Goal: Task Accomplishment & Management: Manage account settings

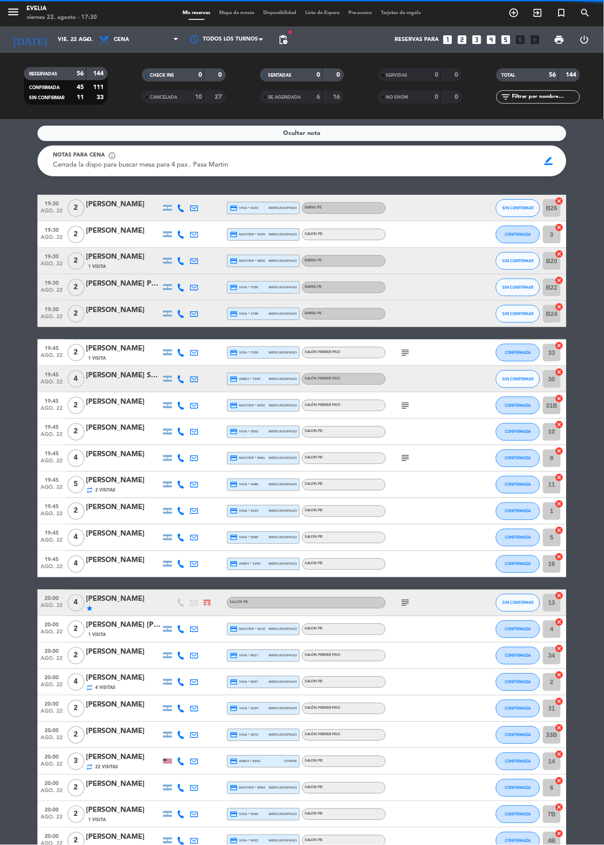
scroll to position [852, 0]
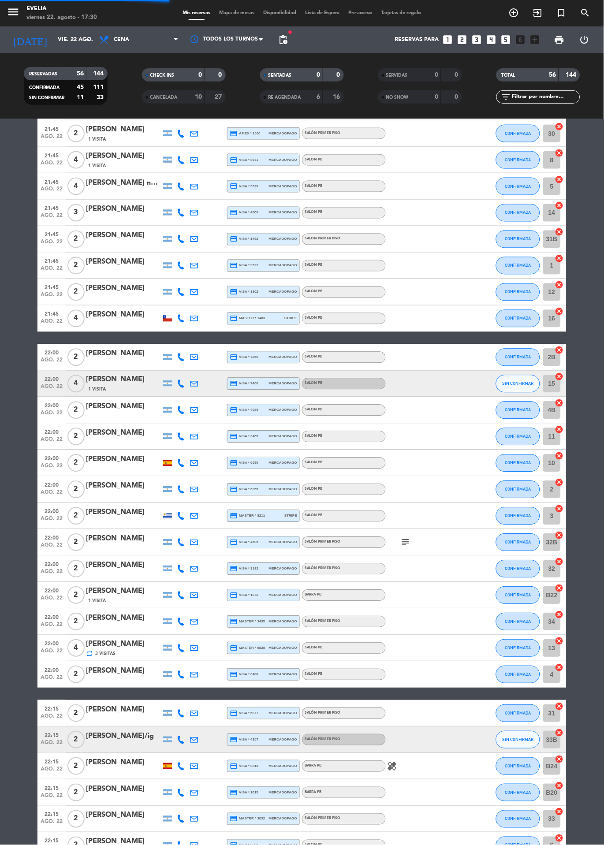
click at [382, 767] on div "BARRA PB" at bounding box center [344, 765] width 84 height 11
click at [393, 768] on icon "healing" at bounding box center [392, 766] width 11 height 11
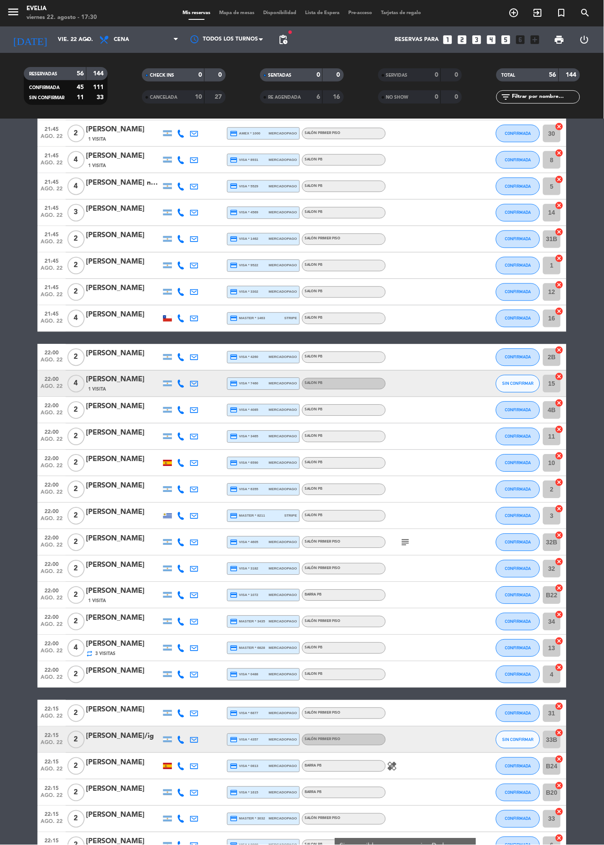
click at [232, 14] on span "Mapa de mesas" at bounding box center [237, 13] width 44 height 5
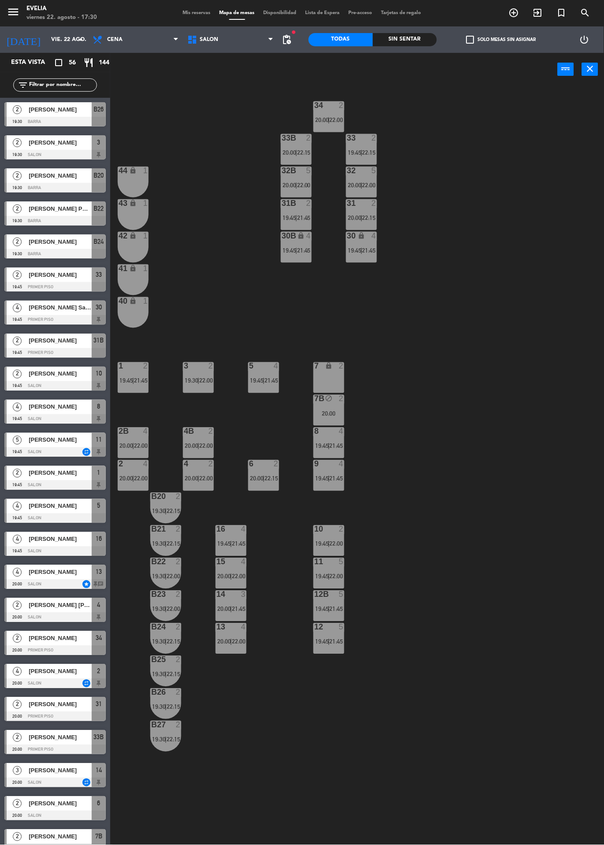
click at [129, 449] on span "20:00" at bounding box center [126, 445] width 14 height 7
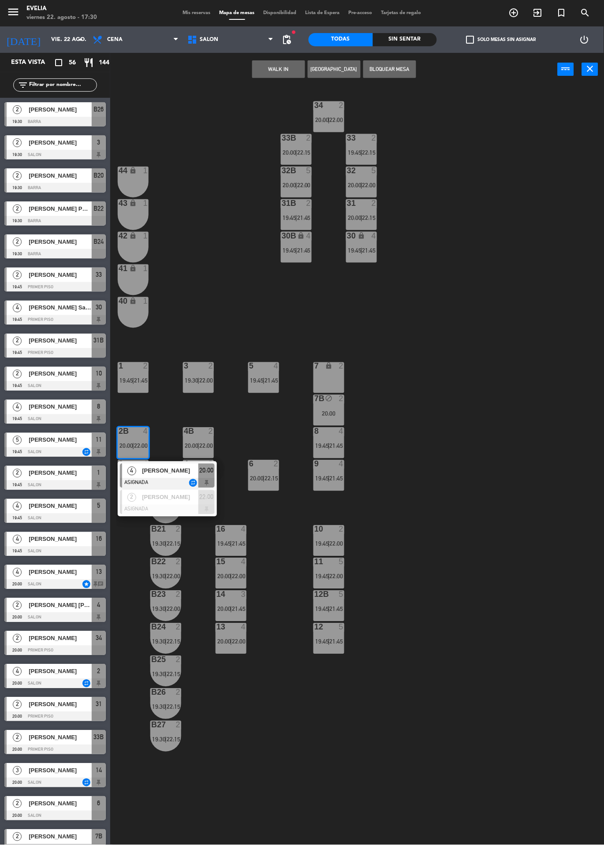
click at [509, 388] on div "34 2 20:00 | 22:00 33B 2 20:00 | 22:15 33 2 19:45 | 22:15 44 lock 1 32B 5 20:00…" at bounding box center [359, 507] width 487 height 843
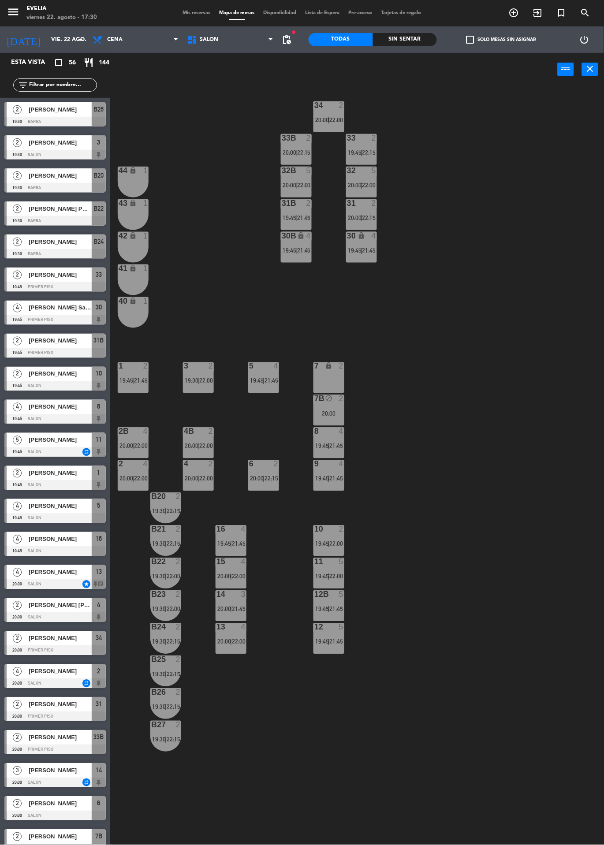
click at [207, 445] on span "22:00" at bounding box center [206, 445] width 14 height 7
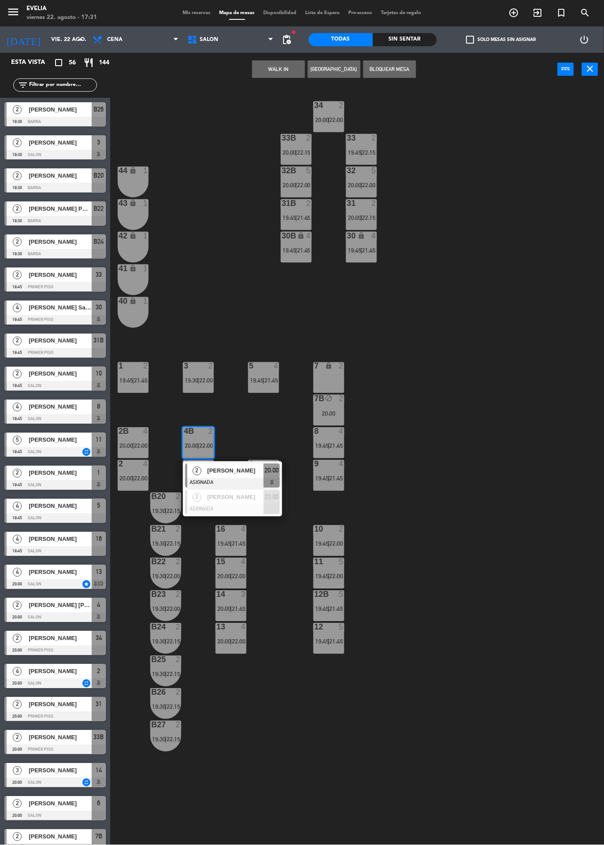
click at [483, 514] on div "34 2 20:00 | 22:00 33B 2 20:00 | 22:15 33 2 19:45 | 22:15 44 lock 1 32B 5 20:00…" at bounding box center [359, 507] width 487 height 843
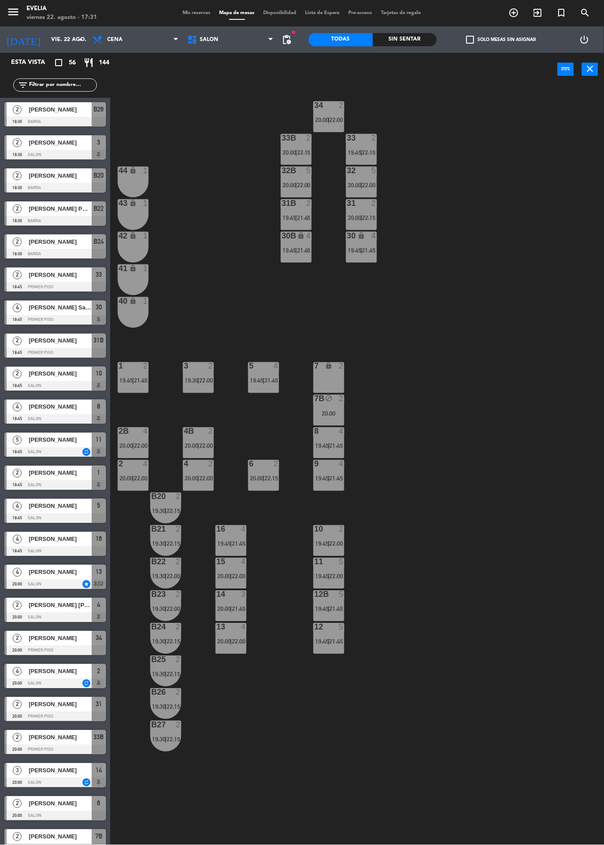
click at [339, 563] on div "5" at bounding box center [341, 562] width 5 height 8
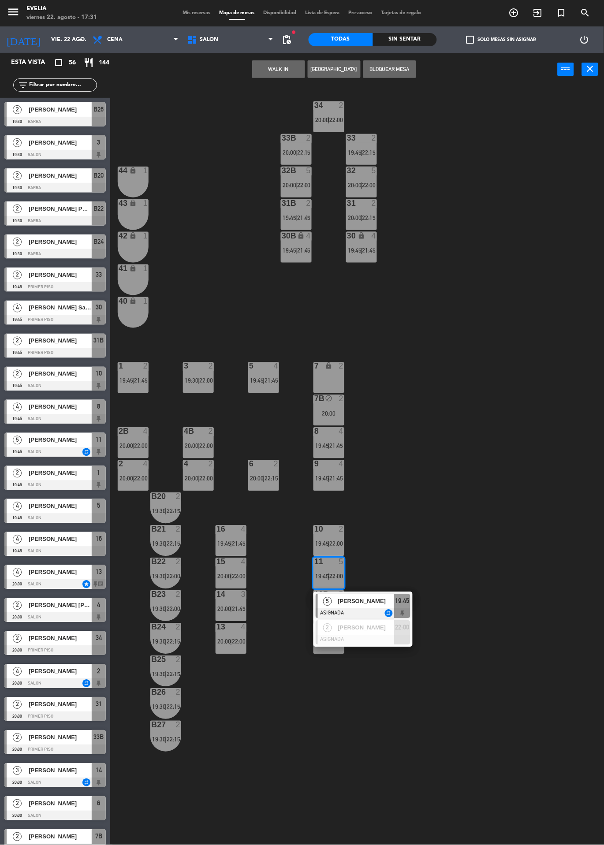
click at [464, 521] on div "34 2 20:00 | 22:00 33B 2 20:00 | 22:15 33 2 19:45 | 22:15 44 lock 1 32B 5 20:00…" at bounding box center [359, 507] width 487 height 843
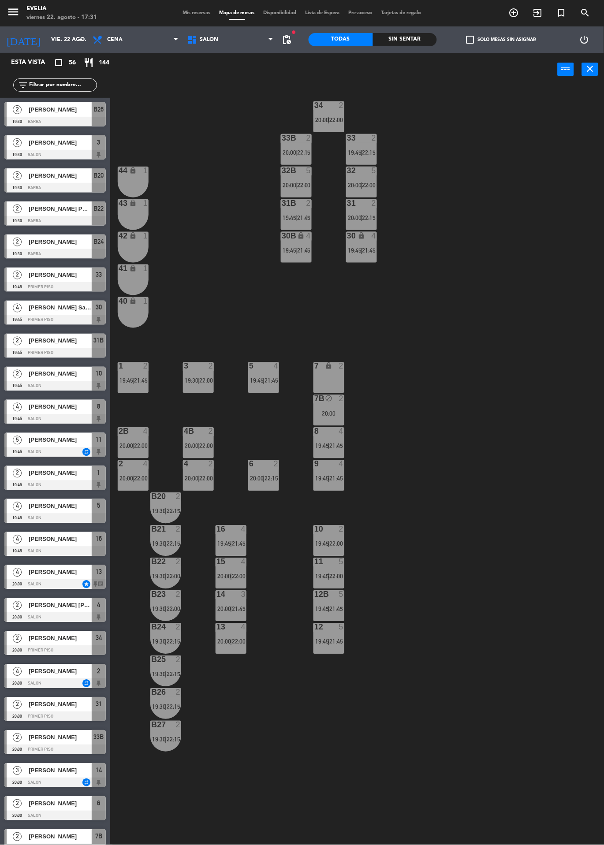
click at [369, 250] on span "21:45" at bounding box center [369, 250] width 14 height 7
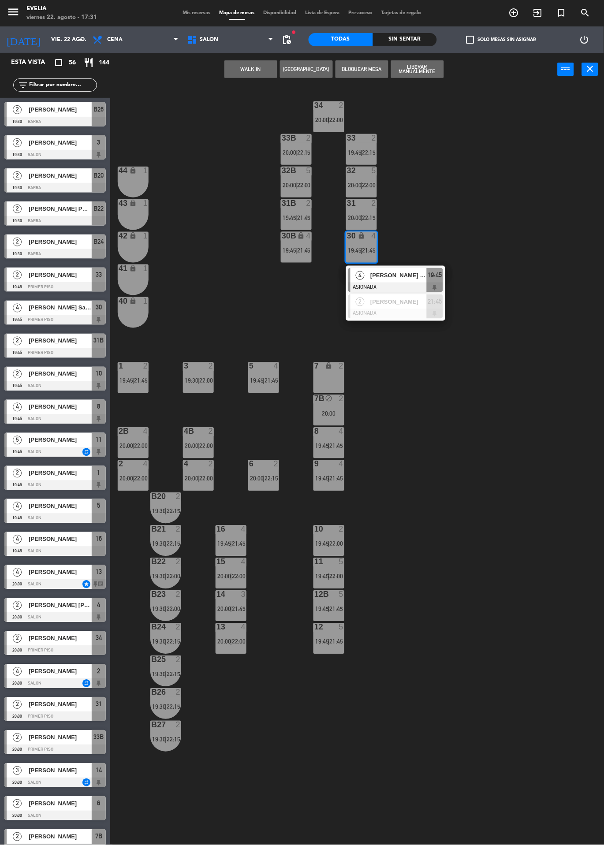
click at [483, 195] on div "34 2 20:00 | 22:00 33B 2 20:00 | 22:15 33 2 19:45 | 22:15 44 lock 1 32B 5 20:00…" at bounding box center [359, 507] width 487 height 843
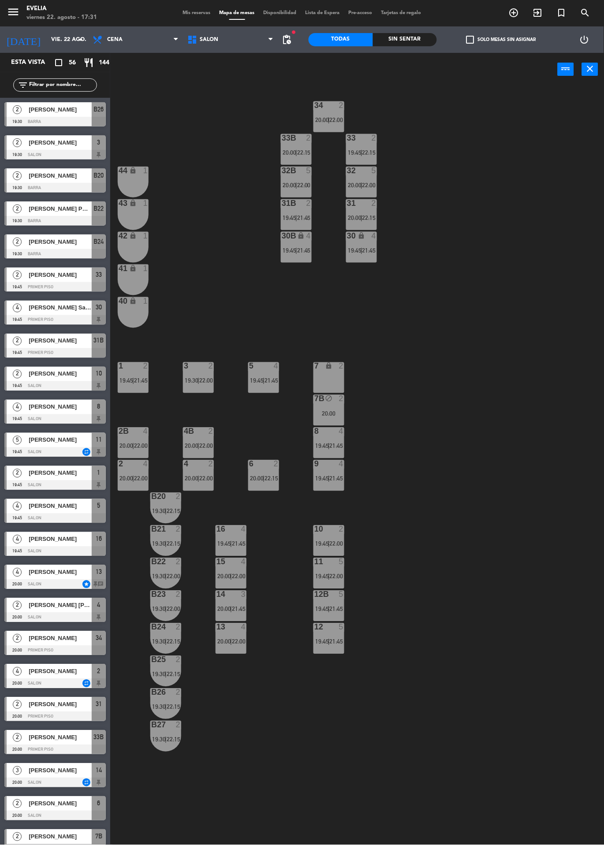
click at [374, 171] on div "5" at bounding box center [373, 171] width 5 height 8
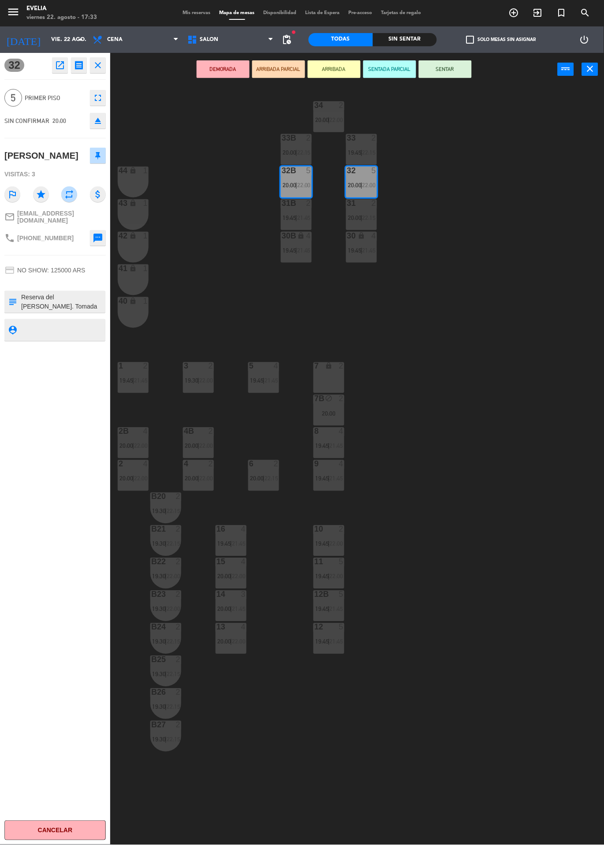
click at [536, 708] on div "34 2 20:00 | 22:00 33B 2 20:00 | 22:15 33 2 19:45 | 22:15 44 lock 1 32B 5 20:00…" at bounding box center [359, 507] width 487 height 843
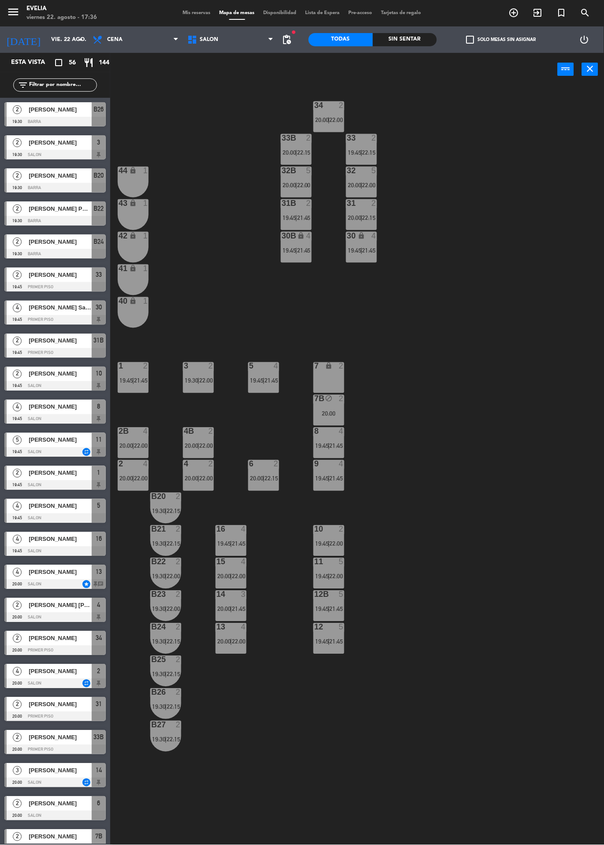
click at [12, 11] on icon "menu" at bounding box center [13, 11] width 13 height 13
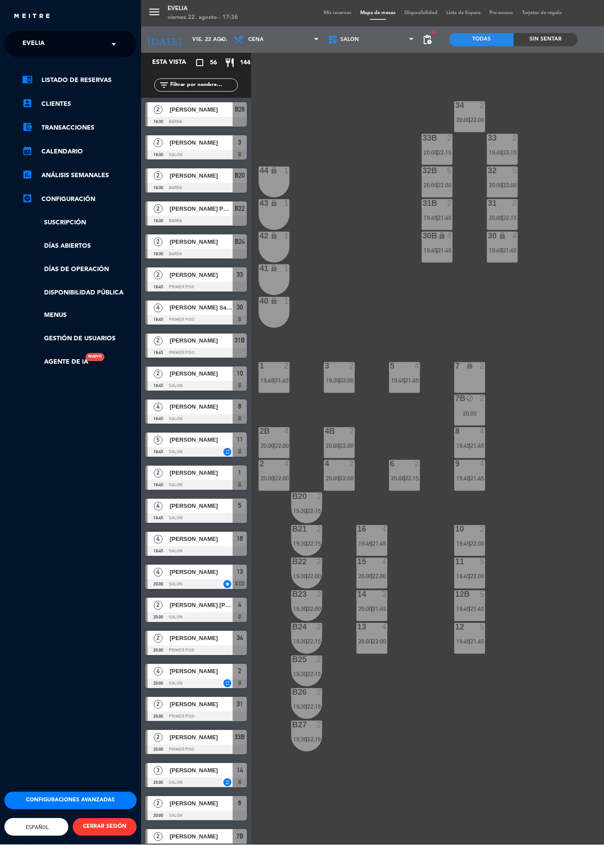
click at [19, 22] on div "close" at bounding box center [73, 16] width 121 height 11
click at [56, 155] on link "calendar_month Calendario" at bounding box center [79, 151] width 115 height 11
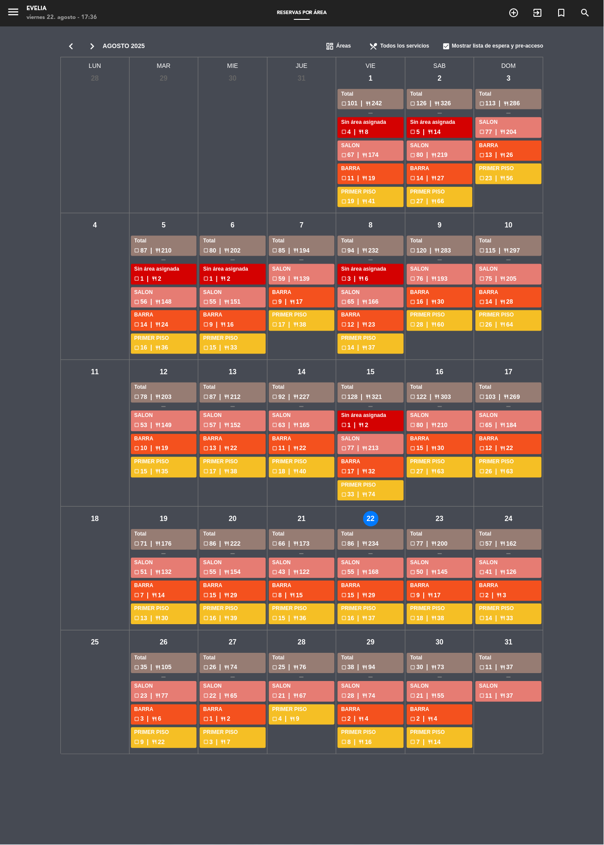
click at [98, 47] on icon "chevron_right" at bounding box center [92, 46] width 21 height 12
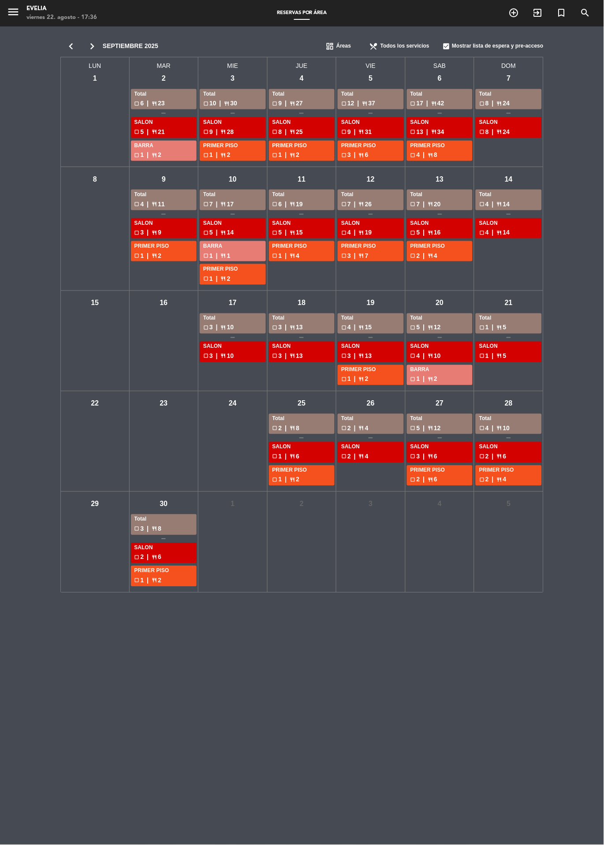
click at [244, 478] on div "mié - 24" at bounding box center [232, 441] width 69 height 100
click at [15, 15] on icon "menu" at bounding box center [13, 11] width 13 height 13
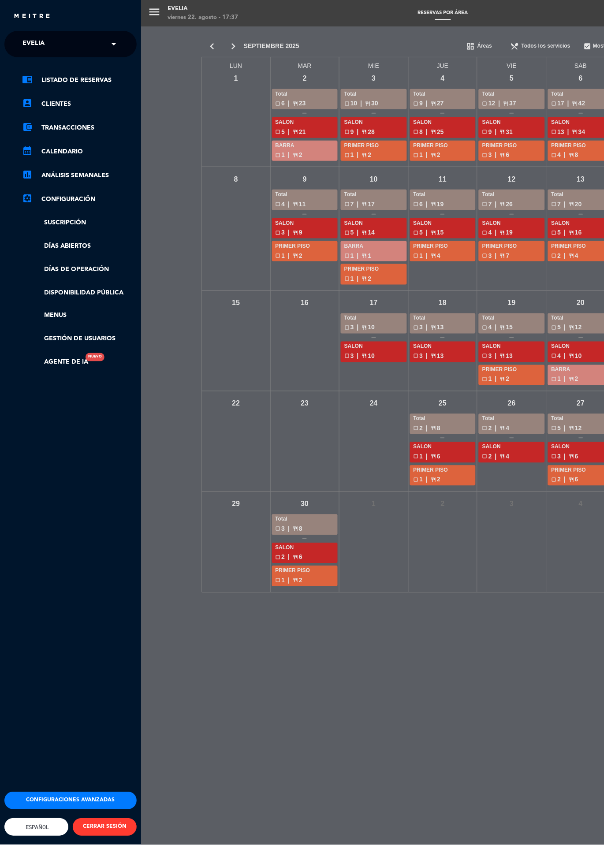
click at [220, 693] on div "menu [PERSON_NAME] 22. [PERSON_NAME] - 17:37 Reservas por área add_circle_outli…" at bounding box center [443, 422] width 604 height 845
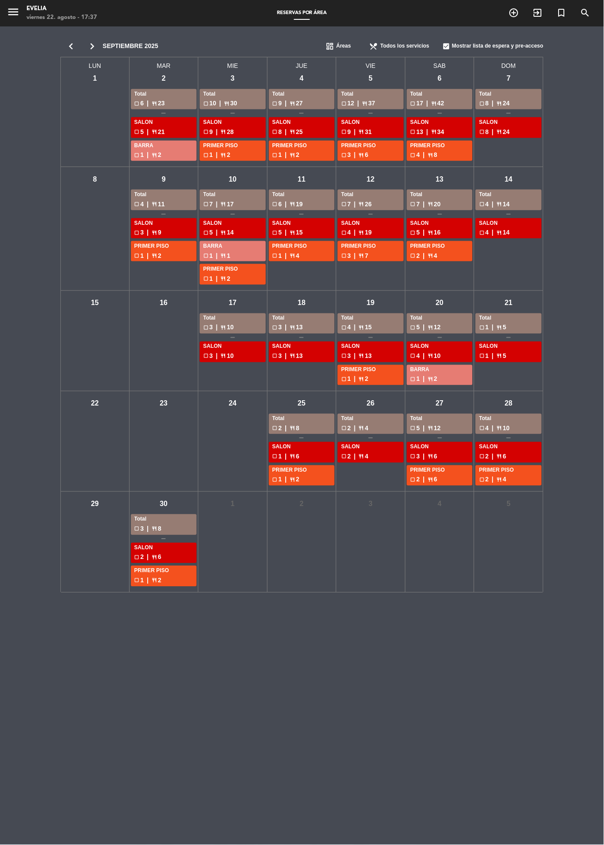
click at [10, 34] on div "chevron_left chevron_right septiembre 2025 dashboard Áreas restaurant_menu Todo…" at bounding box center [302, 313] width 604 height 575
click at [15, 15] on icon "menu" at bounding box center [13, 11] width 13 height 13
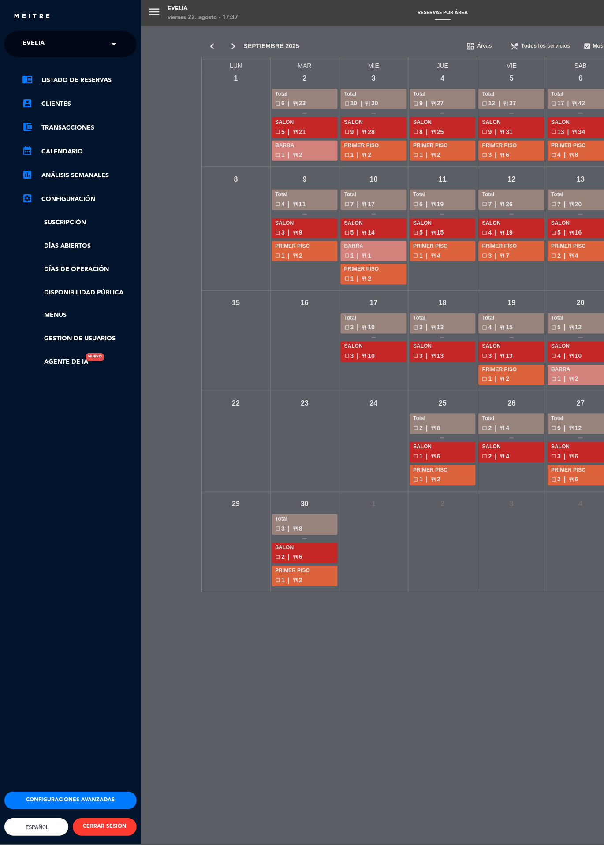
click at [352, 726] on div "menu [PERSON_NAME] 22. [PERSON_NAME] - 17:37 Reservas por área add_circle_outli…" at bounding box center [443, 422] width 604 height 845
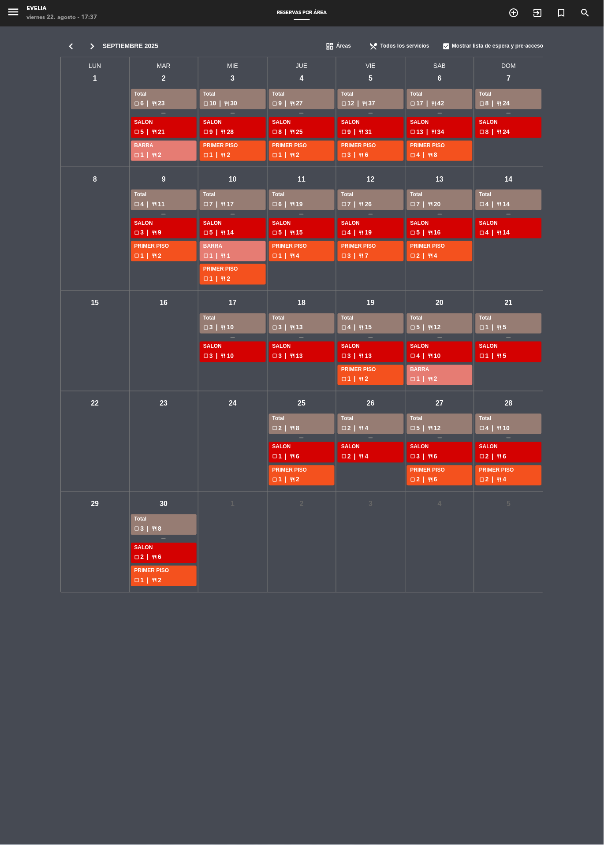
click at [9, 5] on icon "menu" at bounding box center [13, 11] width 13 height 13
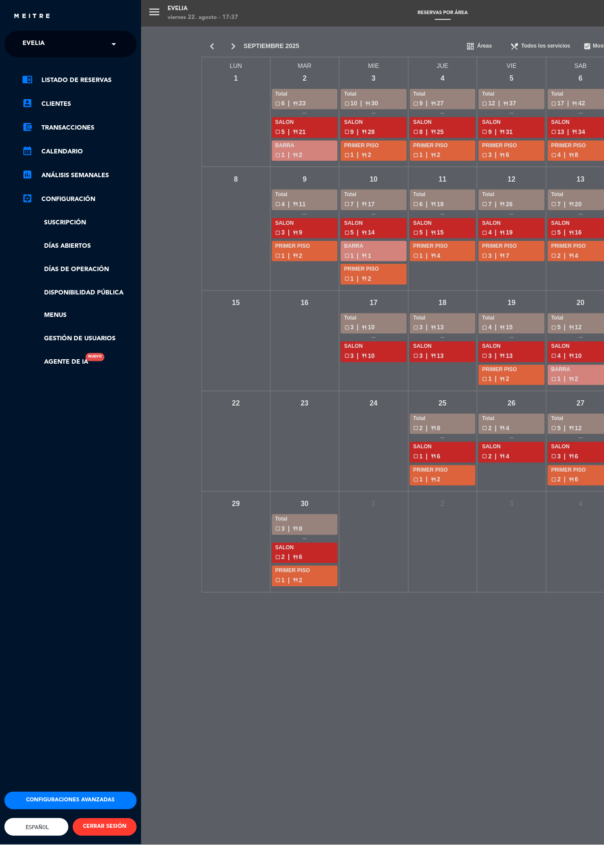
click at [47, 76] on link "chrome_reader_mode Listado de Reservas" at bounding box center [79, 80] width 115 height 11
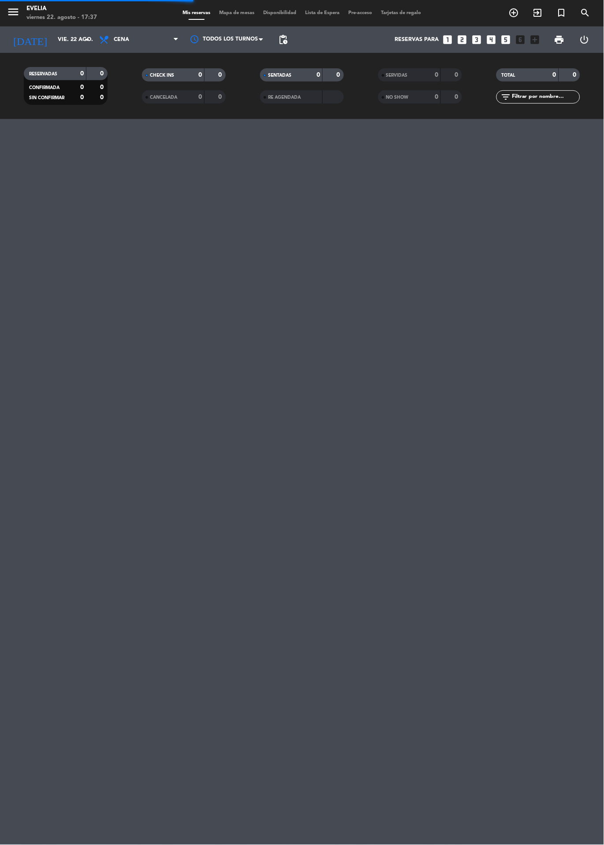
click at [65, 42] on input "vie. 22 ago." at bounding box center [90, 39] width 74 height 15
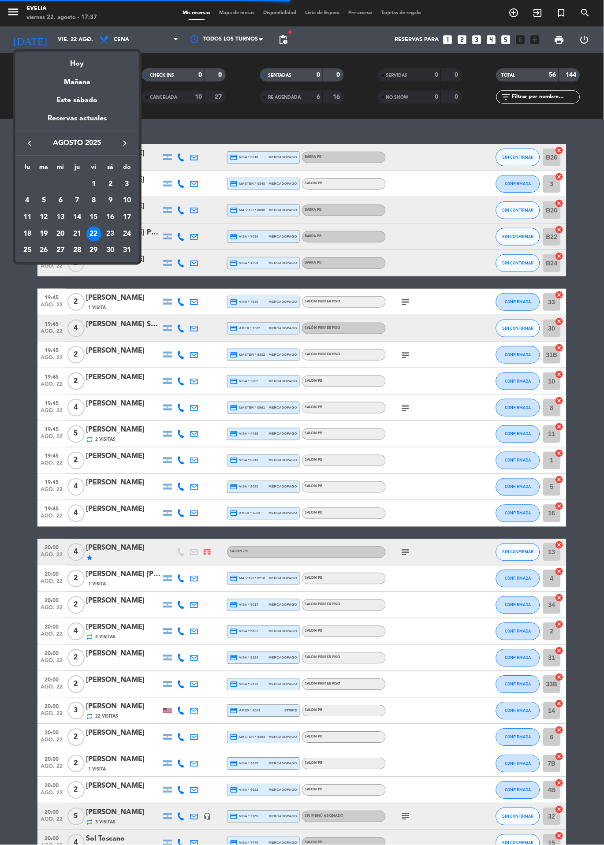
click at [124, 144] on icon "keyboard_arrow_right" at bounding box center [124, 143] width 11 height 11
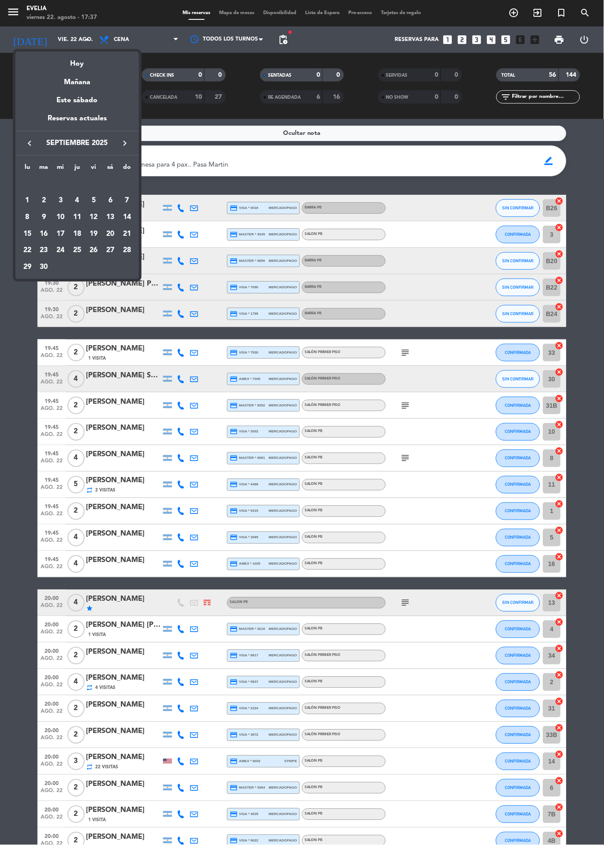
click at [61, 250] on div "24" at bounding box center [60, 250] width 15 height 15
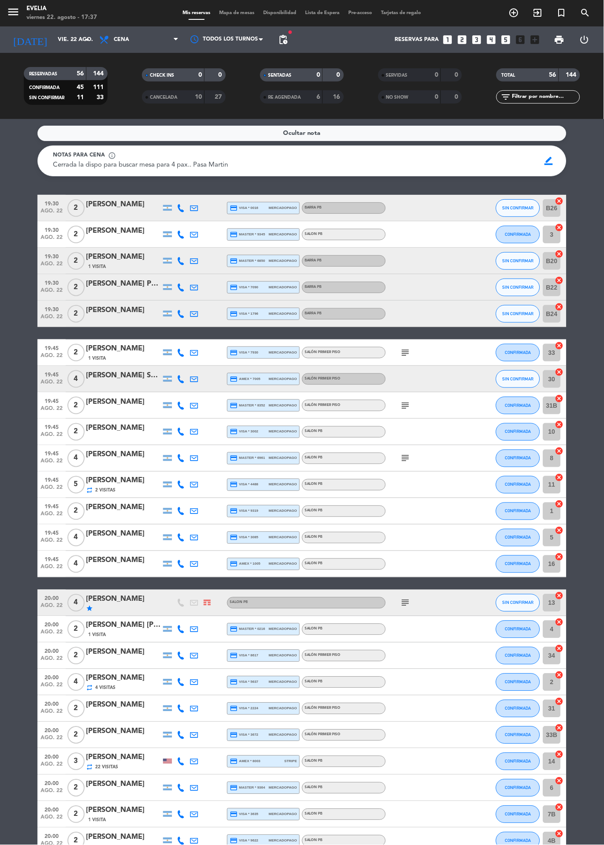
type input "mié. [DATE]"
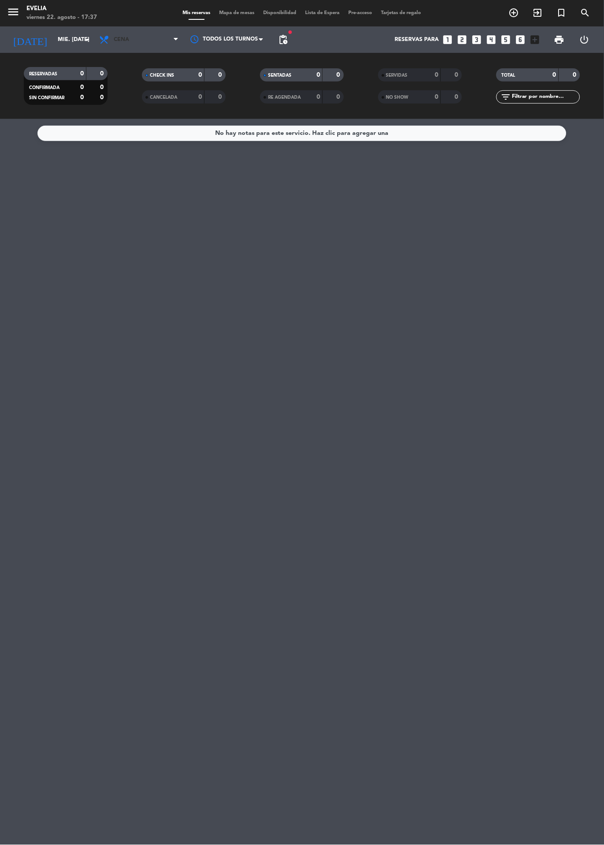
click at [152, 38] on span "Cena" at bounding box center [139, 39] width 88 height 19
click at [148, 36] on span "Cena" at bounding box center [139, 39] width 88 height 19
click at [78, 40] on input "mié. [DATE]" at bounding box center [90, 39] width 74 height 15
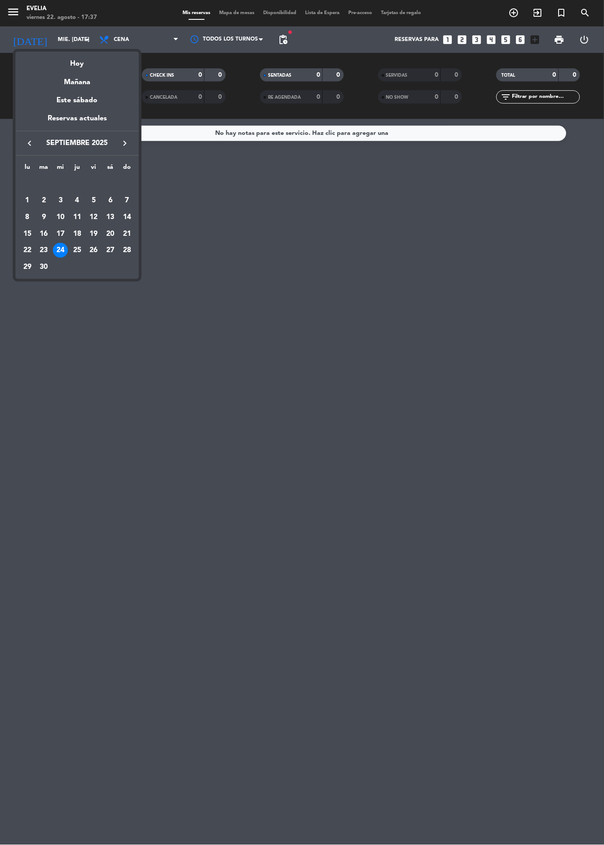
click at [229, 209] on div at bounding box center [302, 422] width 604 height 845
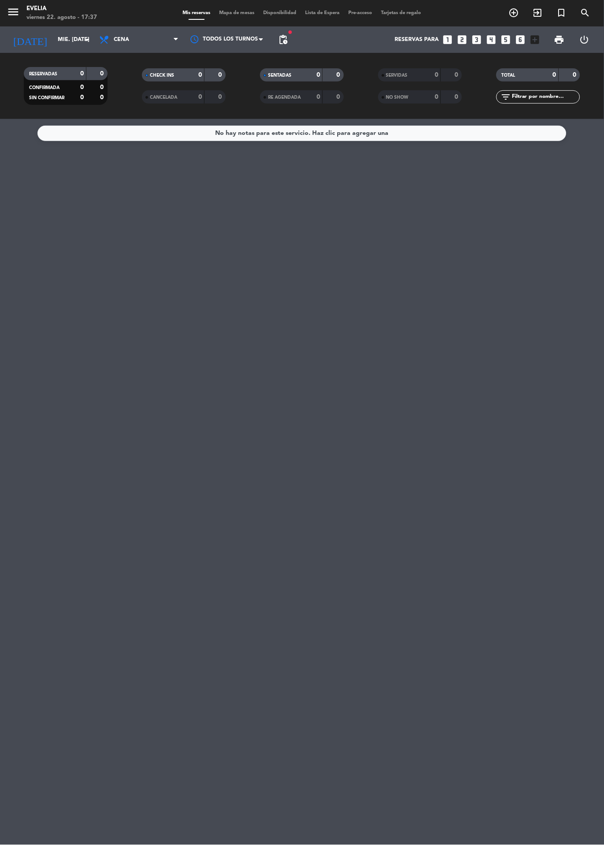
click at [225, 13] on span "Mapa de mesas" at bounding box center [237, 13] width 44 height 5
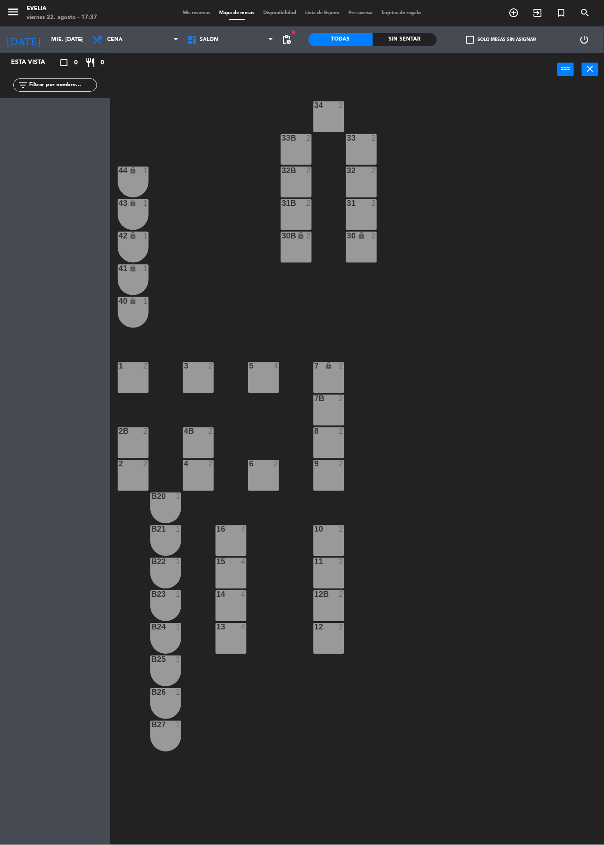
click at [295, 214] on div "31B 2" at bounding box center [296, 214] width 31 height 31
click at [292, 181] on div "32B 2" at bounding box center [296, 182] width 31 height 31
click at [293, 151] on div "33B 2" at bounding box center [296, 149] width 31 height 31
click at [331, 117] on div "34 2" at bounding box center [328, 116] width 31 height 31
click at [379, 64] on button "Bloquear Mesa" at bounding box center [361, 69] width 53 height 18
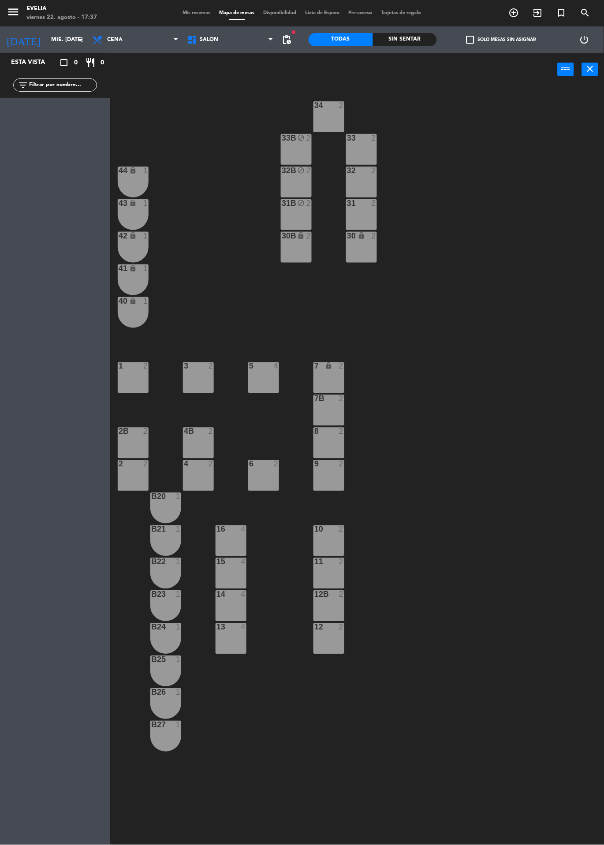
click at [367, 225] on div "31 2" at bounding box center [361, 214] width 31 height 31
click at [361, 179] on div "32 2" at bounding box center [361, 182] width 31 height 31
click at [366, 142] on div "33 2" at bounding box center [361, 138] width 31 height 9
click at [335, 115] on div "34 2" at bounding box center [328, 116] width 31 height 31
click at [293, 234] on div "lock" at bounding box center [296, 236] width 15 height 8
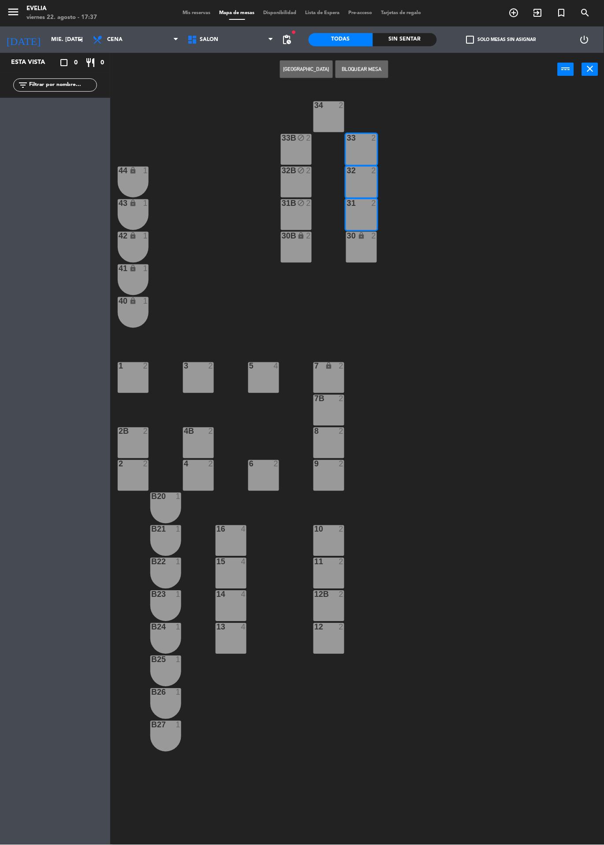
click at [456, 199] on div "34 2 33B block 2 33 2 44 lock 1 32B block 2 32 2 43 lock 1 31B block 2 31 2 42 …" at bounding box center [359, 465] width 487 height 759
click at [293, 211] on div "31B block 2" at bounding box center [296, 214] width 31 height 31
click at [384, 66] on button "Liberar Mesa" at bounding box center [361, 69] width 53 height 18
click at [307, 188] on div "32B block 2" at bounding box center [296, 182] width 31 height 31
click at [376, 68] on button "Liberar Mesa" at bounding box center [361, 69] width 53 height 18
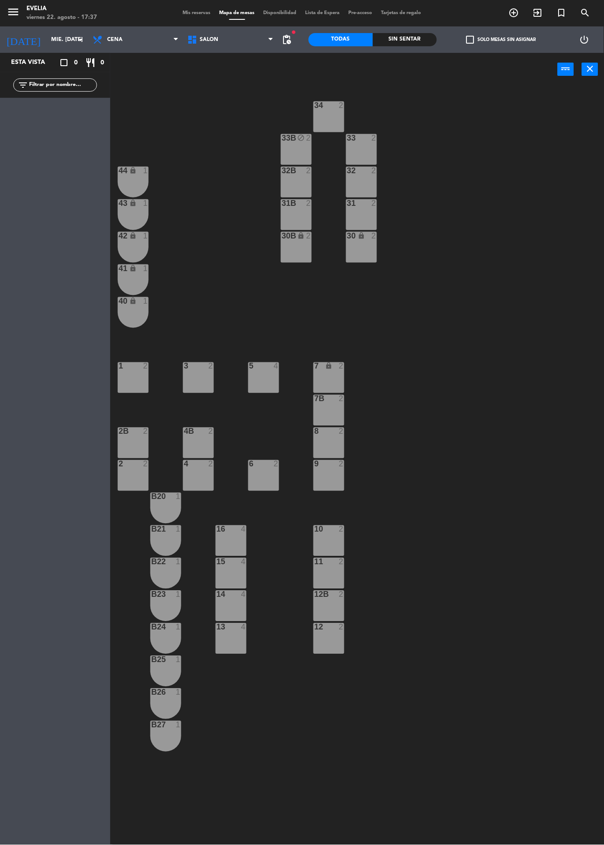
click at [303, 149] on div "33B block 2" at bounding box center [296, 149] width 31 height 31
click at [384, 70] on button "Liberar Mesa" at bounding box center [361, 69] width 53 height 18
click at [469, 185] on div "34 2 33B 2 33 2 44 lock 1 32B 2 32 2 43 lock 1 31B 2 31 2 42 lock 1 30B lock 2 …" at bounding box center [359, 465] width 487 height 759
click at [401, 260] on div "34 2 33B 2 33 2 44 lock 1 32B 2 32 2 43 lock 1 31B 2 31 2 42 lock 1 30B lock 2 …" at bounding box center [359, 465] width 487 height 759
click at [456, 181] on div "34 2 33B 2 33 2 44 lock 1 32B 2 32 2 43 lock 1 31B 2 31 2 42 lock 1 30B lock 2 …" at bounding box center [359, 465] width 487 height 759
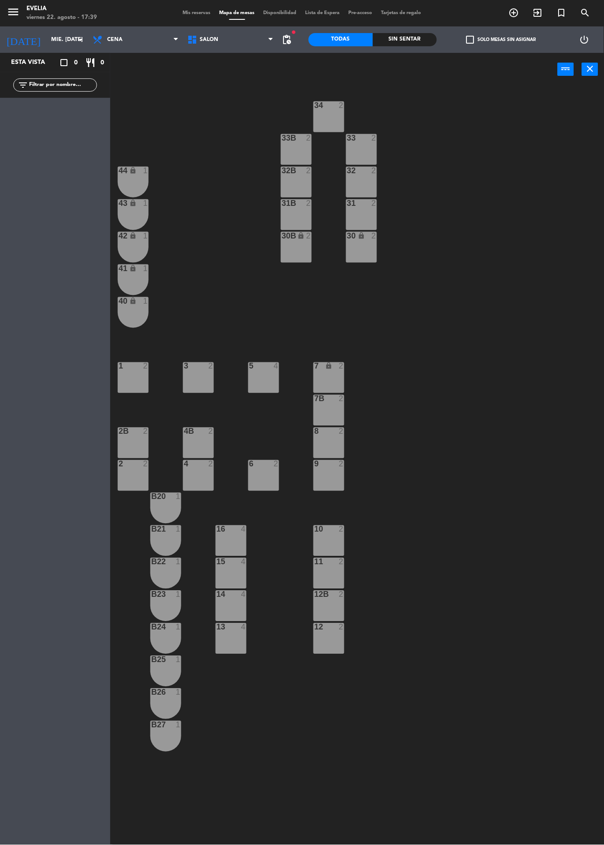
click at [513, 159] on div "34 2 33B 2 33 2 44 lock 1 32B 2 32 2 43 lock 1 31B 2 31 2 42 lock 1 30B lock 2 …" at bounding box center [359, 465] width 487 height 759
click at [47, 47] on input "mié. [DATE]" at bounding box center [84, 39] width 74 height 15
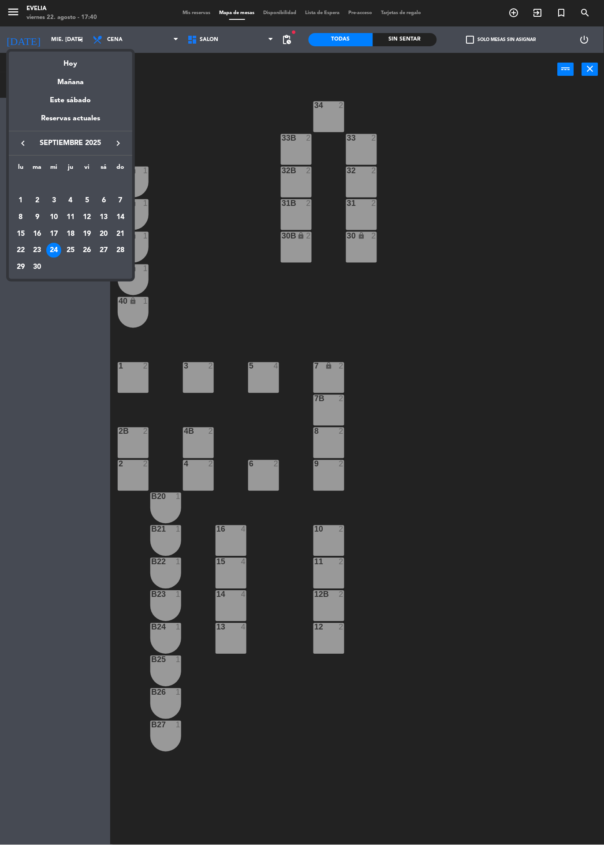
click at [178, 117] on div at bounding box center [302, 422] width 604 height 845
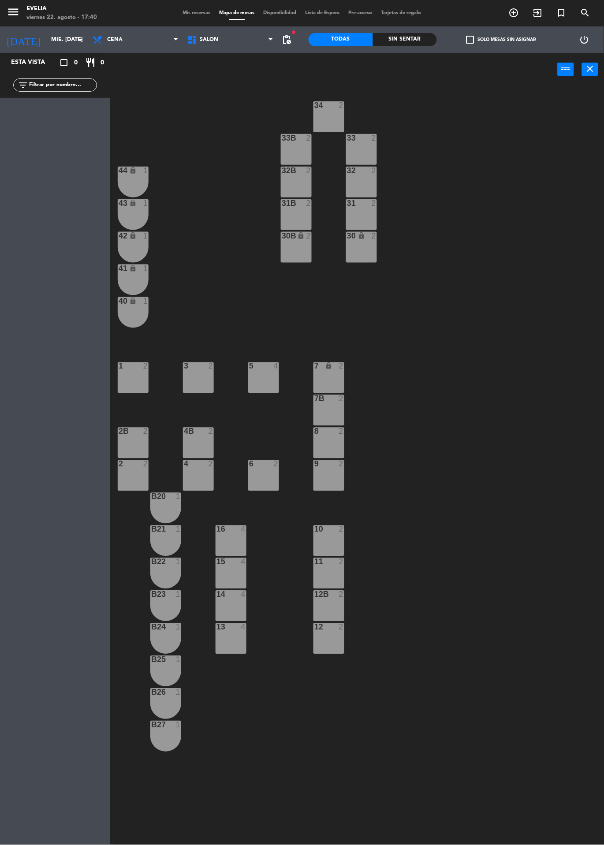
click at [54, 43] on input "mié. [DATE]" at bounding box center [84, 39] width 74 height 15
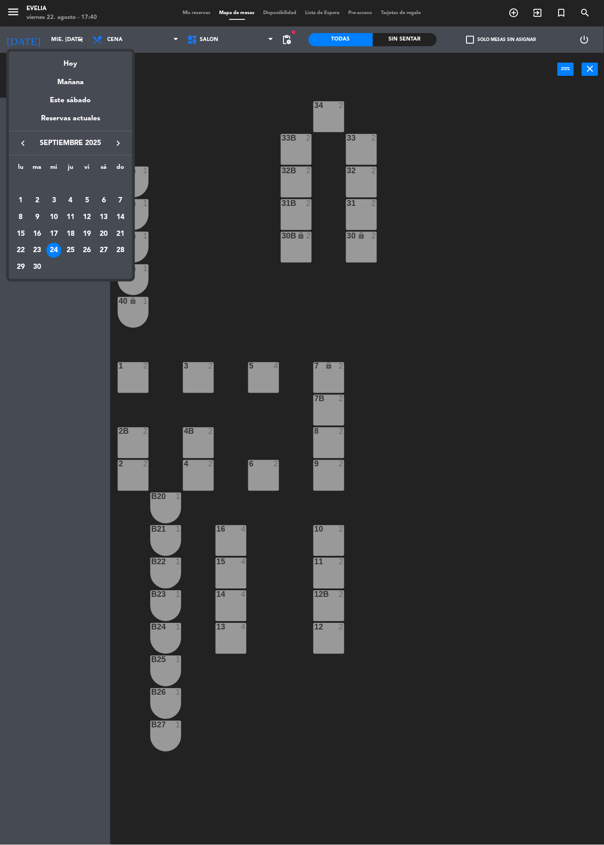
click at [21, 143] on icon "keyboard_arrow_left" at bounding box center [23, 143] width 11 height 11
click at [103, 260] on div "lu ma [PERSON_NAME] vi sá do AGO. 1 2 3 4 5 6 7 8 9 10 11 12 13 14 15 16 17 18 …" at bounding box center [70, 209] width 123 height 107
click at [104, 259] on td "30" at bounding box center [103, 250] width 17 height 17
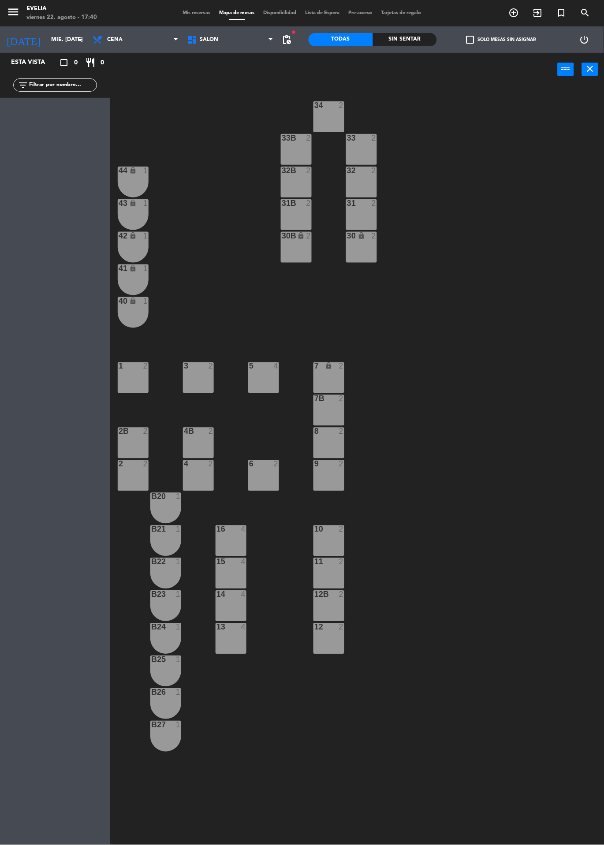
type input "sáb. 30 ago."
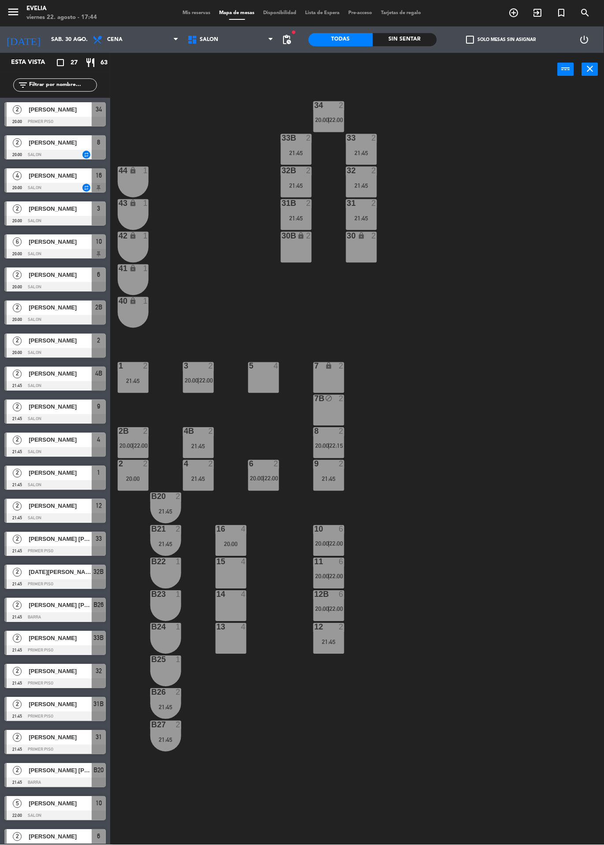
click at [204, 15] on span "Mis reservas" at bounding box center [196, 13] width 37 height 5
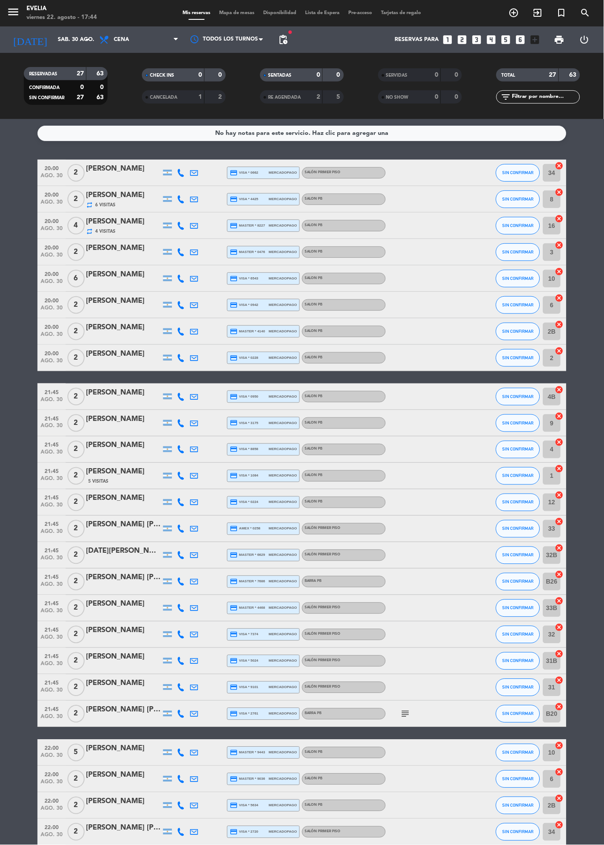
click at [55, 40] on input "sáb. 30 ago." at bounding box center [90, 39] width 74 height 15
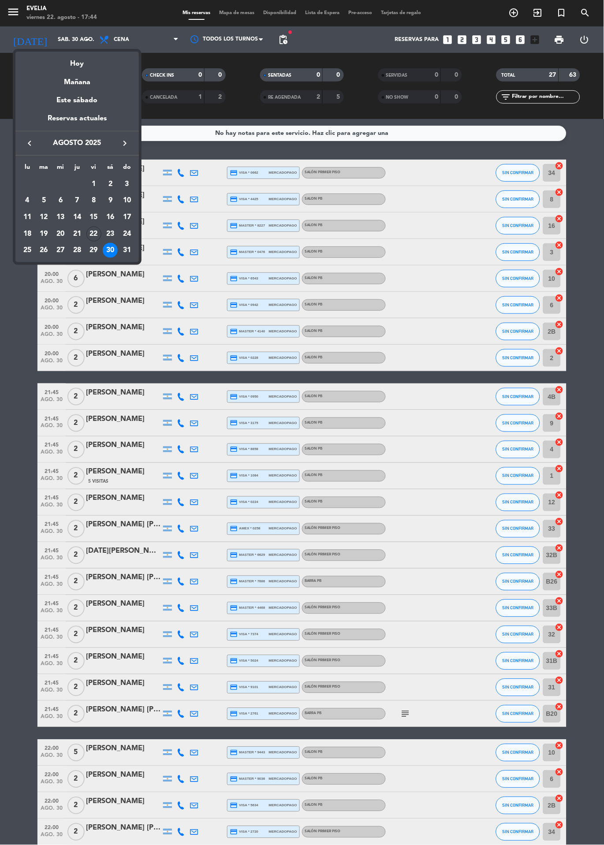
click at [94, 236] on div "22" at bounding box center [93, 233] width 15 height 15
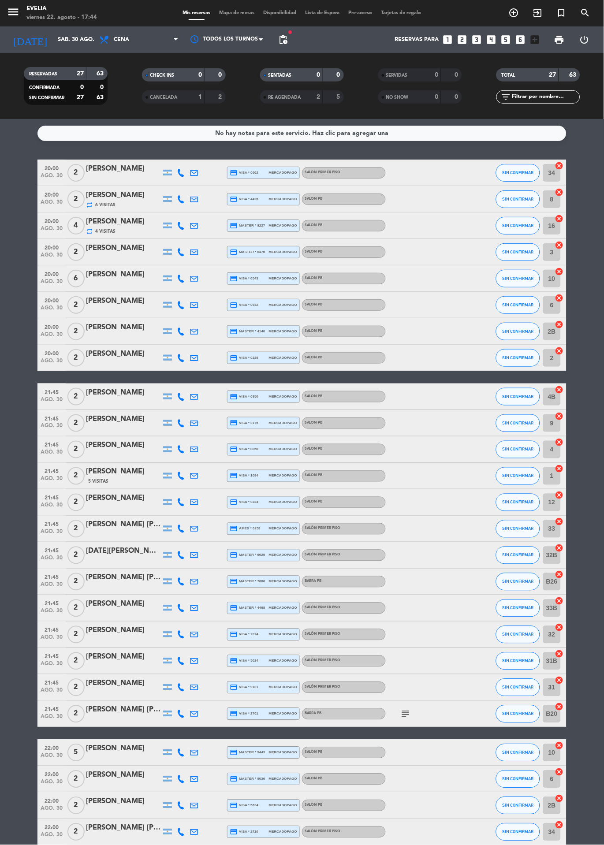
type input "vie. 22 ago."
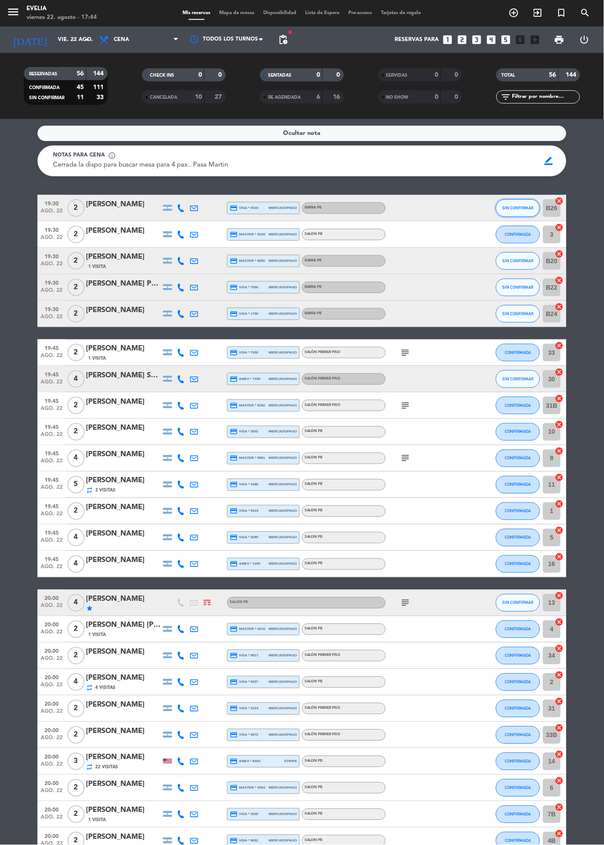
click at [534, 213] on button "SIN CONFIRMAR" at bounding box center [518, 208] width 44 height 18
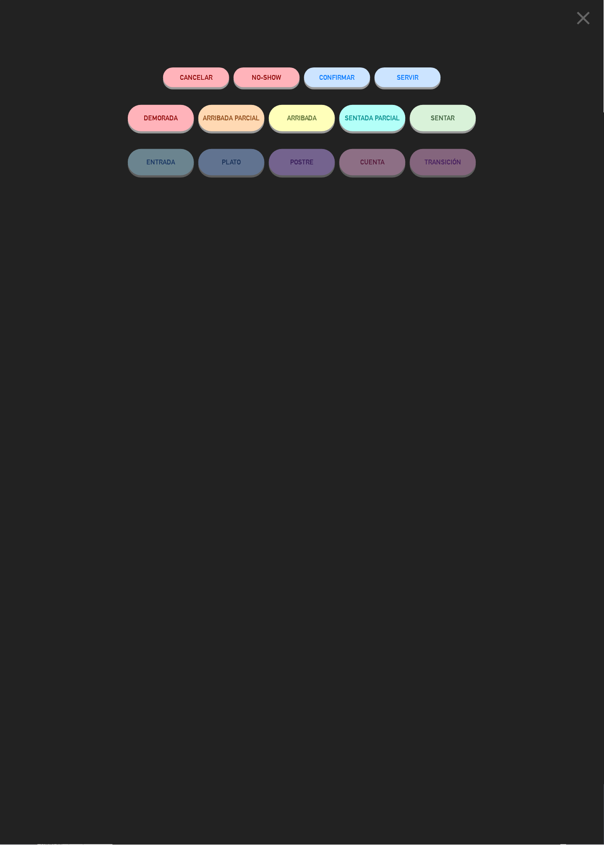
click at [267, 77] on button "NO-SHOW" at bounding box center [267, 77] width 66 height 20
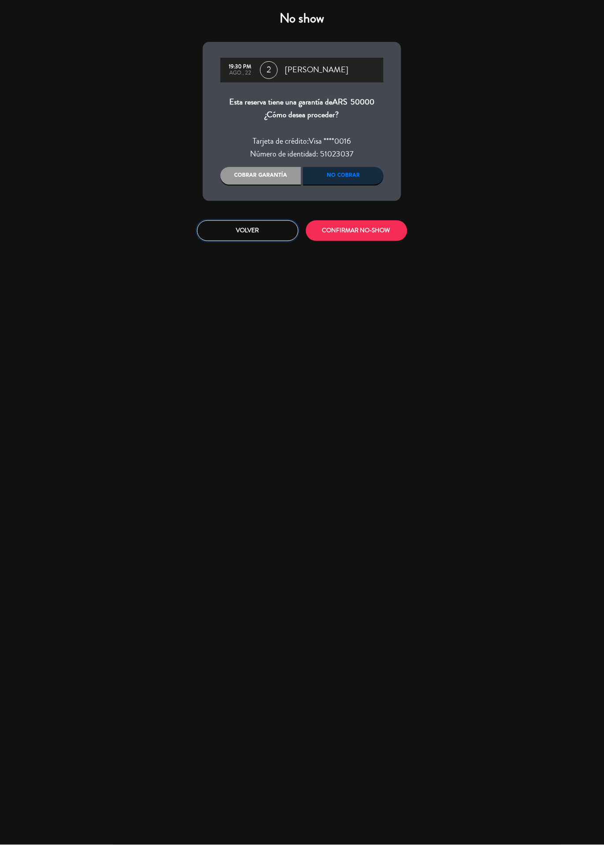
click at [278, 227] on button "Volver" at bounding box center [247, 230] width 101 height 21
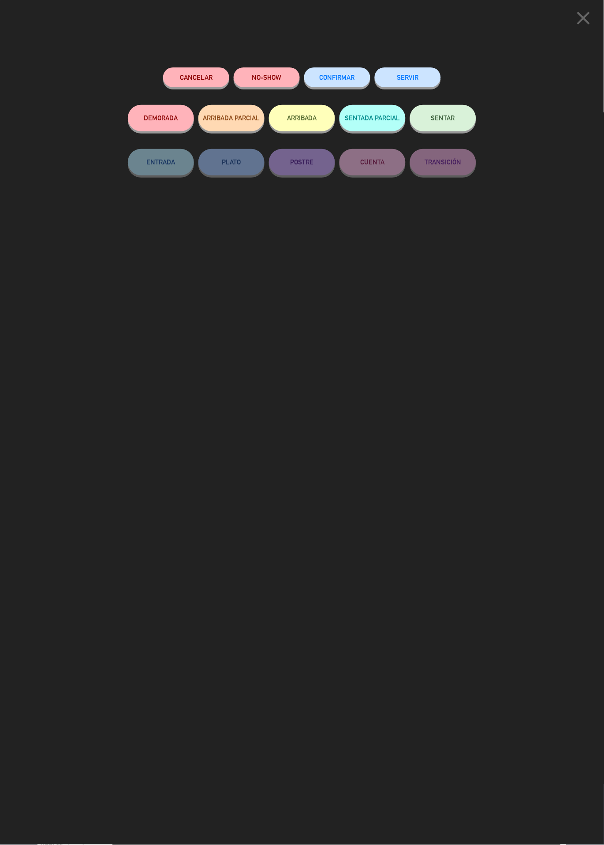
click at [583, 19] on icon "close" at bounding box center [583, 18] width 22 height 22
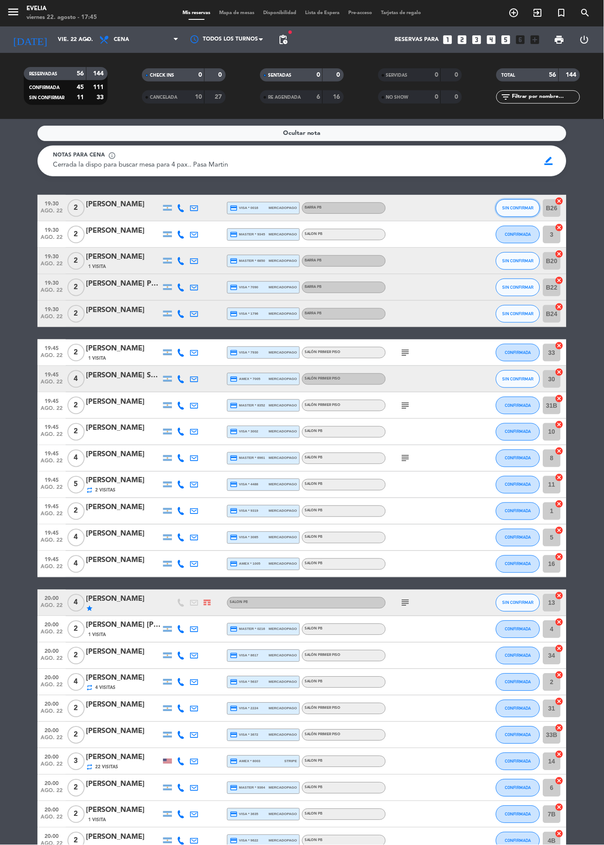
click at [527, 215] on button "SIN CONFIRMAR" at bounding box center [518, 208] width 44 height 18
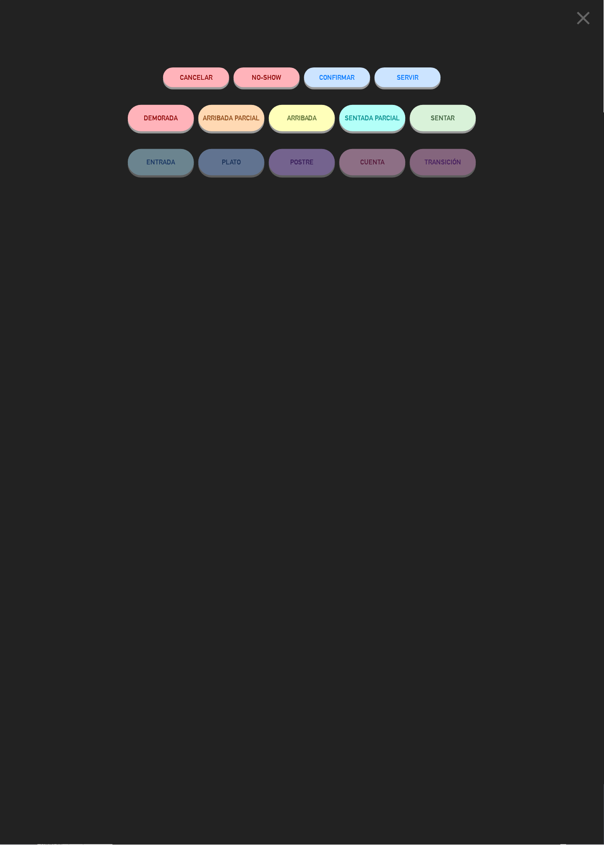
click at [581, 22] on icon "close" at bounding box center [583, 18] width 22 height 22
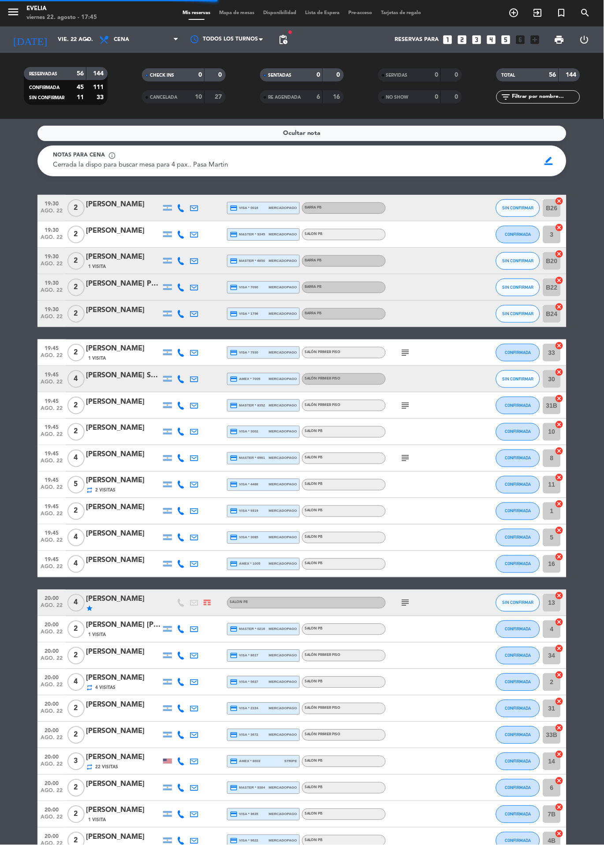
click at [280, 208] on span "mercadopago" at bounding box center [283, 208] width 28 height 6
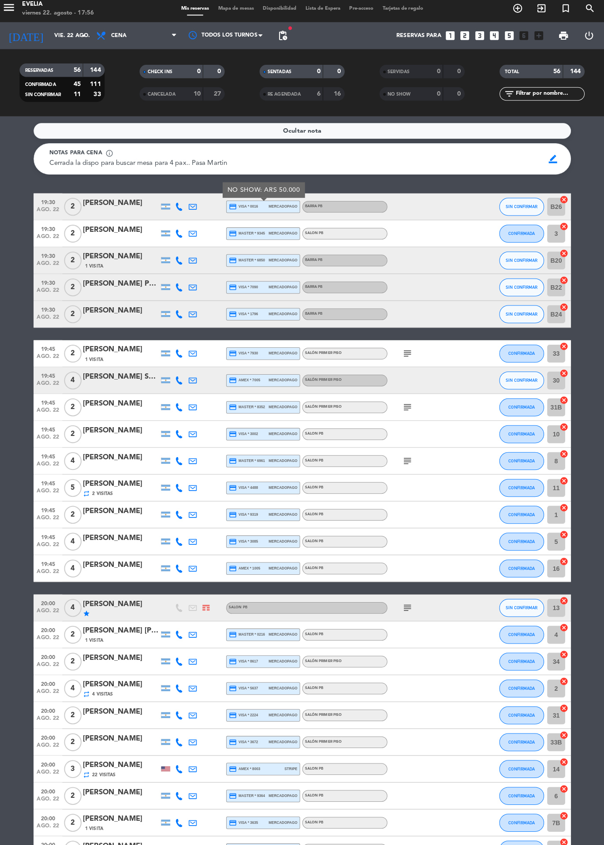
click at [237, 13] on span "Mapa de mesas" at bounding box center [237, 13] width 44 height 5
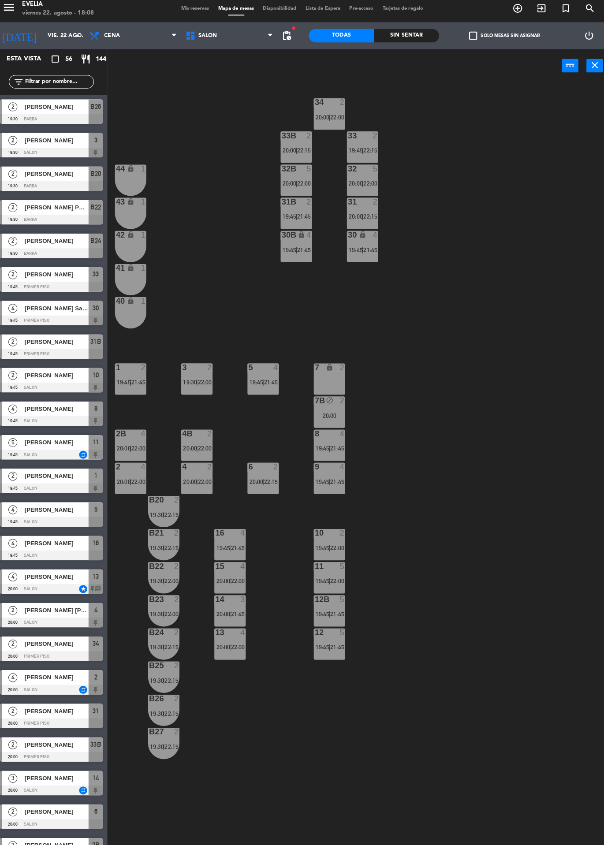
scroll to position [15, 0]
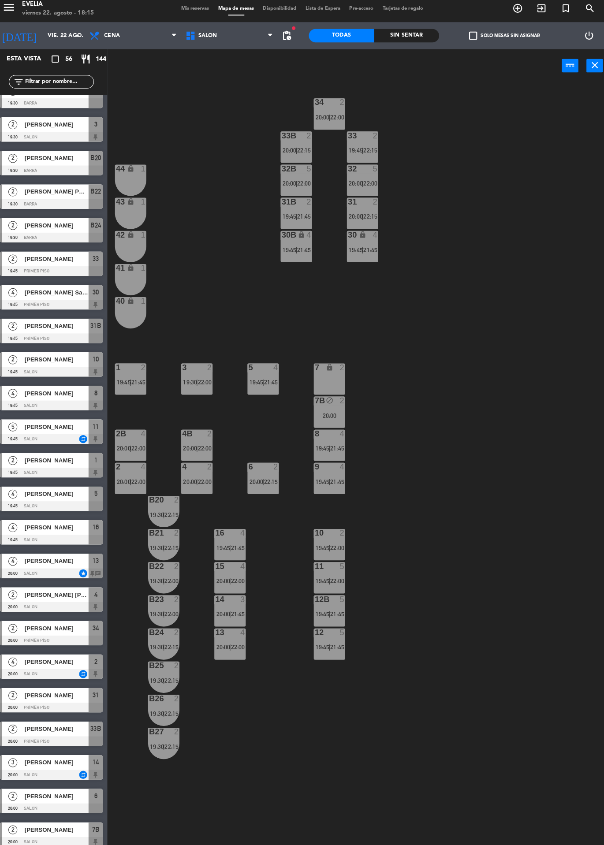
click at [370, 171] on div "5" at bounding box center [376, 171] width 15 height 8
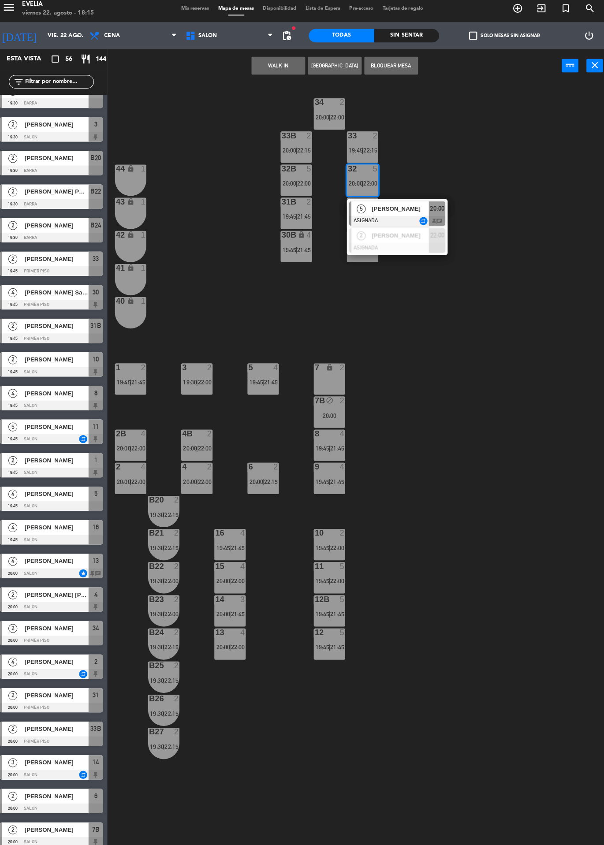
click at [437, 153] on div "34 2 20:00 | 22:00 33B 2 20:00 | 22:15 33 2 19:45 | 22:15 44 lock 1 32B 5 20:00…" at bounding box center [359, 465] width 487 height 759
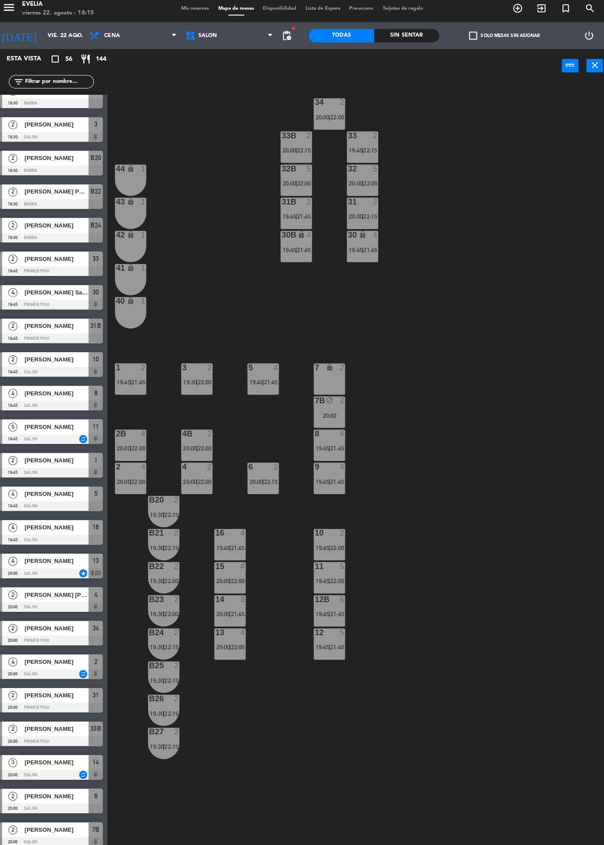
click at [370, 184] on span "22:00" at bounding box center [369, 185] width 14 height 7
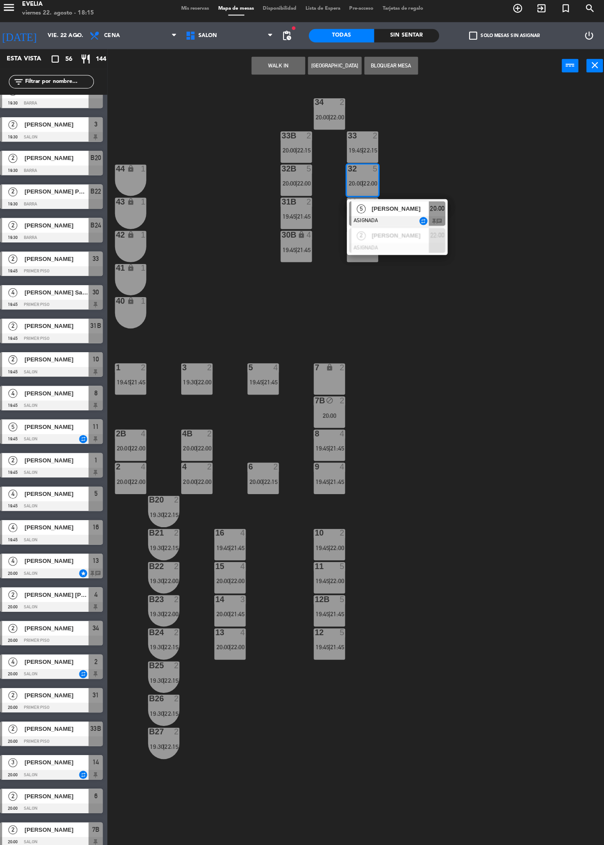
click at [384, 223] on div at bounding box center [395, 222] width 95 height 10
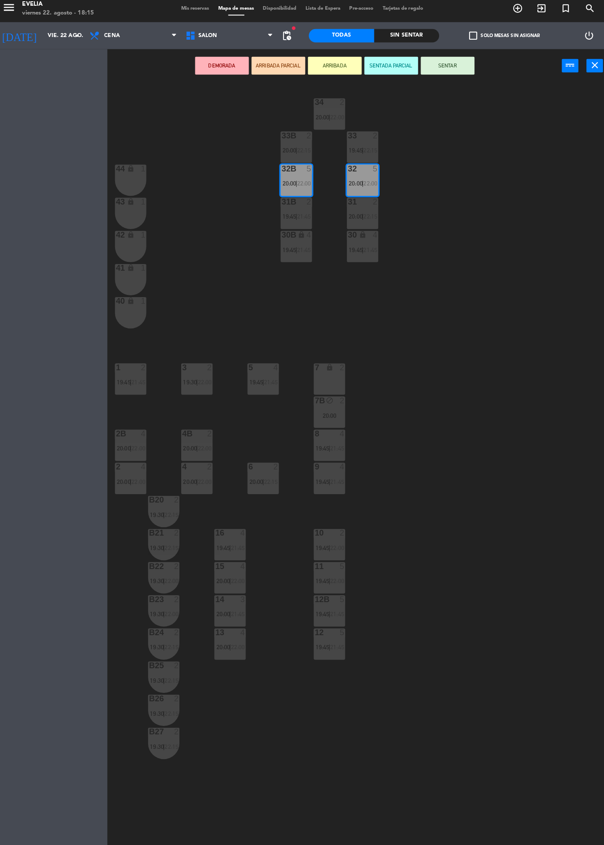
click at [135, 237] on icon "lock" at bounding box center [133, 235] width 7 height 7
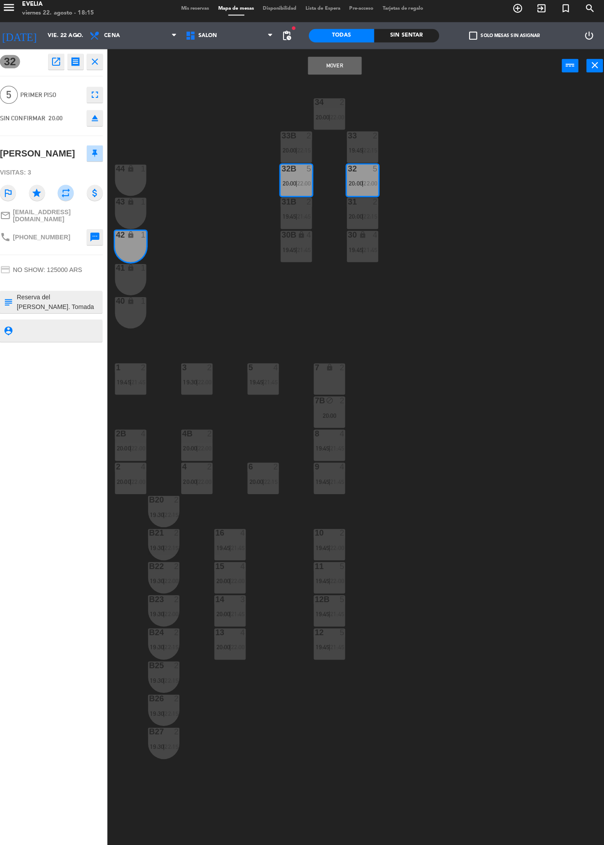
click at [334, 68] on button "Mover" at bounding box center [334, 69] width 53 height 18
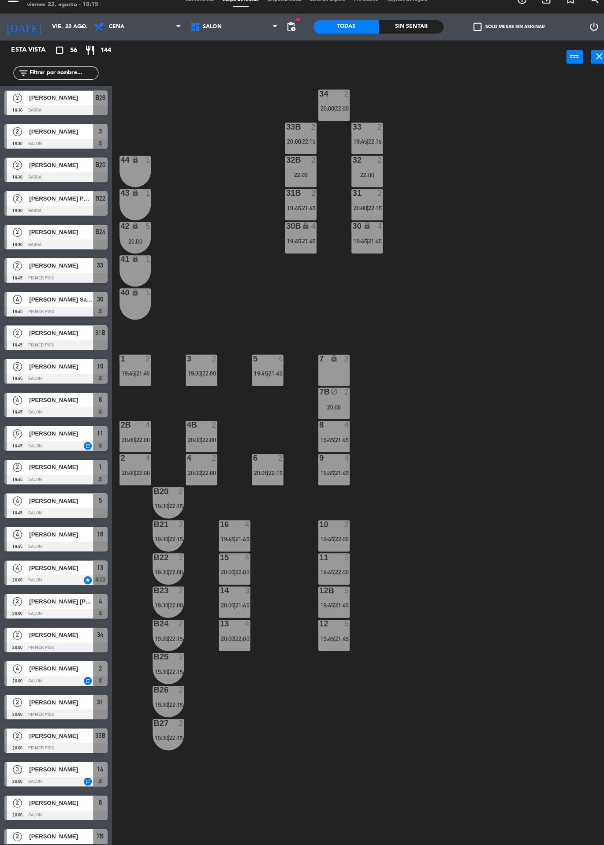
scroll to position [0, 0]
click at [373, 185] on div "22:00" at bounding box center [361, 185] width 31 height 6
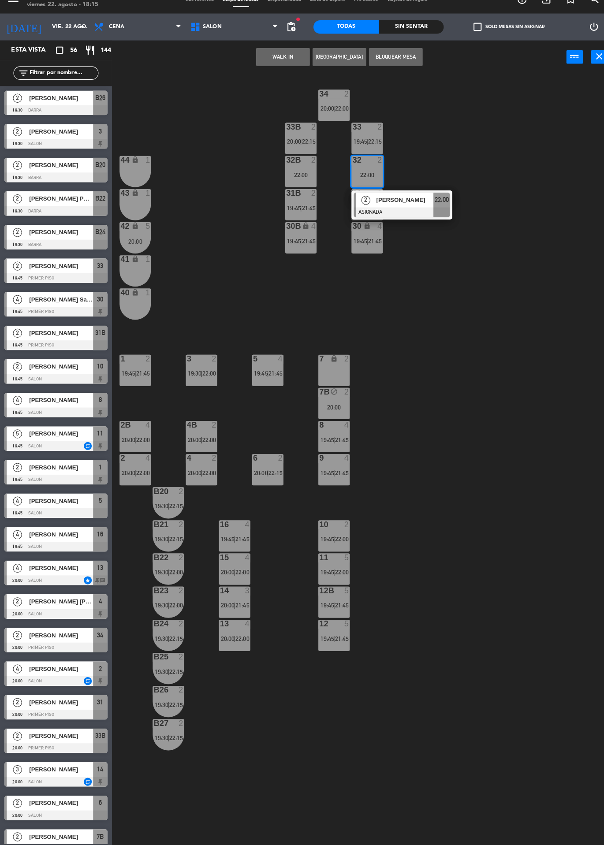
click at [391, 220] on div at bounding box center [395, 222] width 95 height 10
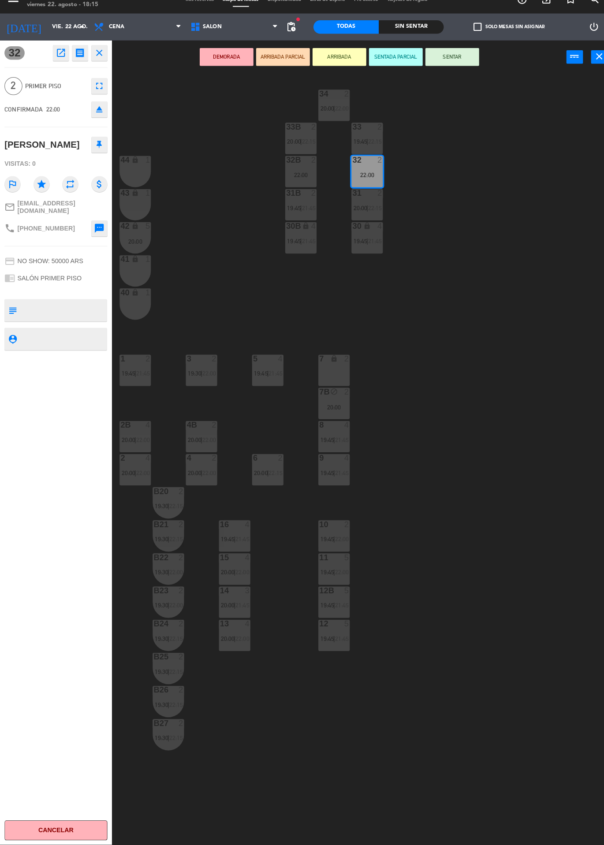
click at [136, 250] on div "20:00" at bounding box center [133, 251] width 31 height 6
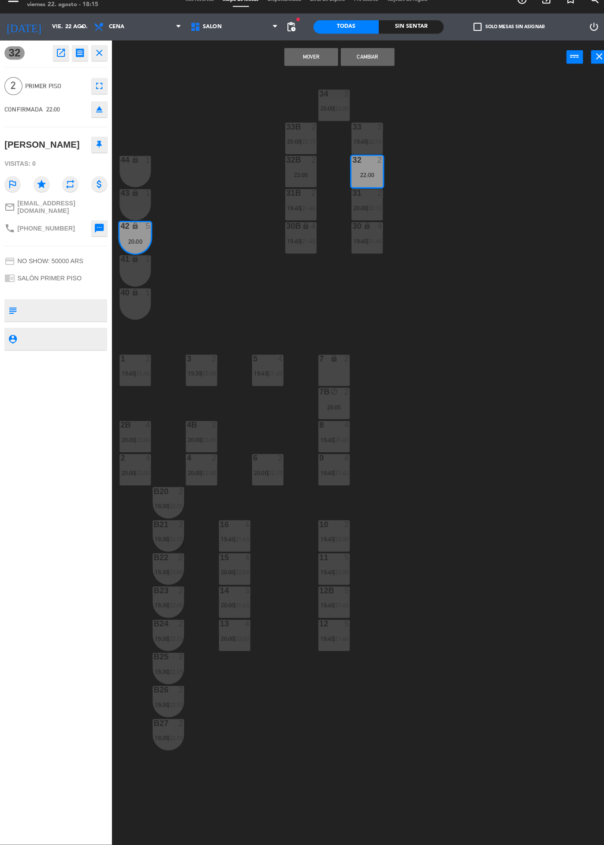
click at [306, 69] on button "Mover" at bounding box center [306, 69] width 53 height 18
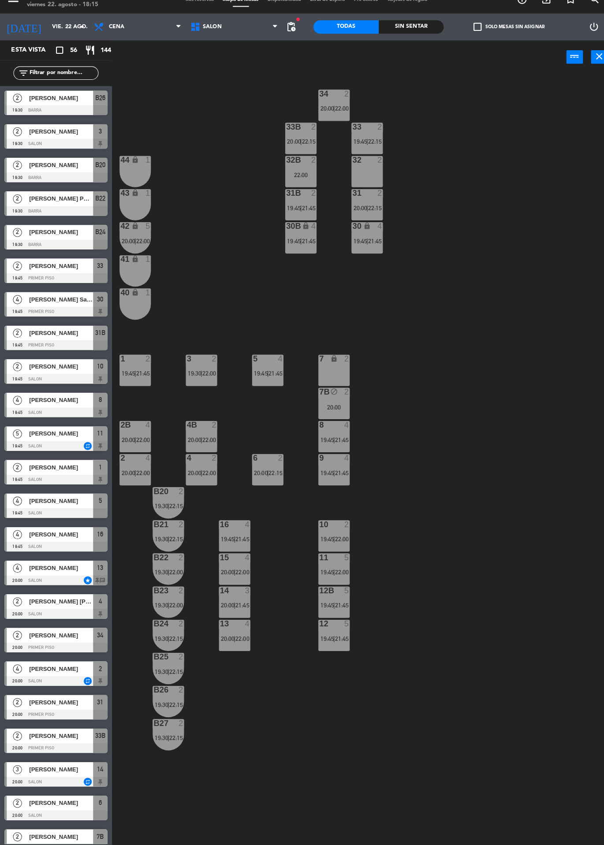
scroll to position [255, 0]
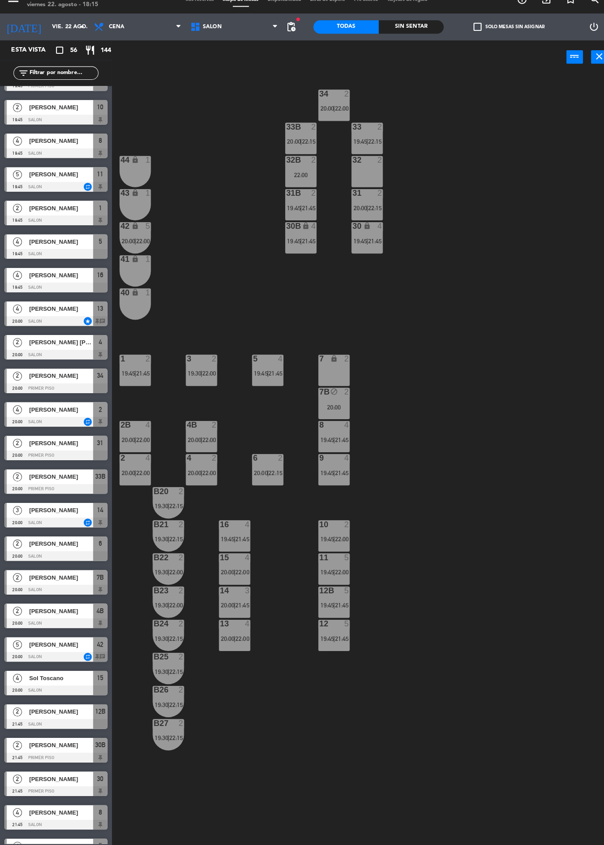
click at [361, 257] on div "30 lock 4 19:45 | 21:45" at bounding box center [361, 247] width 31 height 31
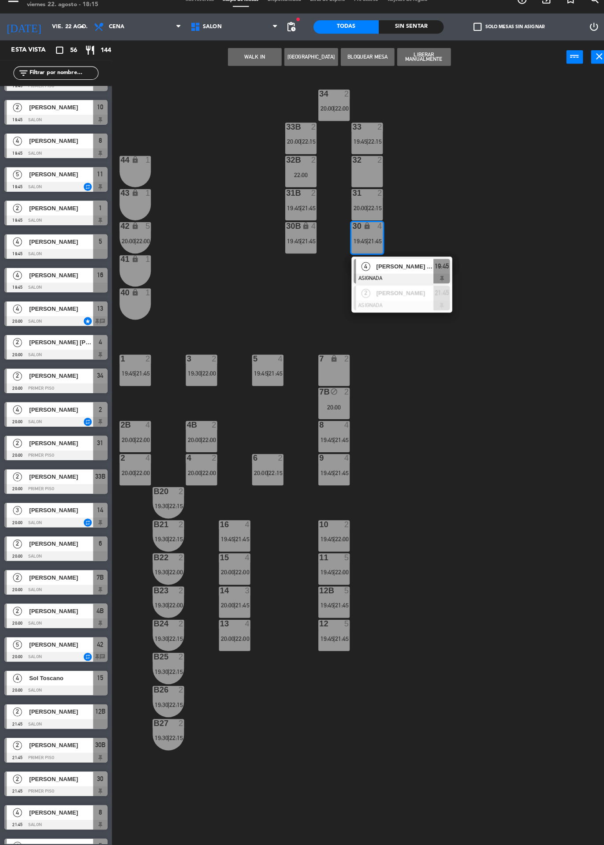
click at [386, 273] on span "[PERSON_NAME] San [PERSON_NAME]" at bounding box center [398, 275] width 56 height 9
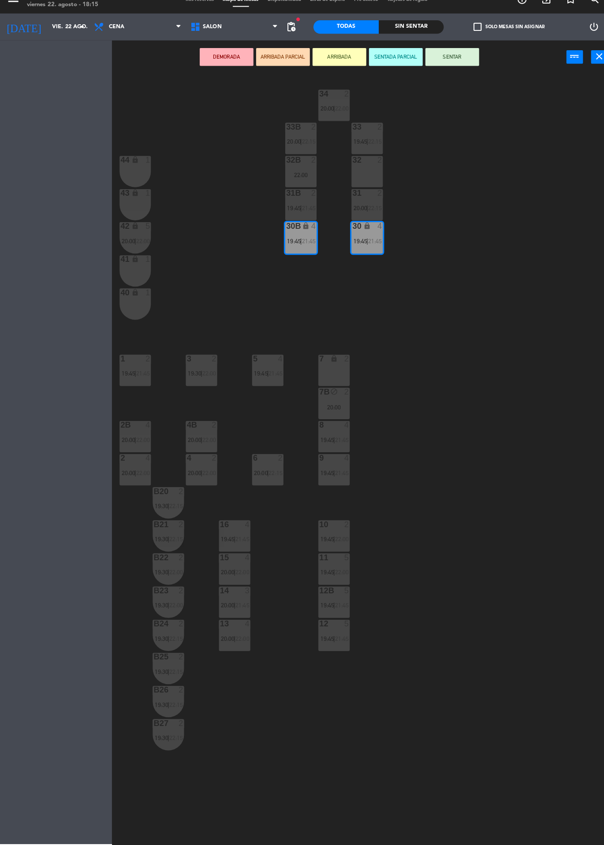
click at [369, 189] on div "32 2" at bounding box center [361, 182] width 31 height 31
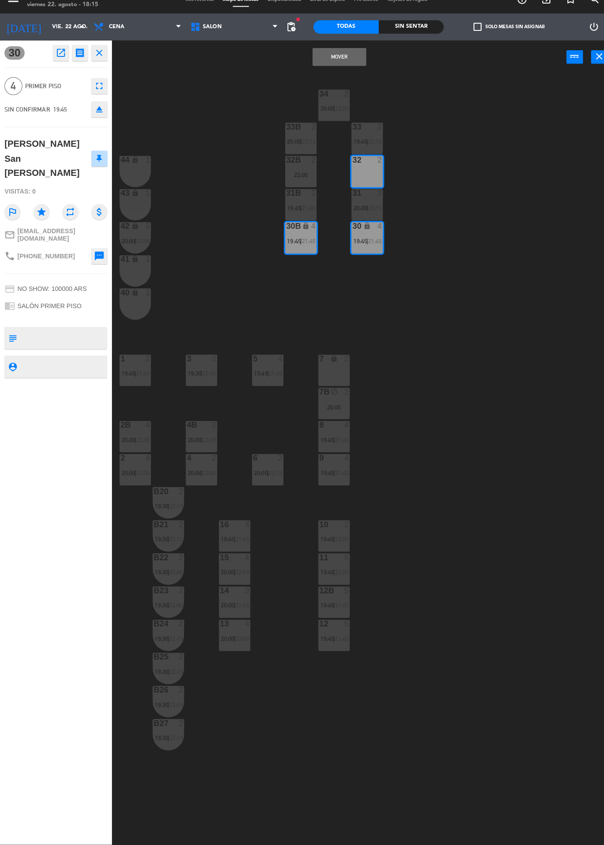
click at [329, 71] on button "Mover" at bounding box center [334, 69] width 53 height 18
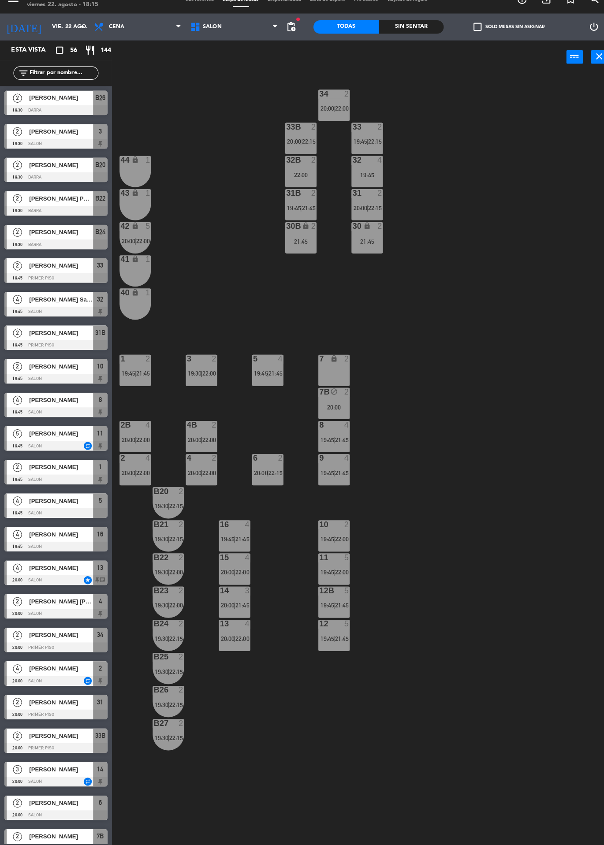
click at [299, 252] on div "21:45" at bounding box center [296, 251] width 31 height 6
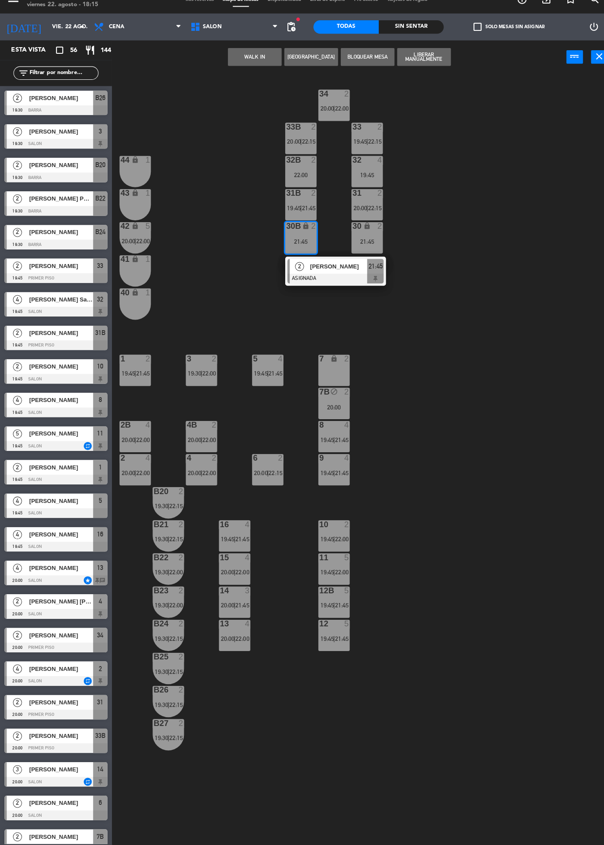
click at [327, 280] on span "[PERSON_NAME]" at bounding box center [333, 275] width 56 height 9
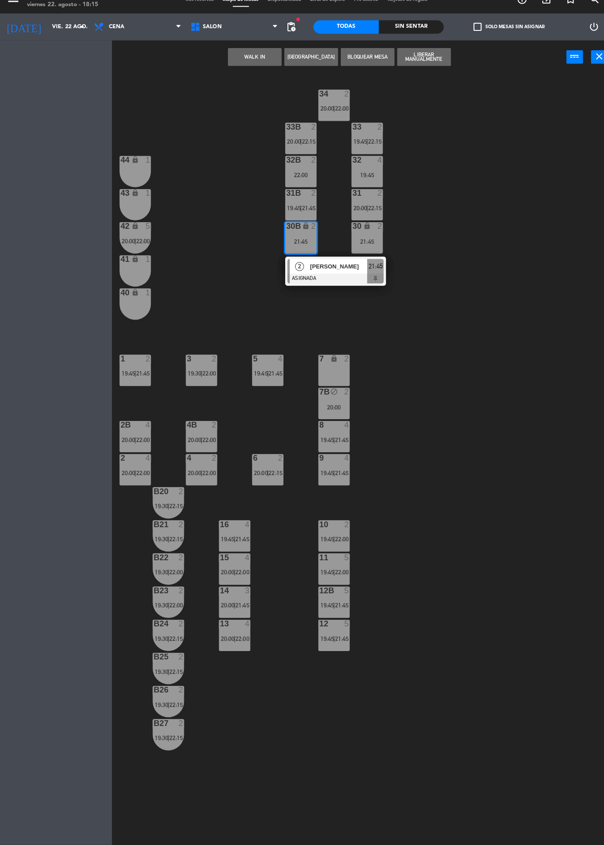
click at [301, 186] on div "22:00" at bounding box center [296, 185] width 31 height 6
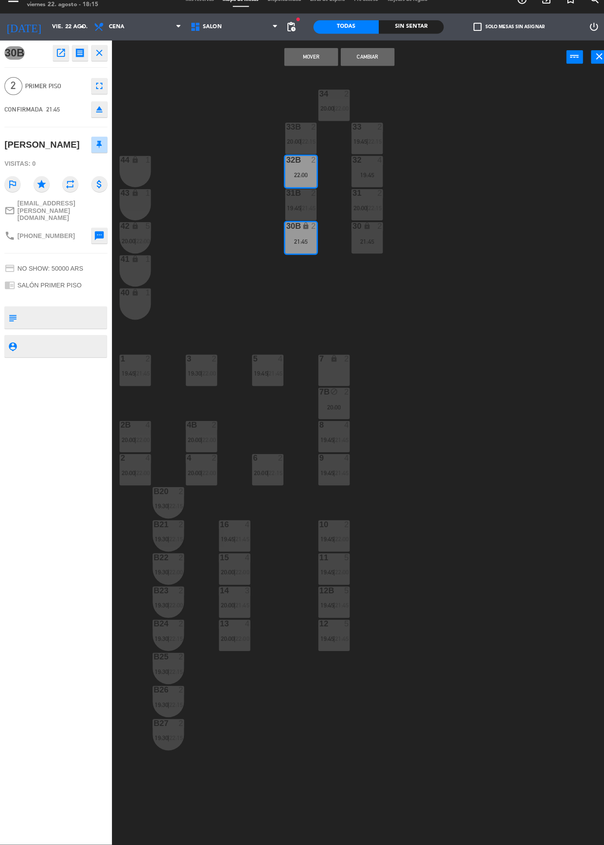
click at [308, 76] on button "Mover" at bounding box center [306, 69] width 53 height 18
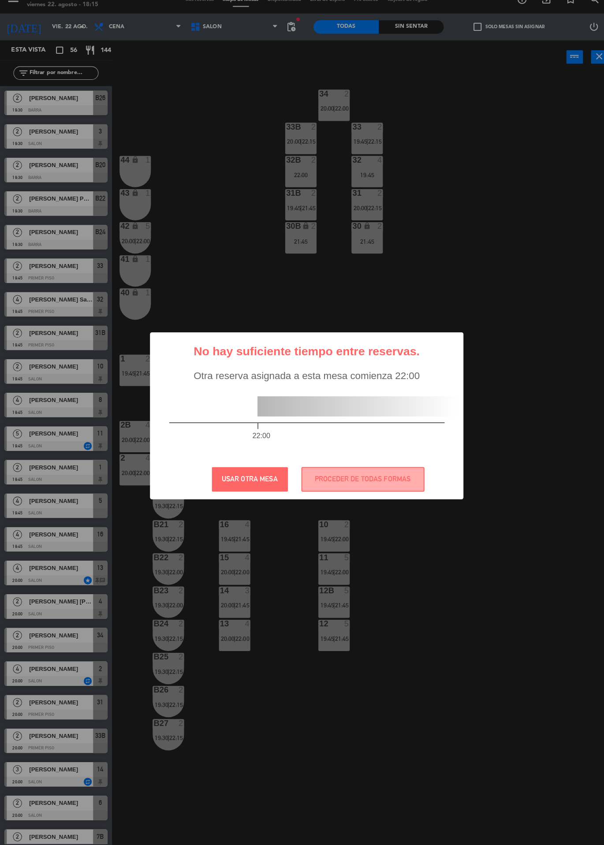
scroll to position [0, 0]
click at [370, 493] on button "PROCEDER DE TODAS FORMAS" at bounding box center [357, 485] width 121 height 24
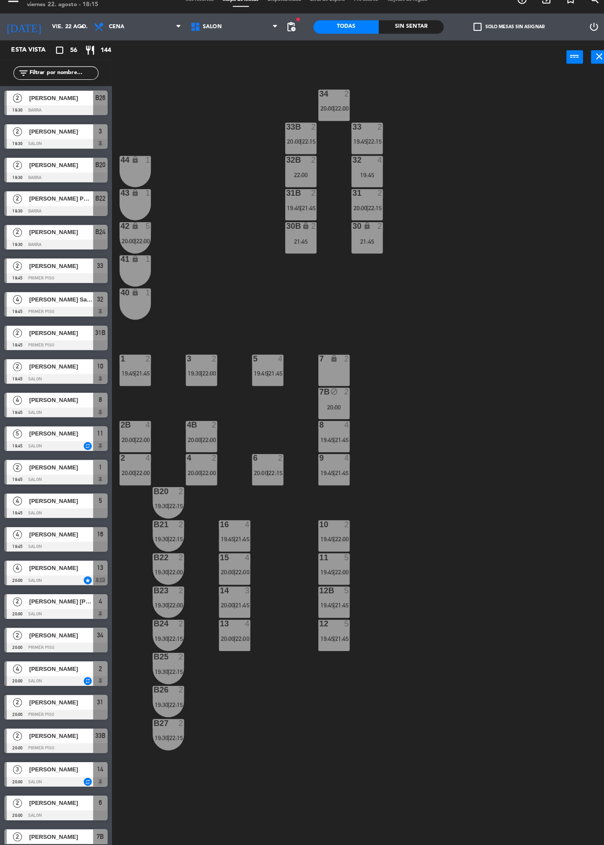
click at [366, 261] on div "30 lock 2 21:45" at bounding box center [361, 247] width 31 height 31
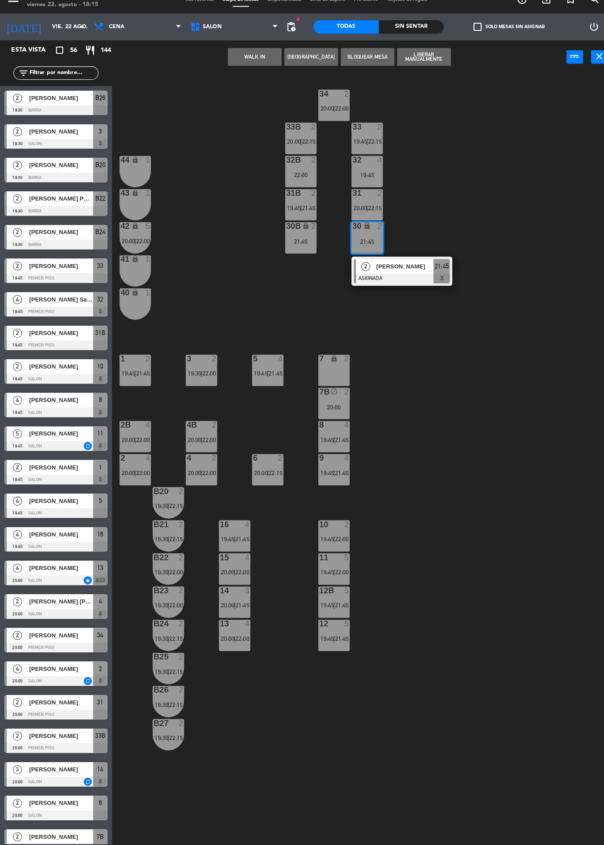
click at [397, 284] on div at bounding box center [395, 287] width 95 height 10
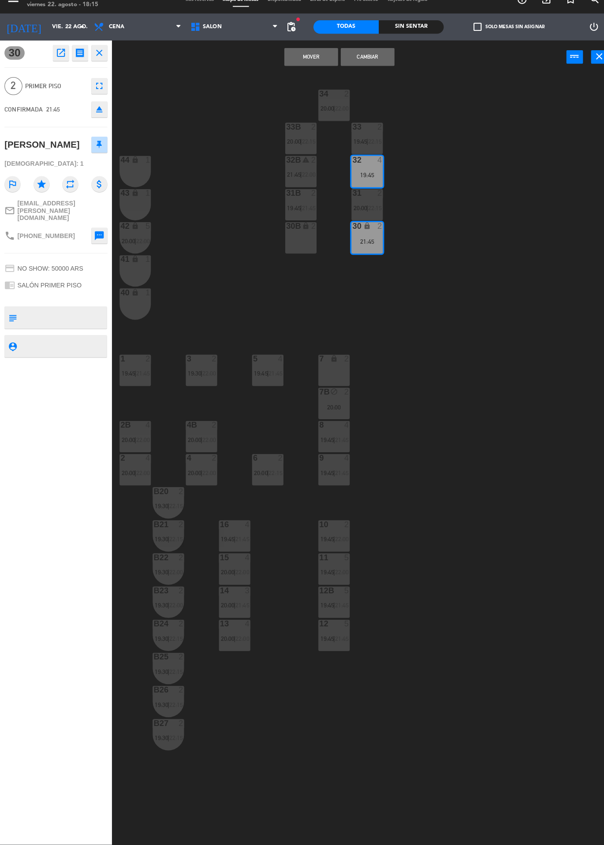
click at [315, 74] on button "Mover" at bounding box center [306, 69] width 53 height 18
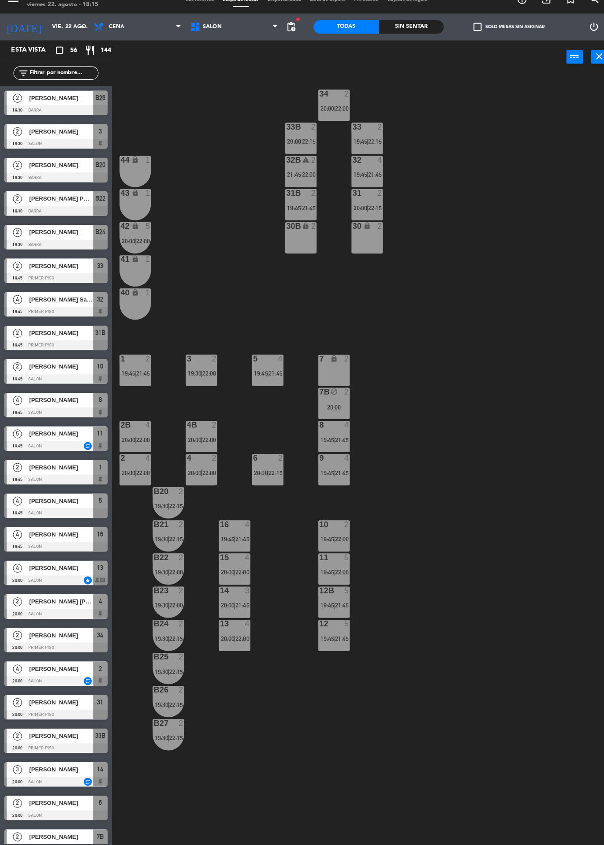
click at [297, 185] on span "|" at bounding box center [296, 185] width 2 height 7
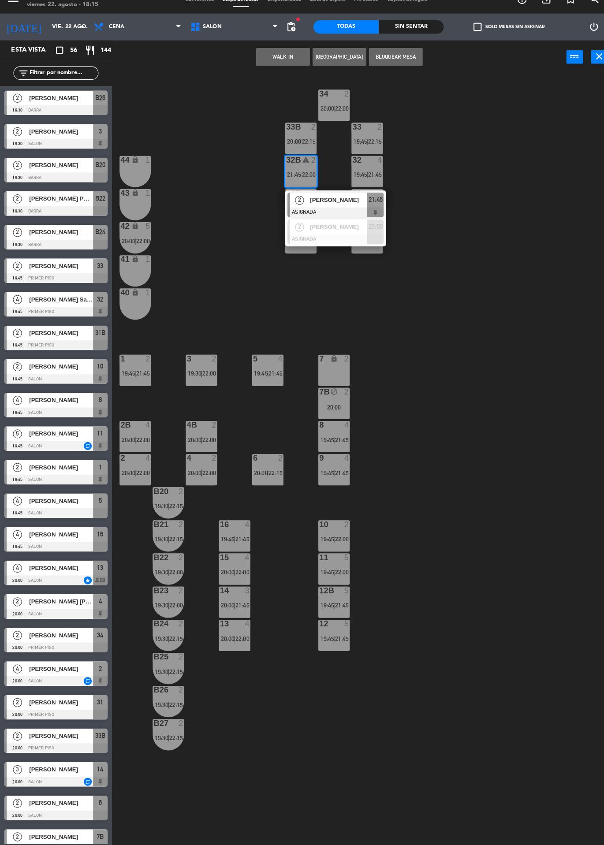
click at [479, 151] on div "34 2 20:00 | 22:00 33B 2 20:00 | 22:15 33 2 19:45 | 22:15 44 lock 1 32B warning…" at bounding box center [359, 465] width 487 height 759
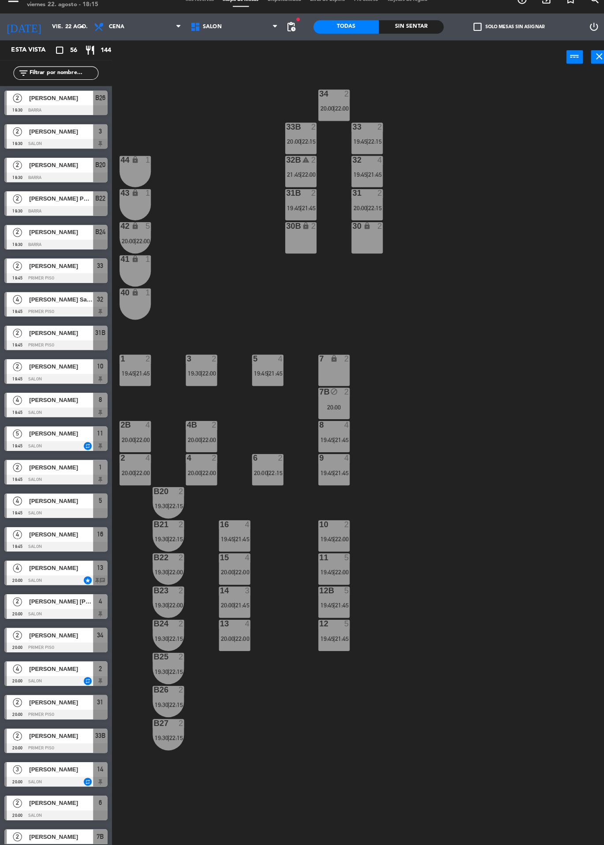
click at [303, 187] on span "22:00" at bounding box center [304, 185] width 14 height 7
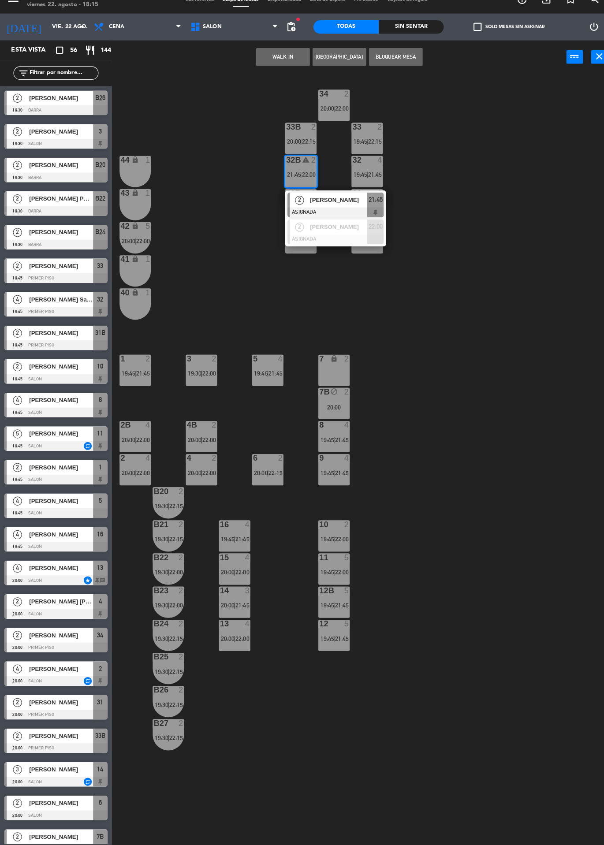
click at [452, 171] on div "34 2 20:00 | 22:00 33B 2 20:00 | 22:15 33 2 19:45 | 22:15 44 lock 1 32B warning…" at bounding box center [359, 465] width 487 height 759
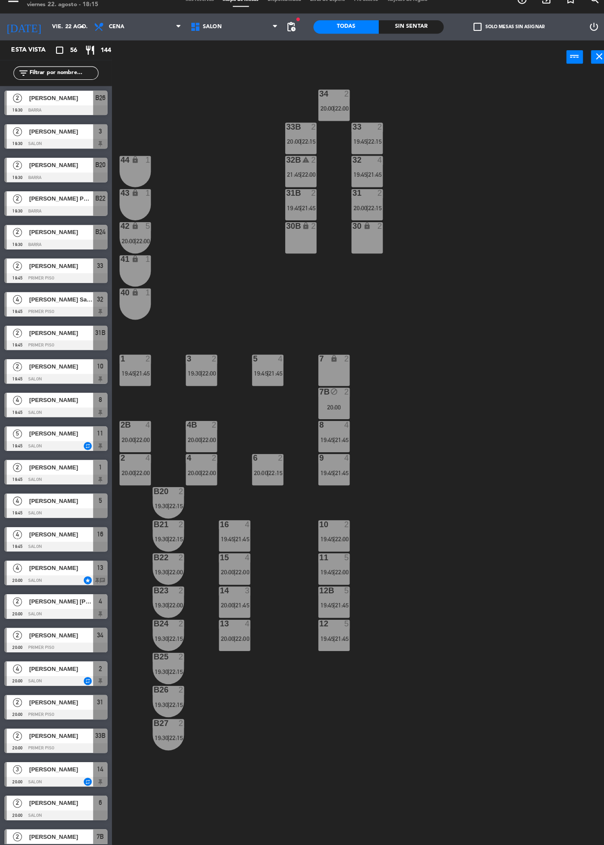
click at [133, 243] on div "42 lock 5 20:00 | 22:00" at bounding box center [133, 247] width 31 height 31
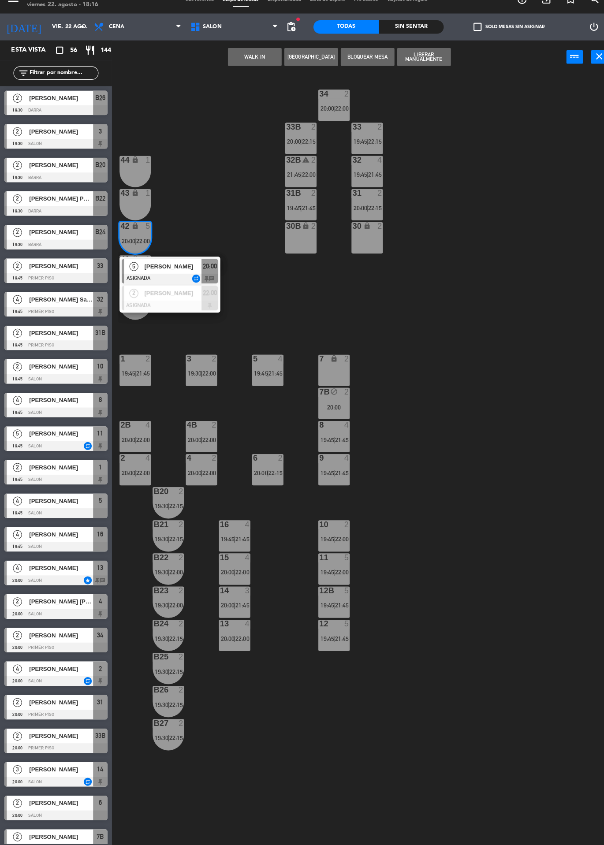
click at [172, 274] on span "[PERSON_NAME]" at bounding box center [170, 275] width 56 height 9
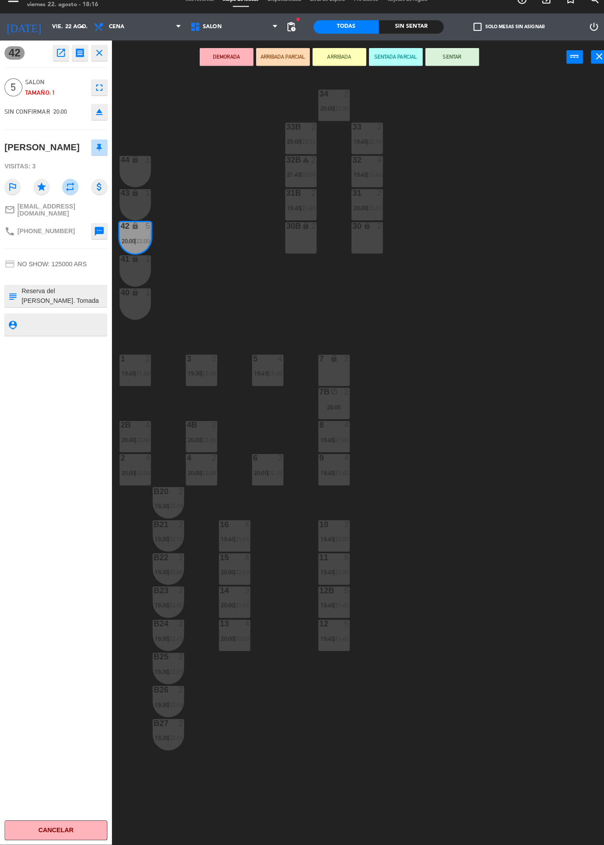
click at [300, 255] on div "30B lock 2" at bounding box center [296, 247] width 31 height 31
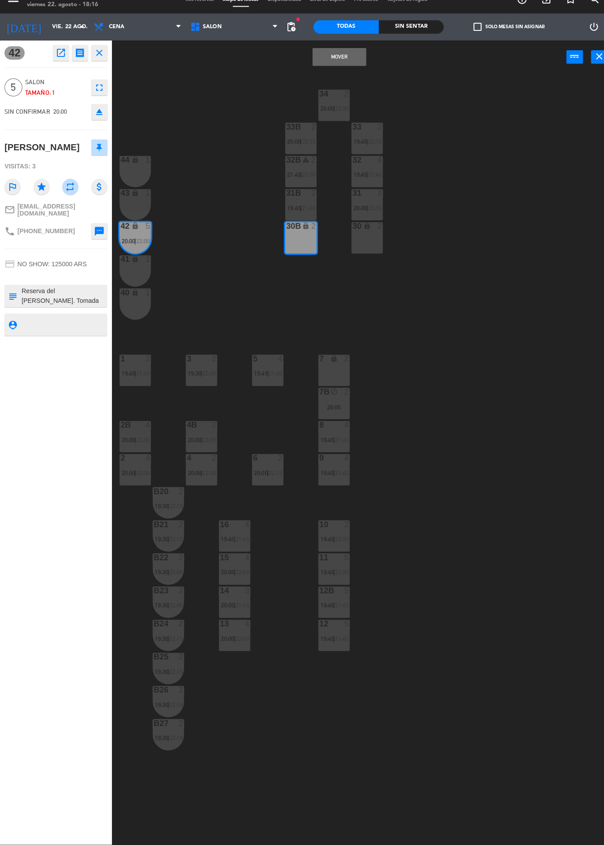
click at [370, 255] on div "30 lock 2" at bounding box center [361, 247] width 31 height 31
click at [326, 91] on div "34 2 20:00 | 22:00 33B 2 20:00 | 22:15 33 2 19:45 | 22:15 44 lock 1 32B warning…" at bounding box center [359, 465] width 487 height 759
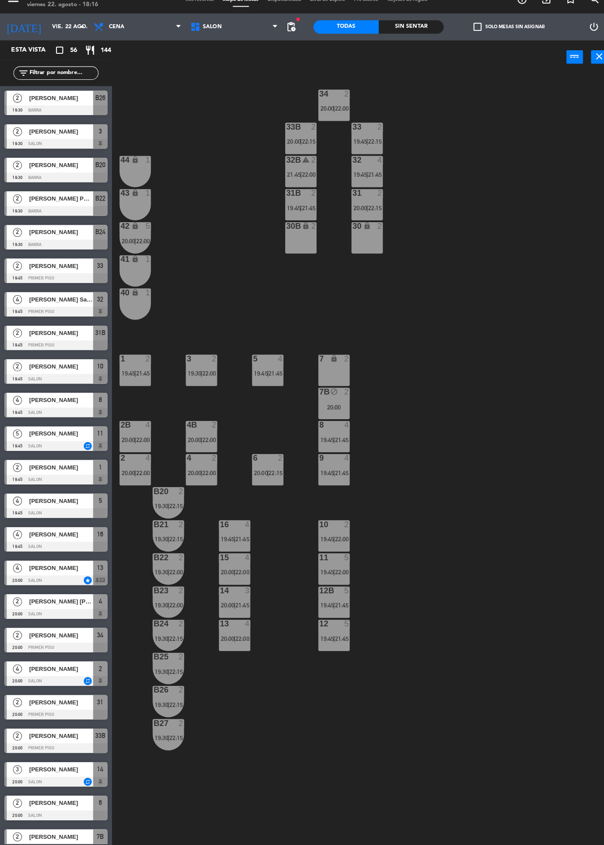
click at [137, 250] on span "22:00" at bounding box center [141, 250] width 14 height 7
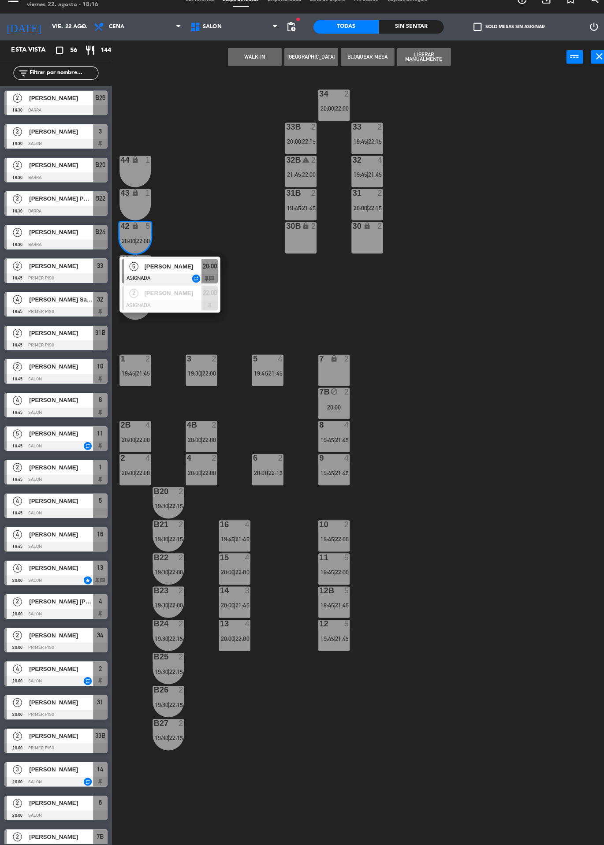
click at [175, 282] on div at bounding box center [167, 287] width 95 height 10
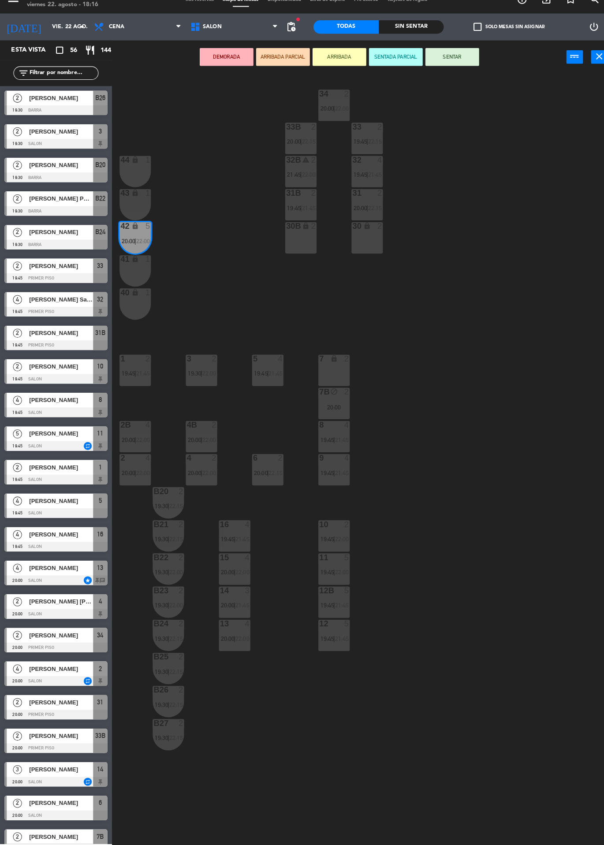
click at [299, 262] on div "30B lock 2" at bounding box center [296, 247] width 31 height 31
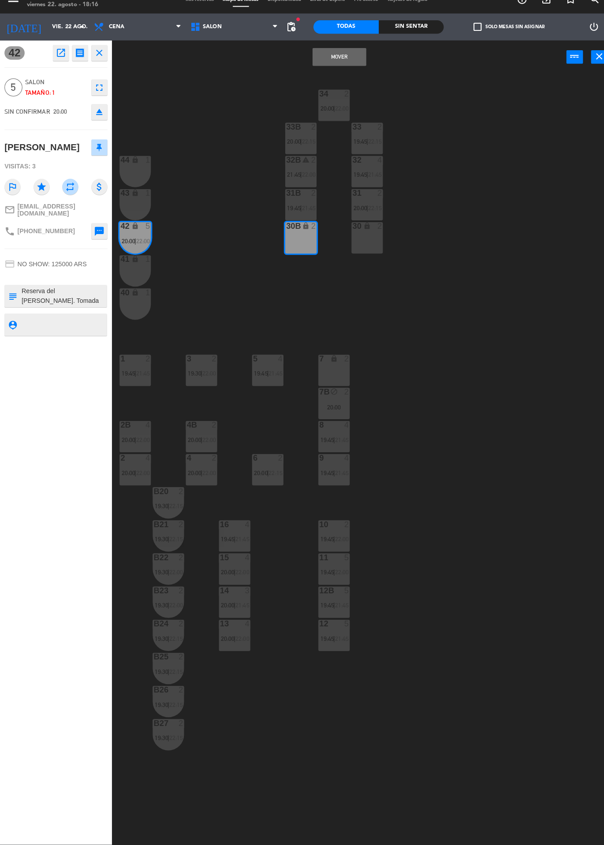
click at [341, 72] on button "Mover" at bounding box center [334, 69] width 53 height 18
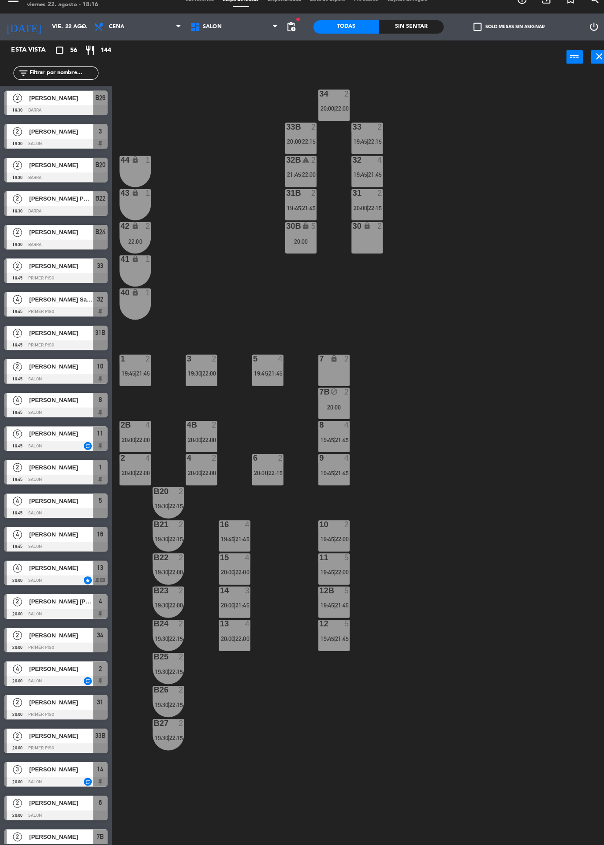
click at [138, 253] on div "22:00" at bounding box center [133, 251] width 31 height 6
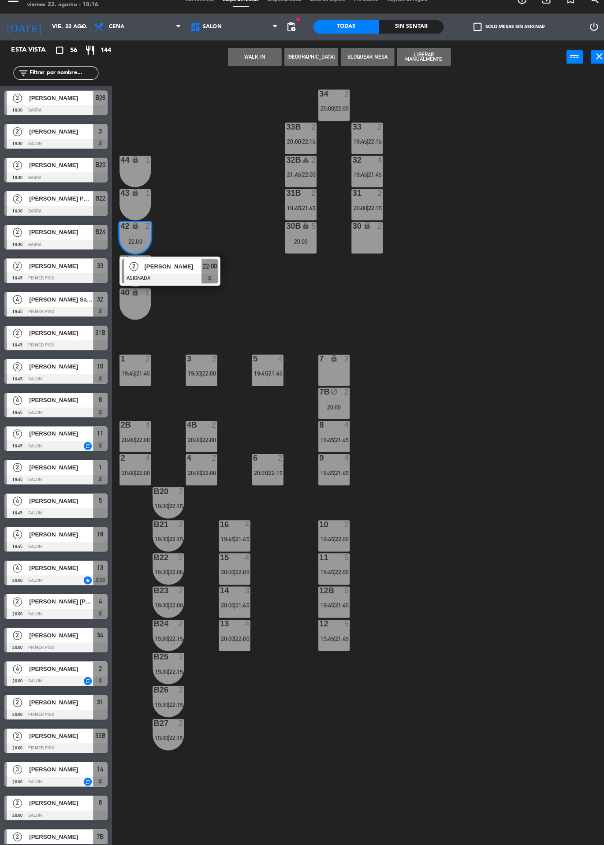
click at [493, 166] on div "34 2 20:00 | 22:00 33B 2 20:00 | 22:15 33 2 19:45 | 22:15 44 lock 1 32B warning…" at bounding box center [359, 465] width 487 height 759
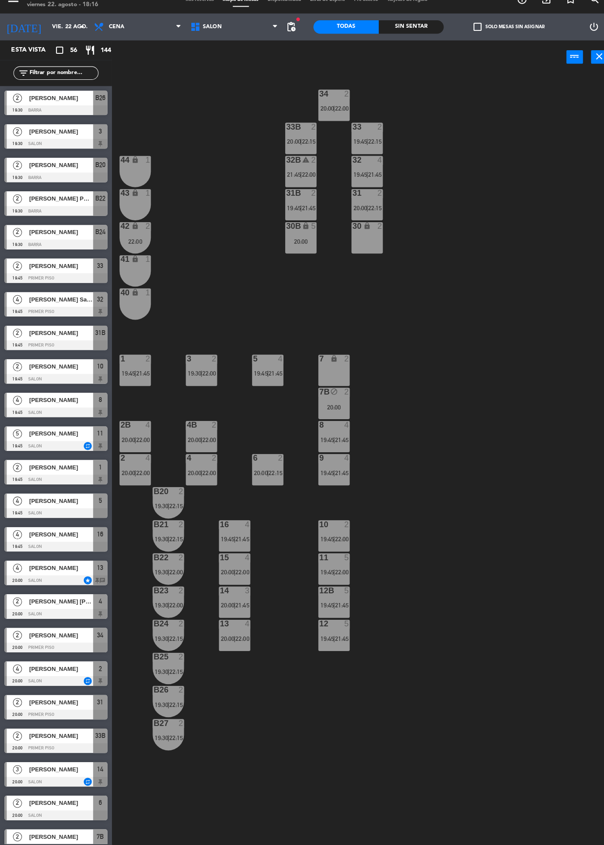
click at [300, 184] on span "22:00" at bounding box center [304, 185] width 14 height 7
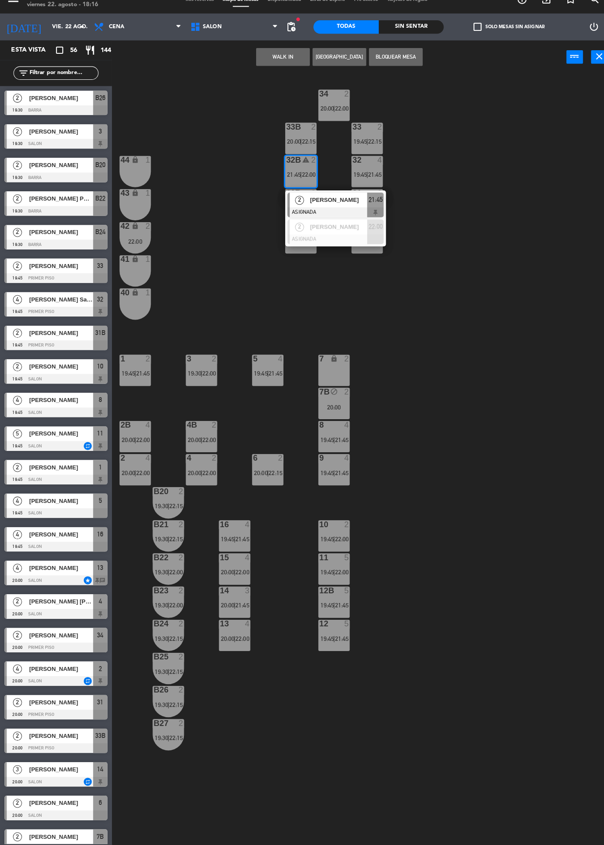
click at [344, 220] on div at bounding box center [330, 222] width 95 height 10
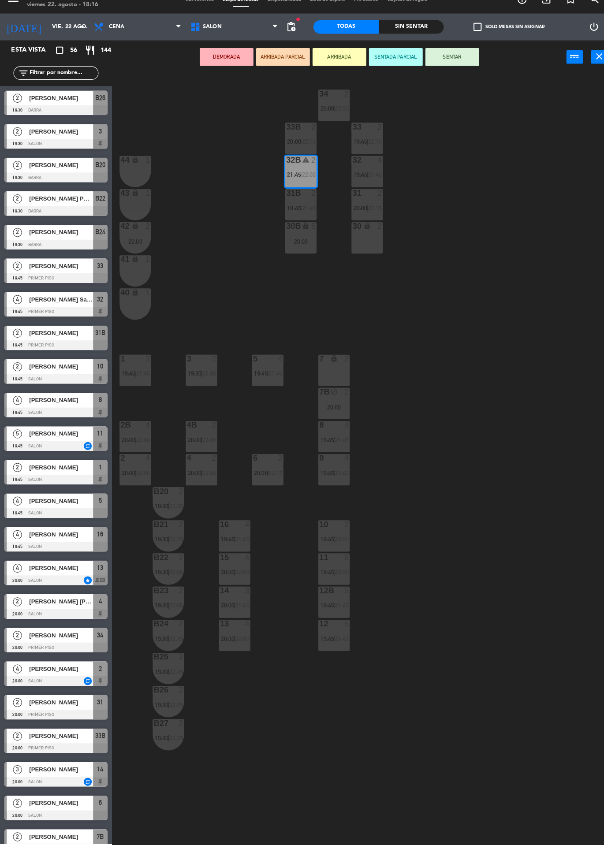
click at [299, 258] on div "30B lock 5 20:00" at bounding box center [296, 247] width 31 height 31
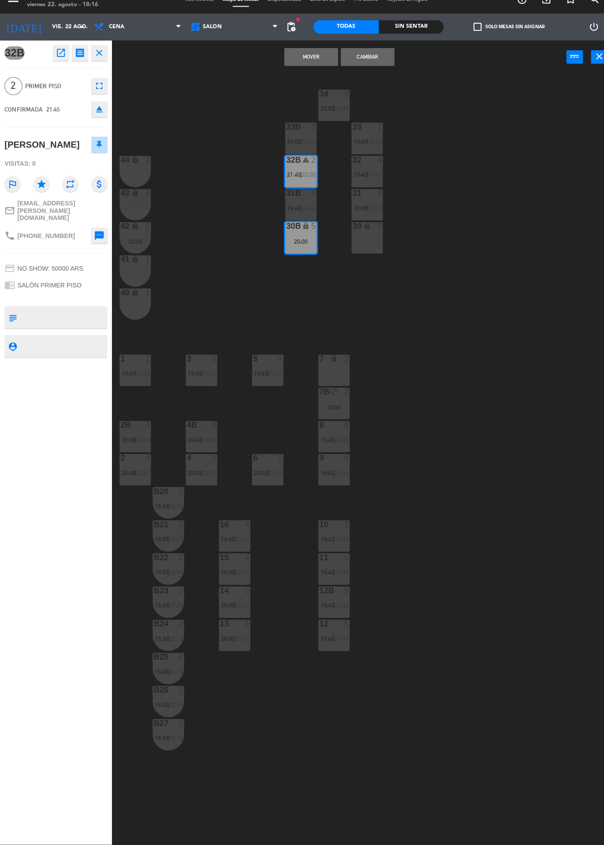
click at [435, 167] on div "34 2 20:00 | 22:00 33B 2 20:00 | 22:15 33 2 19:45 | 22:15 44 lock 1 32B warning…" at bounding box center [359, 465] width 487 height 759
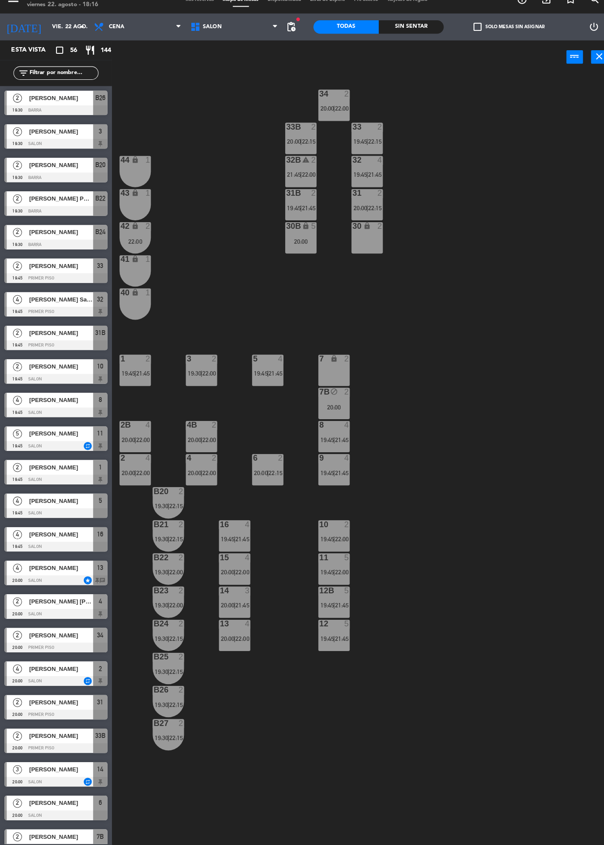
click at [302, 182] on span "22:00" at bounding box center [304, 185] width 14 height 7
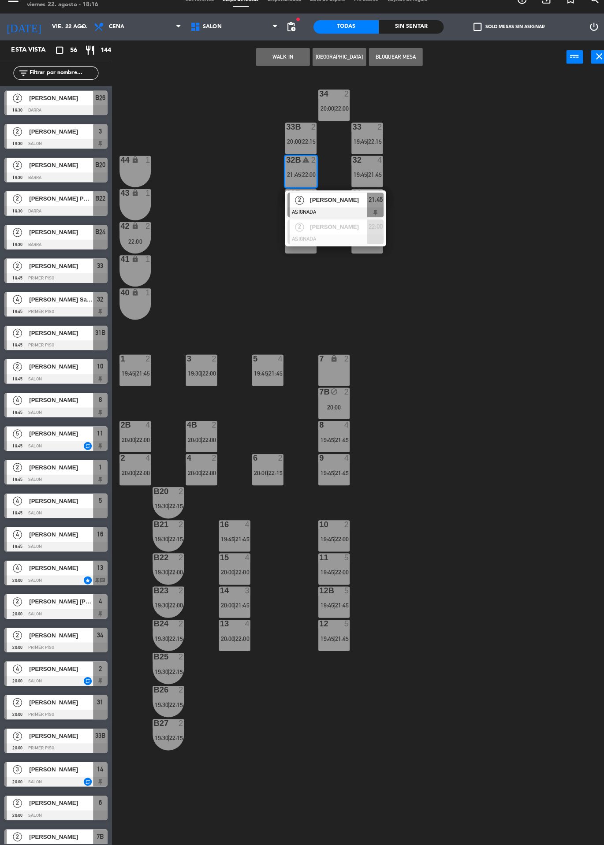
click at [345, 247] on div at bounding box center [330, 249] width 95 height 10
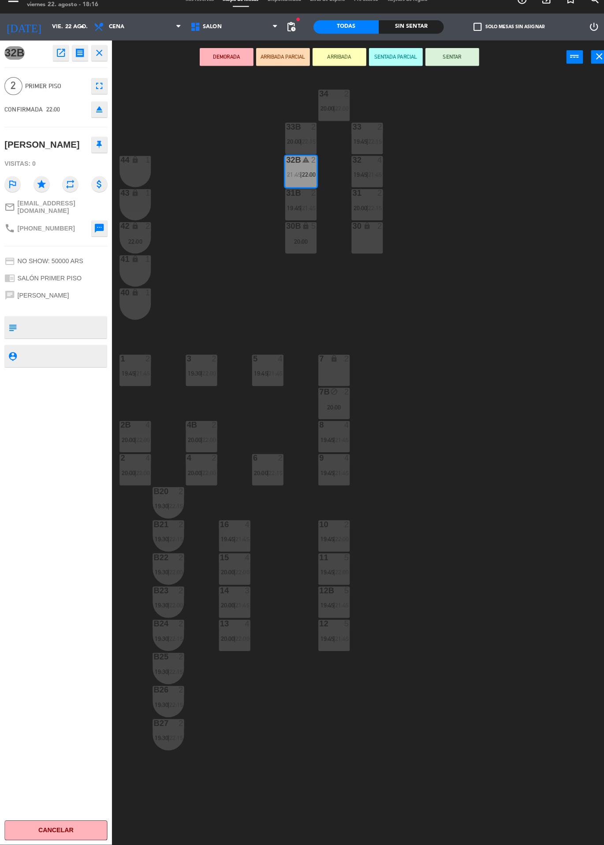
click at [308, 260] on div "30B lock 5 20:00" at bounding box center [296, 247] width 31 height 31
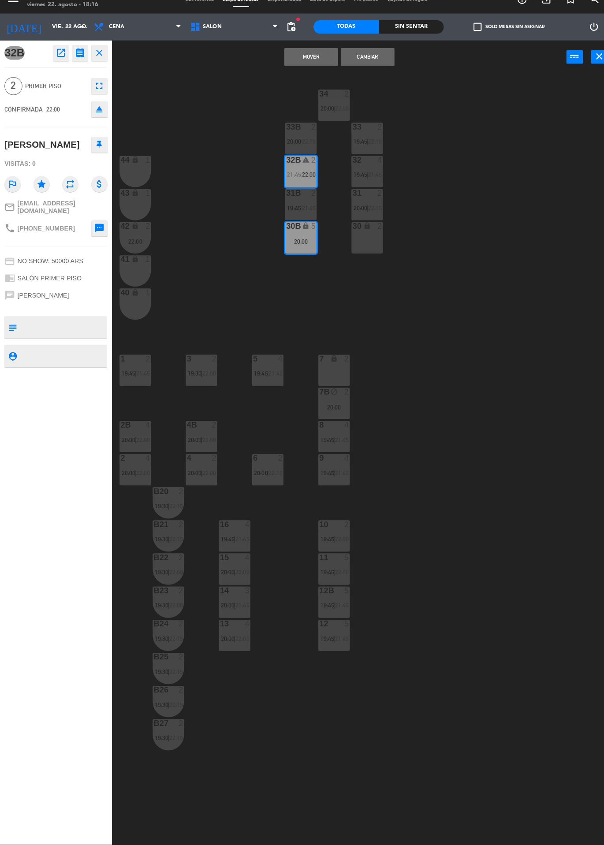
click at [308, 68] on button "Mover" at bounding box center [306, 69] width 53 height 18
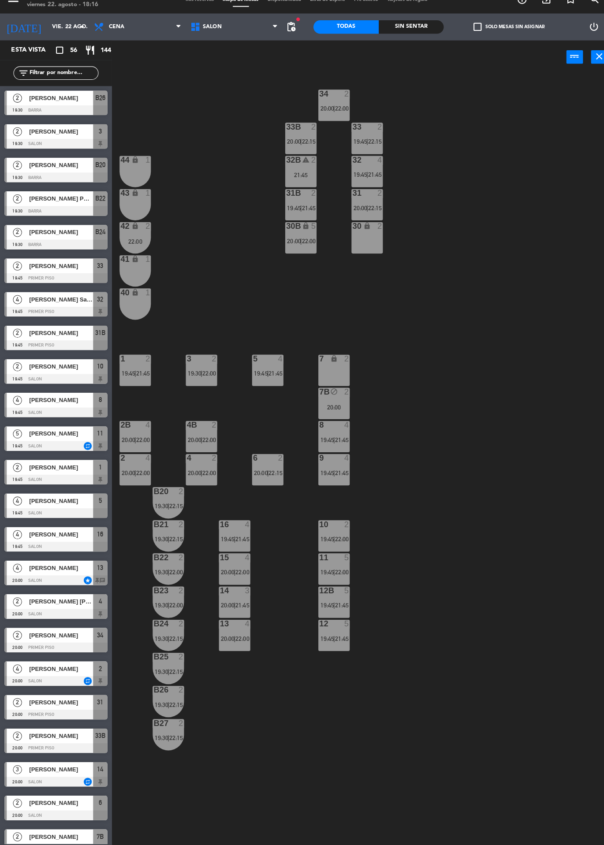
scroll to position [222, 0]
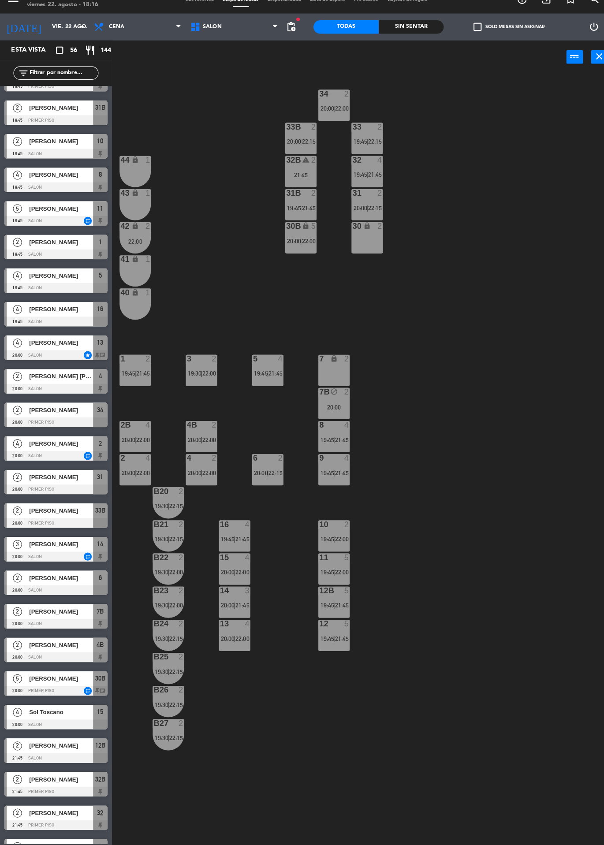
click at [138, 242] on div "42 lock 2 22:00" at bounding box center [133, 247] width 31 height 31
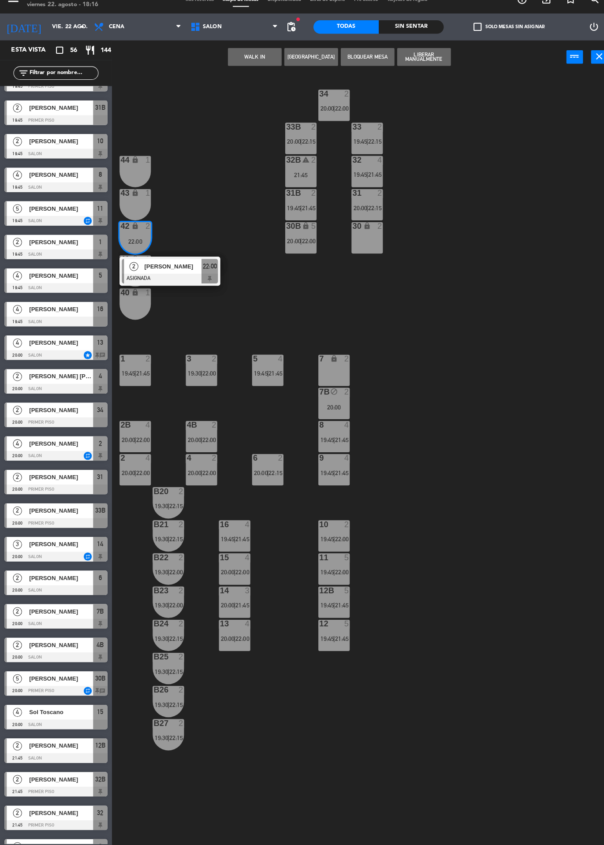
click at [162, 280] on div "[PERSON_NAME]" at bounding box center [169, 275] width 57 height 15
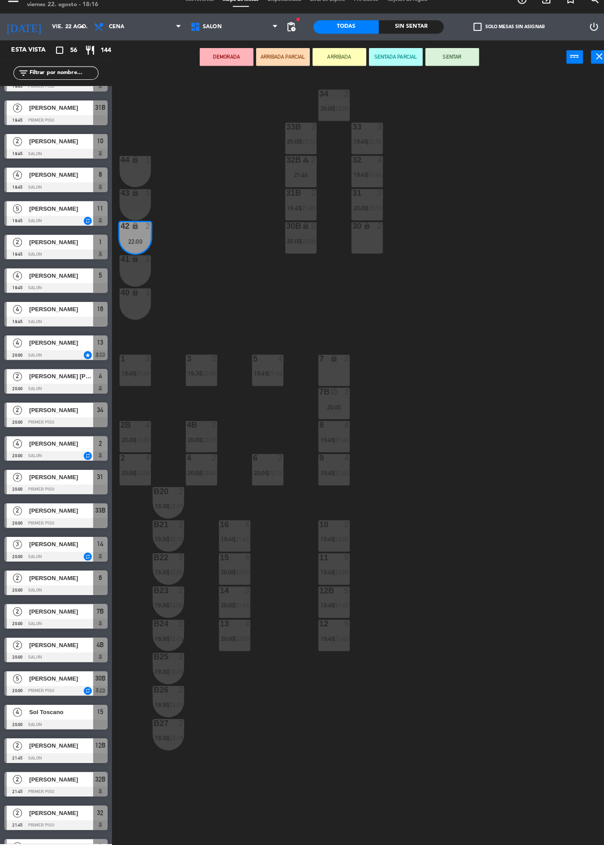
click at [367, 252] on div "30 lock 2" at bounding box center [361, 247] width 31 height 31
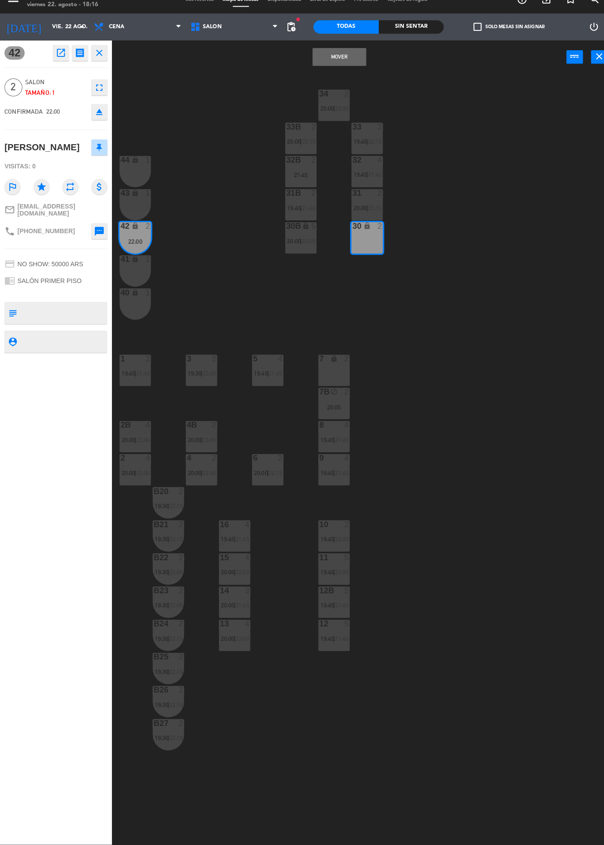
click at [330, 70] on button "Mover" at bounding box center [334, 69] width 53 height 18
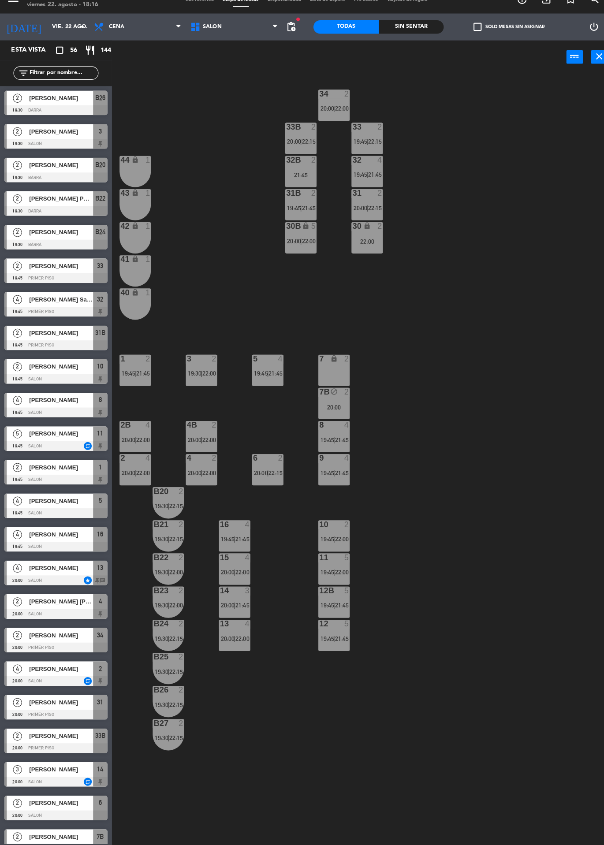
scroll to position [255, 0]
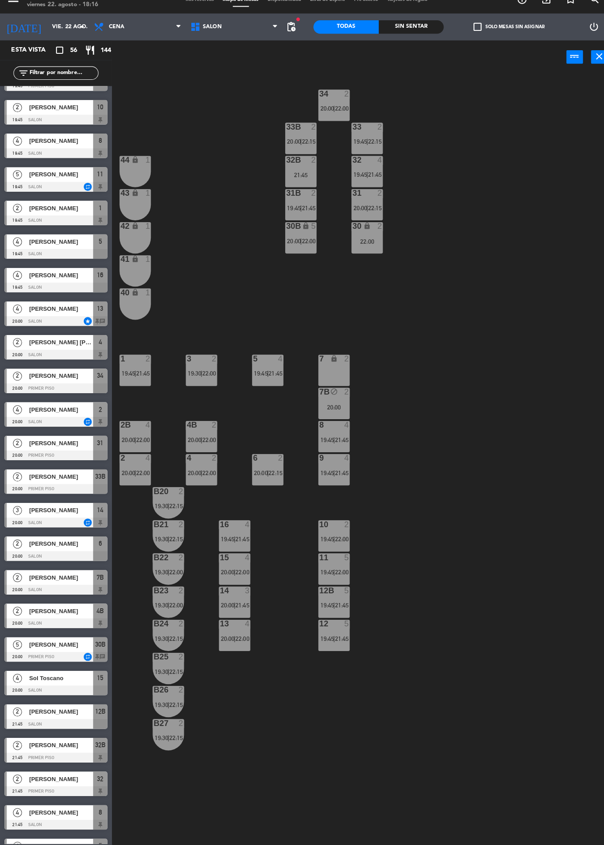
click at [368, 178] on div "32 4 19:45 | 21:45" at bounding box center [361, 182] width 31 height 31
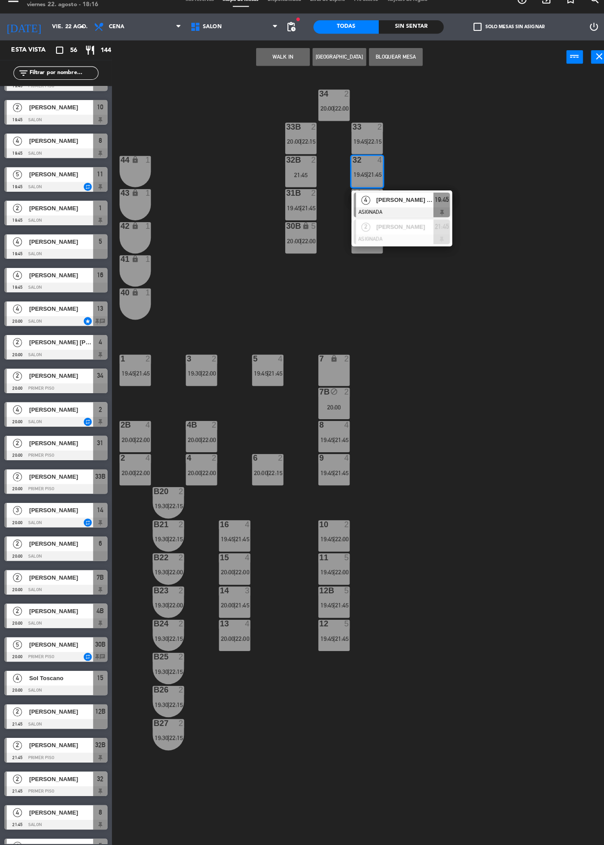
click at [418, 216] on div "[PERSON_NAME] San [PERSON_NAME]" at bounding box center [397, 210] width 57 height 15
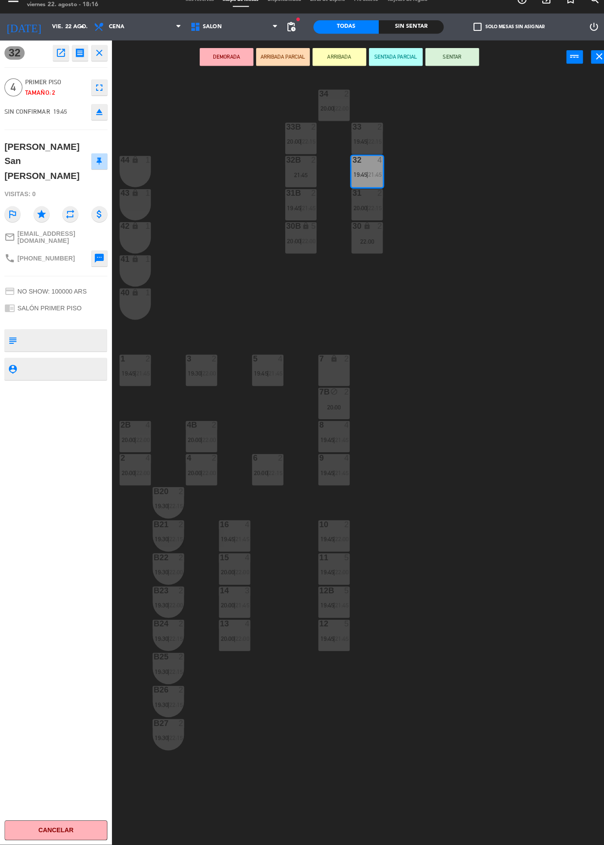
click at [94, 121] on icon "eject" at bounding box center [98, 123] width 11 height 11
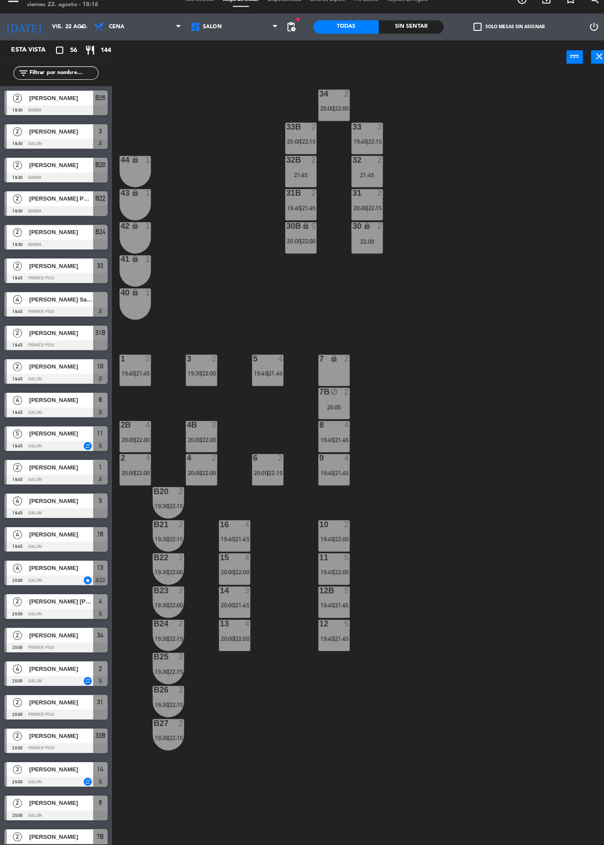
click at [305, 252] on span "22:00" at bounding box center [304, 250] width 14 height 7
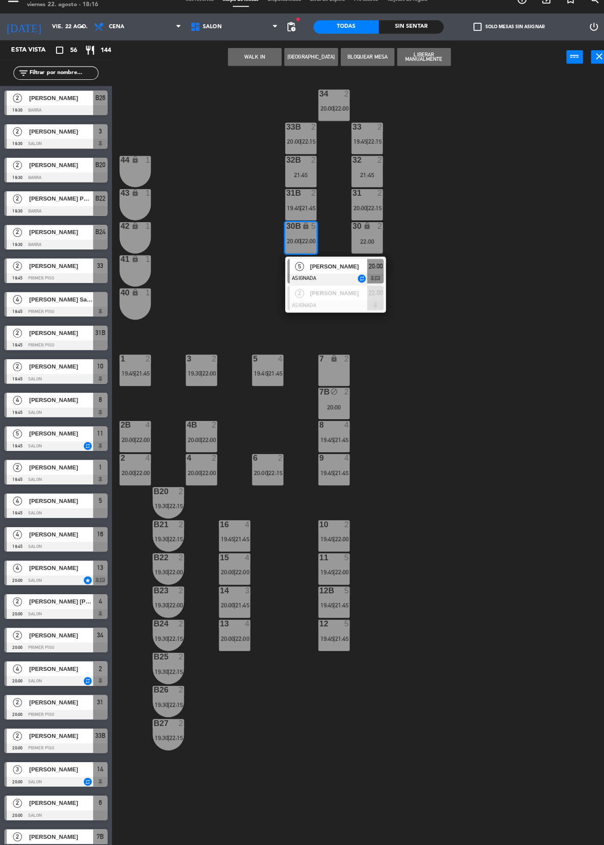
click at [373, 273] on span "20:00" at bounding box center [370, 275] width 14 height 11
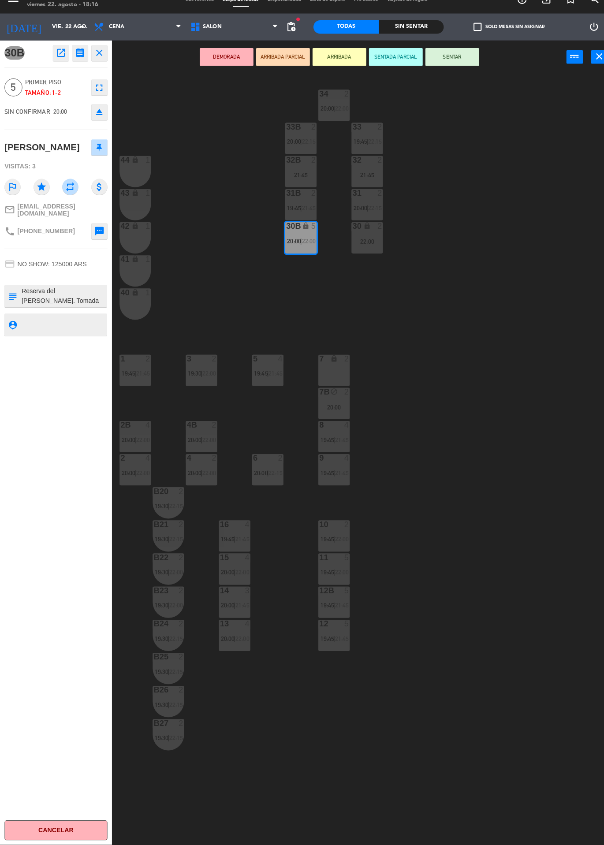
click at [100, 128] on icon "eject" at bounding box center [98, 123] width 11 height 11
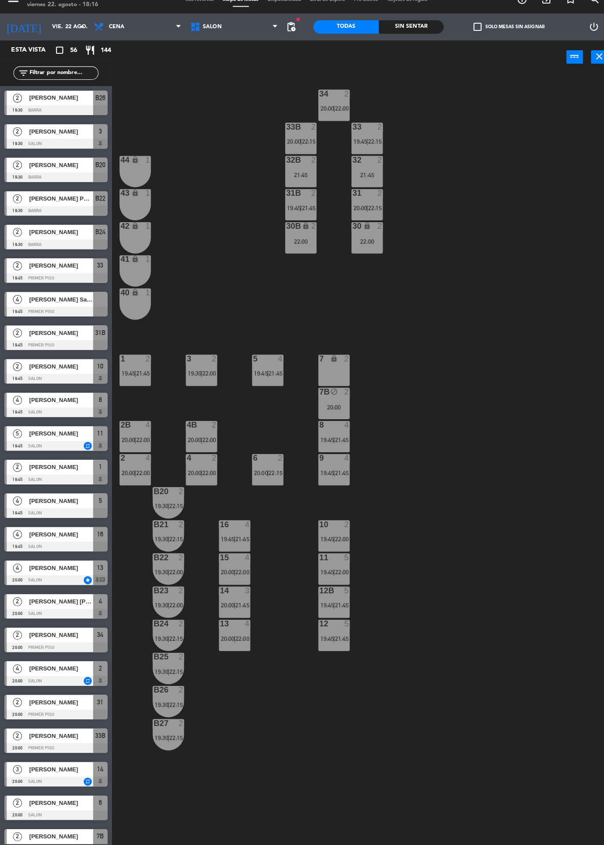
scroll to position [0, 0]
click at [497, 43] on label "check_box_outline_blank Solo mesas sin asignar" at bounding box center [501, 40] width 70 height 8
click at [501, 40] on input "check_box_outline_blank Solo mesas sin asignar" at bounding box center [501, 40] width 0 height 0
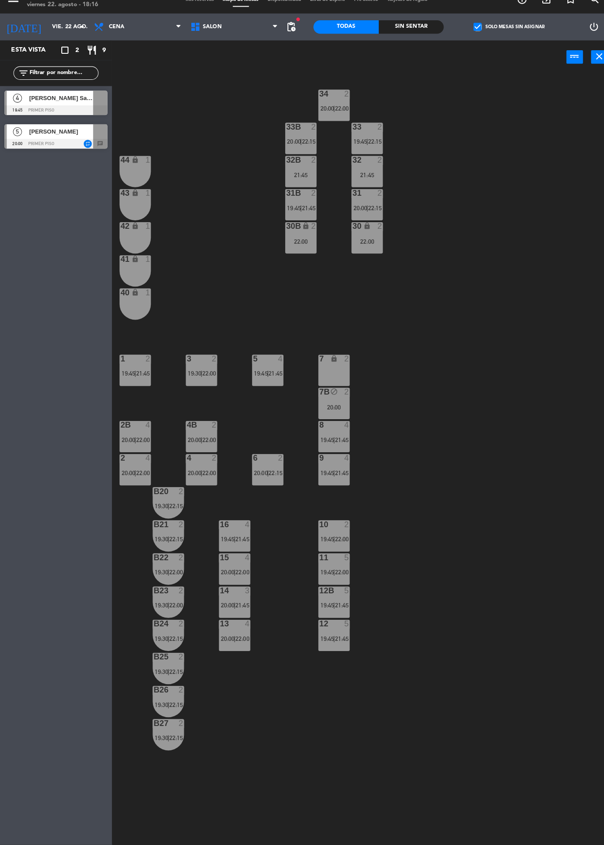
click at [74, 118] on div at bounding box center [54, 122] width 101 height 10
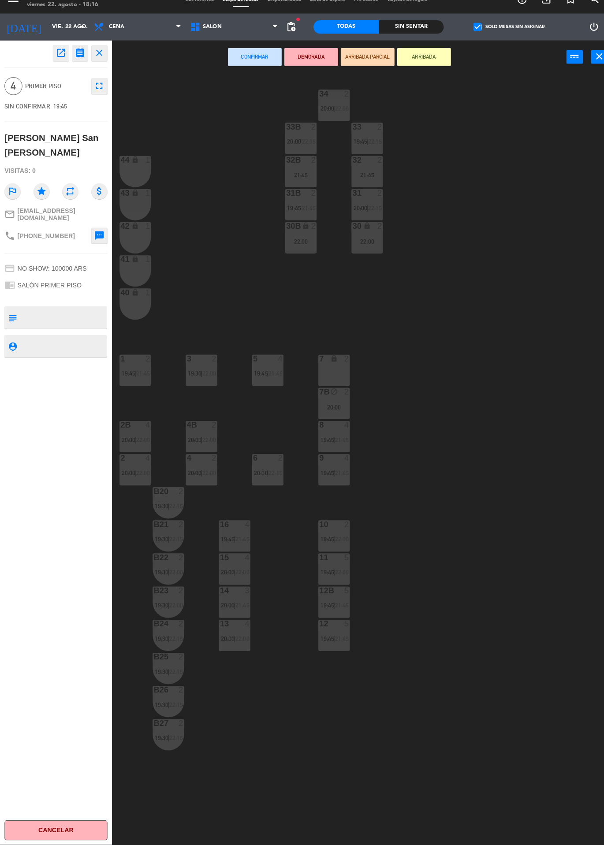
click at [301, 186] on div "21:45" at bounding box center [296, 185] width 31 height 6
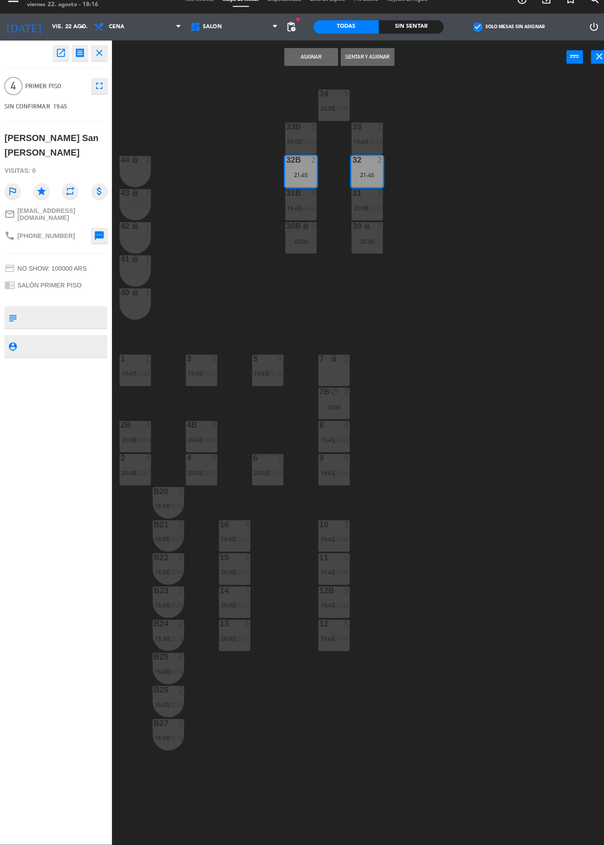
click at [310, 73] on button "Asignar" at bounding box center [306, 69] width 53 height 18
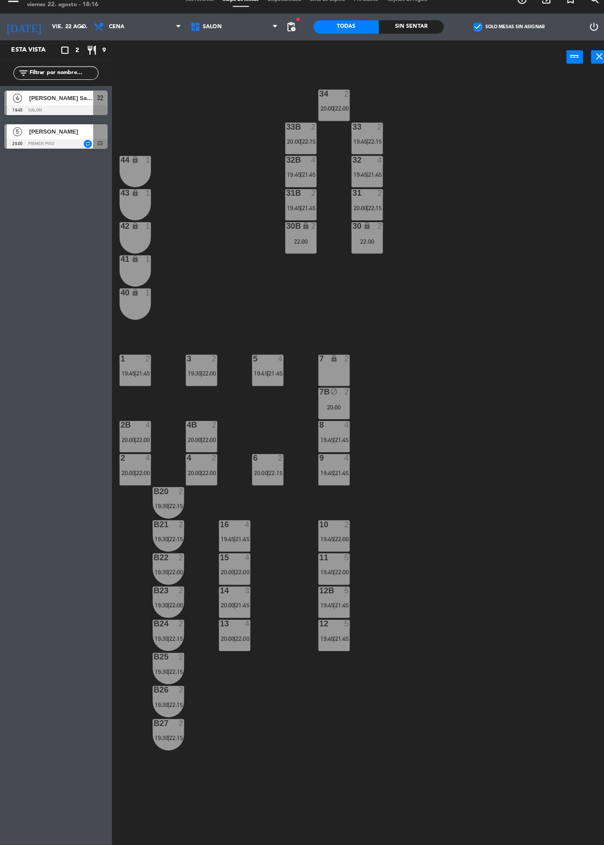
click at [67, 143] on span "[PERSON_NAME]" at bounding box center [60, 142] width 63 height 9
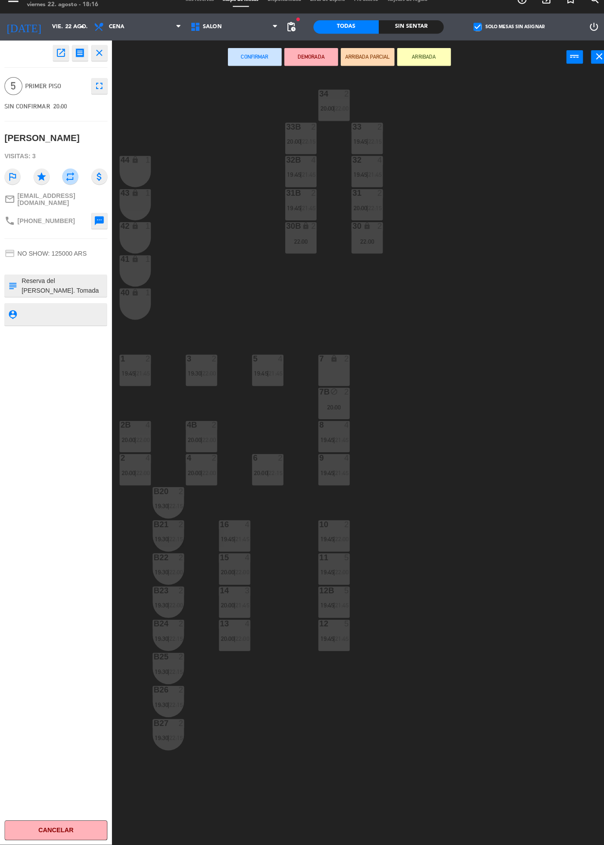
click at [99, 97] on icon "fullscreen" at bounding box center [98, 98] width 11 height 11
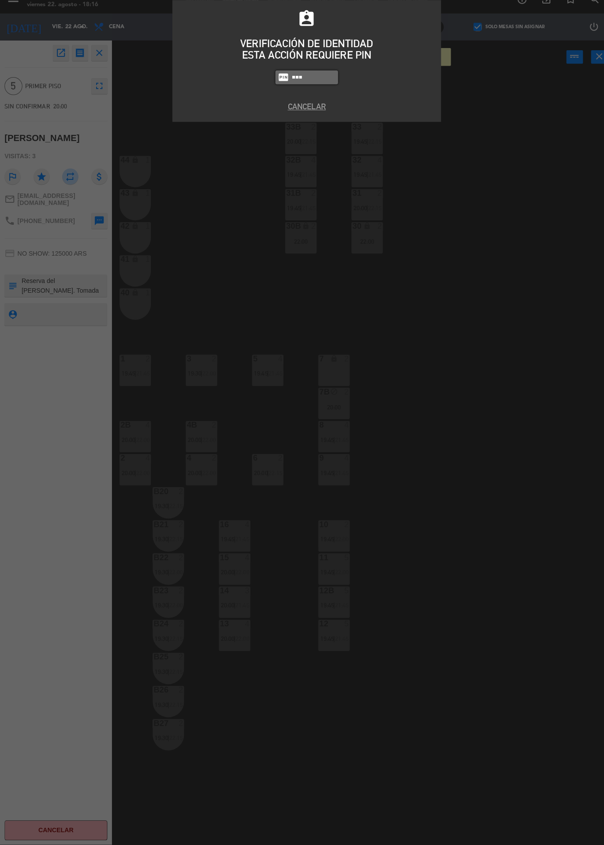
type input "7980"
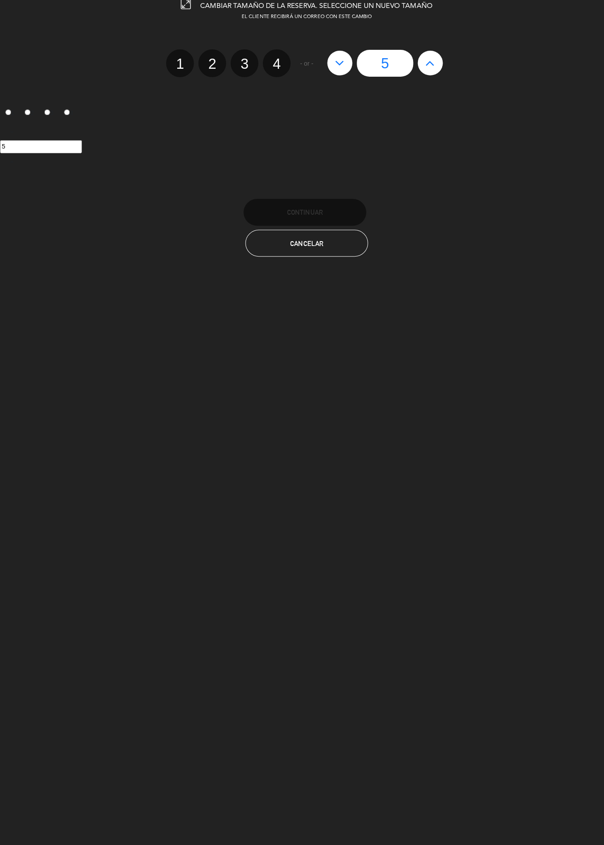
click at [425, 81] on icon at bounding box center [423, 75] width 9 height 14
type input "6"
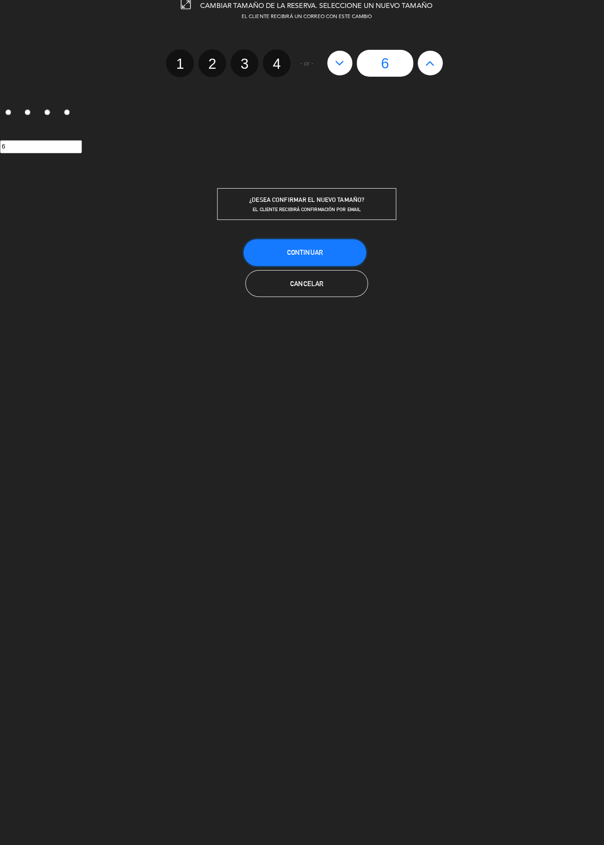
click at [330, 263] on button "Continuar" at bounding box center [300, 261] width 121 height 26
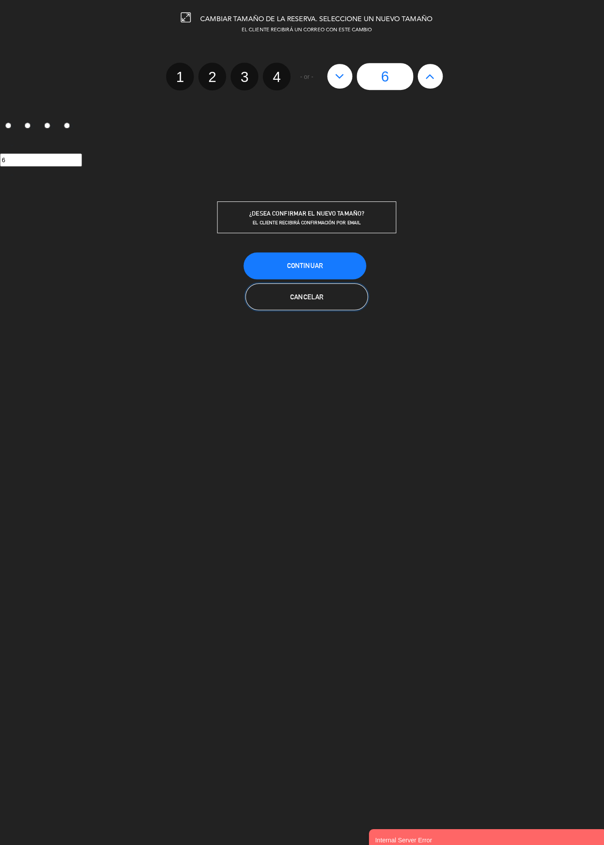
click at [340, 303] on button "Cancelar" at bounding box center [301, 292] width 121 height 26
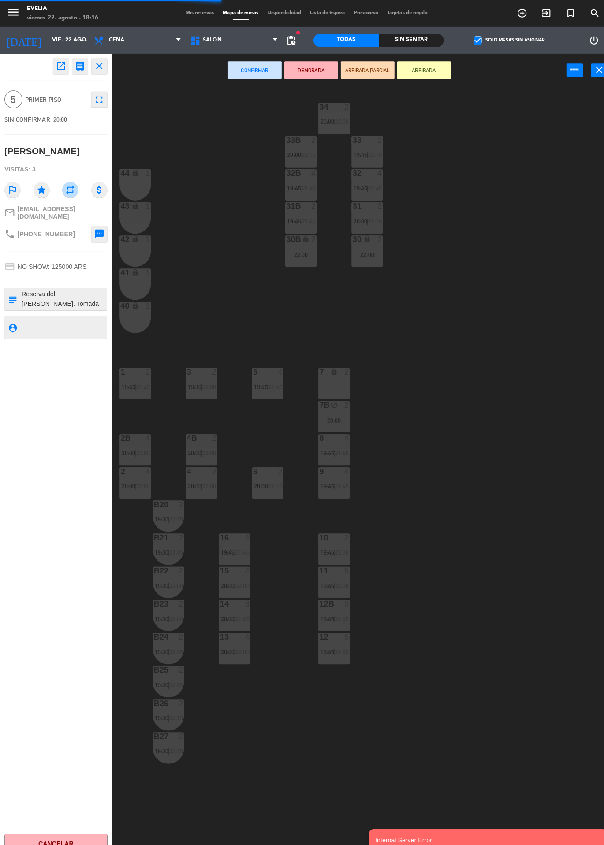
click at [256, 316] on div "34 2 20:00 | 22:00 33B 2 20:00 | 22:15 33 2 19:45 | 22:15 44 lock 1 32B 4 19:45…" at bounding box center [359, 465] width 487 height 759
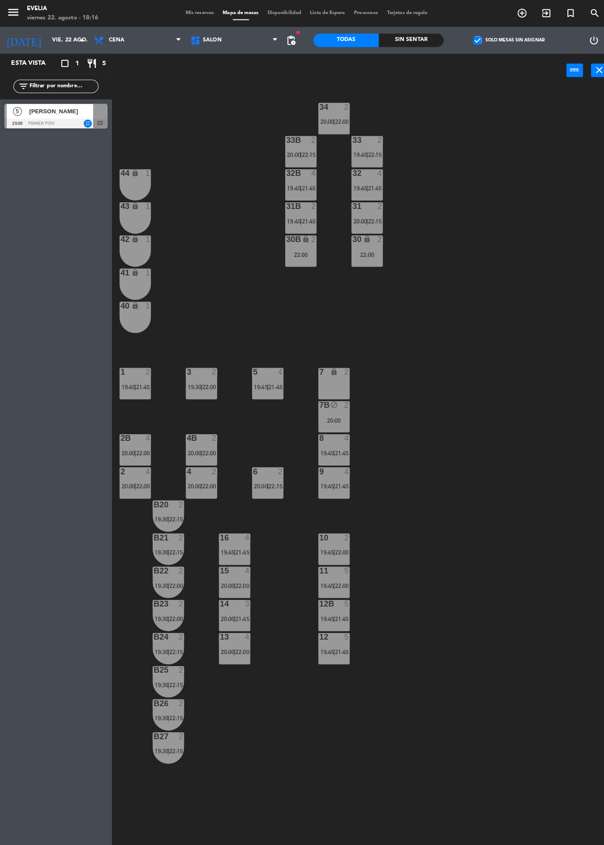
click at [34, 121] on div at bounding box center [54, 122] width 101 height 10
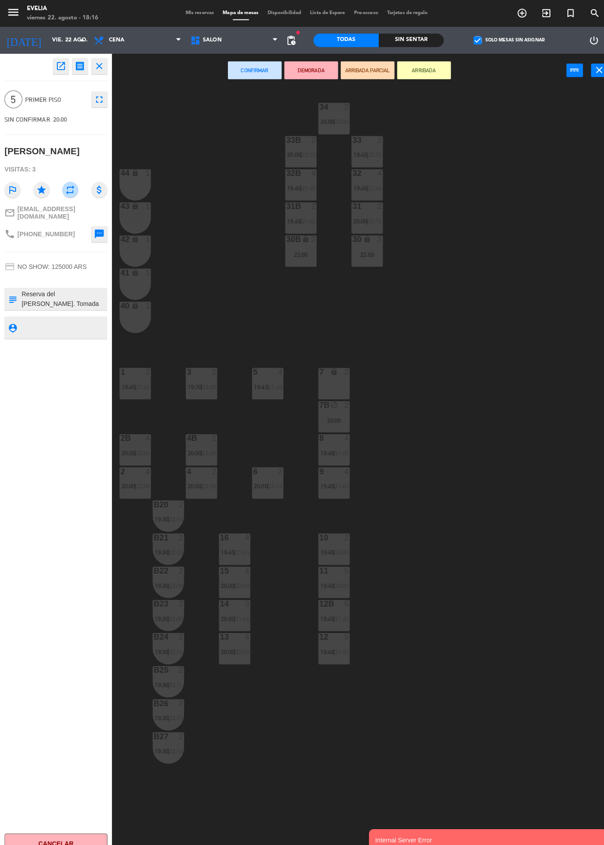
click at [298, 250] on div "22:00" at bounding box center [296, 251] width 31 height 6
click at [369, 250] on div "22:00" at bounding box center [361, 251] width 31 height 6
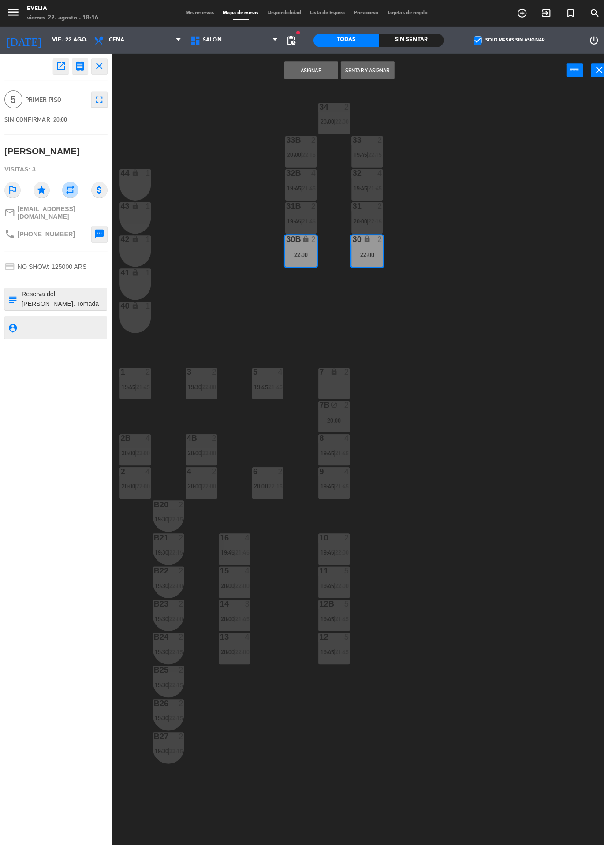
click at [308, 65] on button "Asignar" at bounding box center [306, 69] width 53 height 18
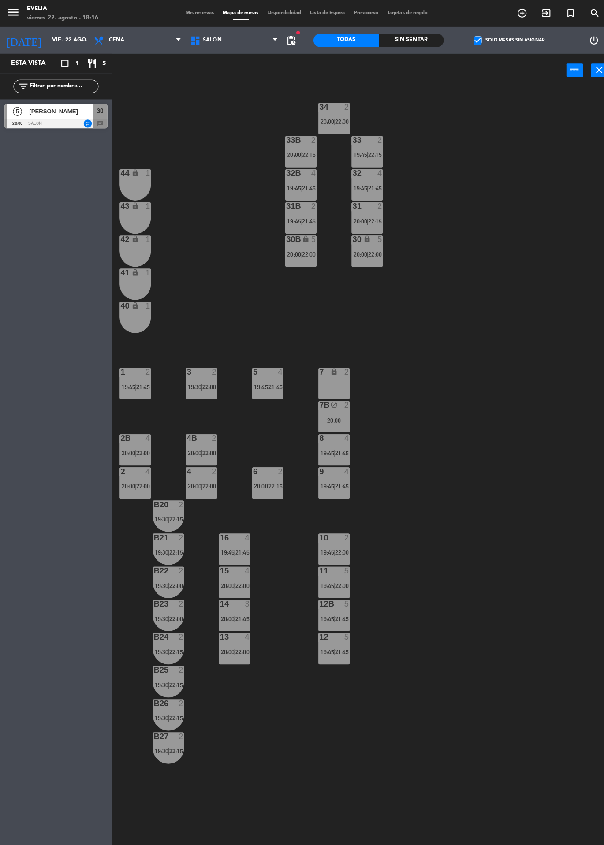
click at [297, 250] on span "|" at bounding box center [296, 250] width 2 height 7
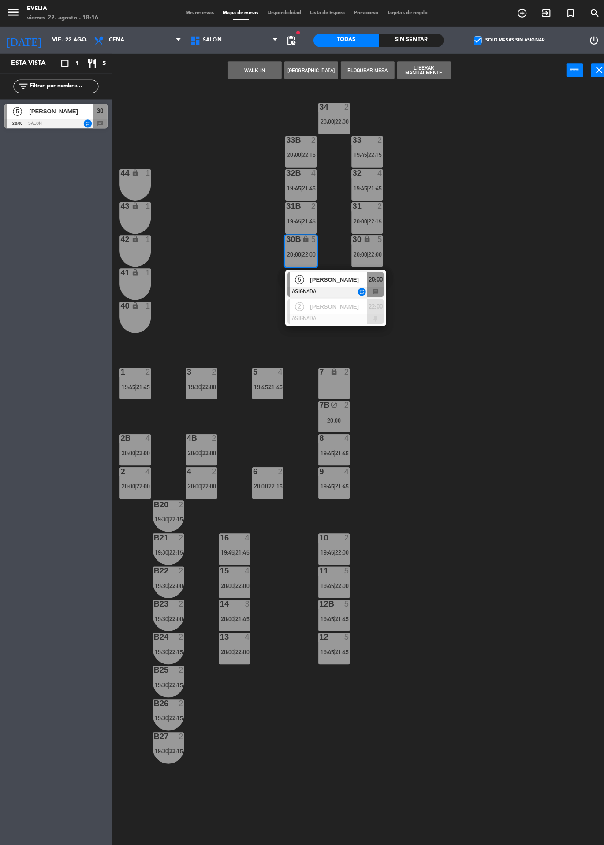
click at [338, 291] on div at bounding box center [330, 287] width 95 height 10
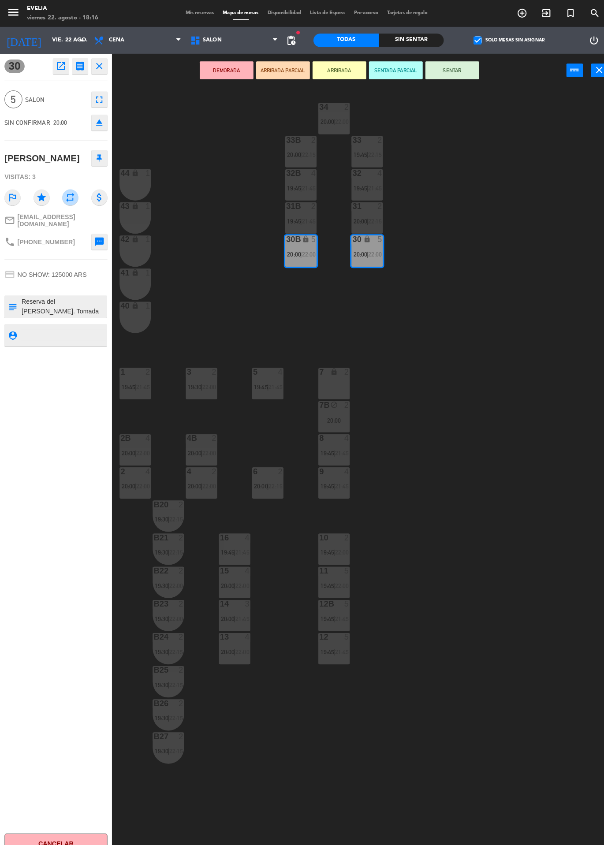
click at [94, 100] on icon "fullscreen" at bounding box center [98, 98] width 11 height 11
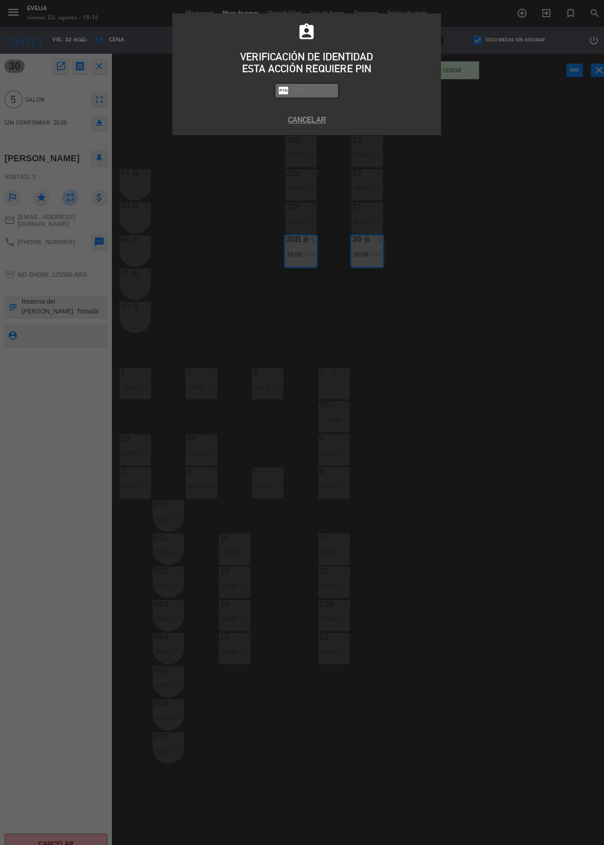
type input "6"
type input "7980"
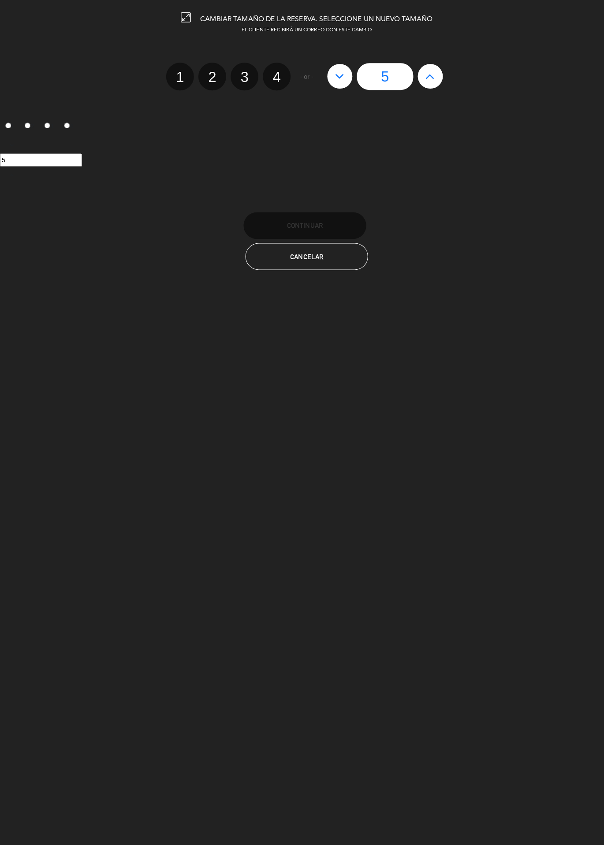
click at [428, 82] on button at bounding box center [423, 75] width 25 height 24
type input "6"
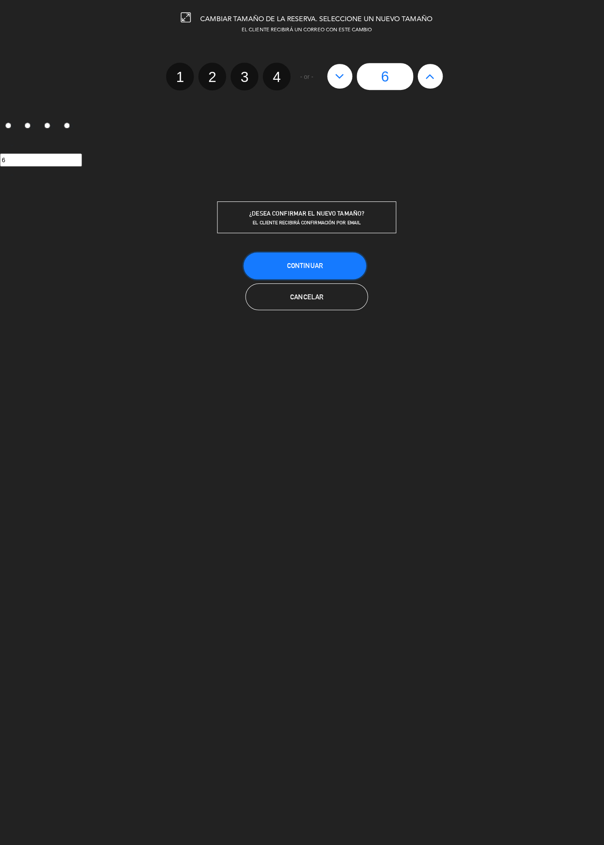
click at [336, 267] on button "Continuar" at bounding box center [300, 261] width 121 height 26
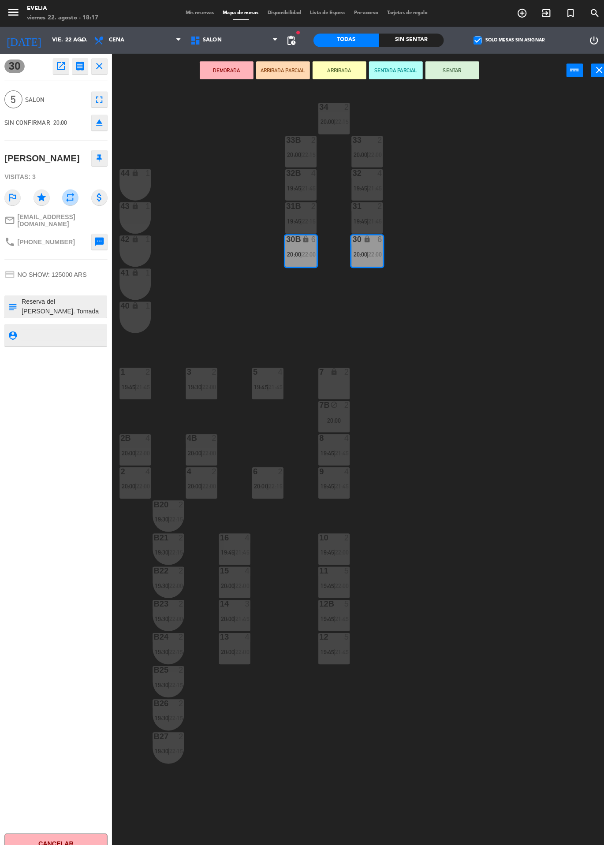
click at [463, 245] on div "34 2 20:00 | 22:15 33B 2 20:00 | 22:15 33 2 20:00 | 22:00 44 lock 1 32B 4 19:45…" at bounding box center [359, 465] width 487 height 759
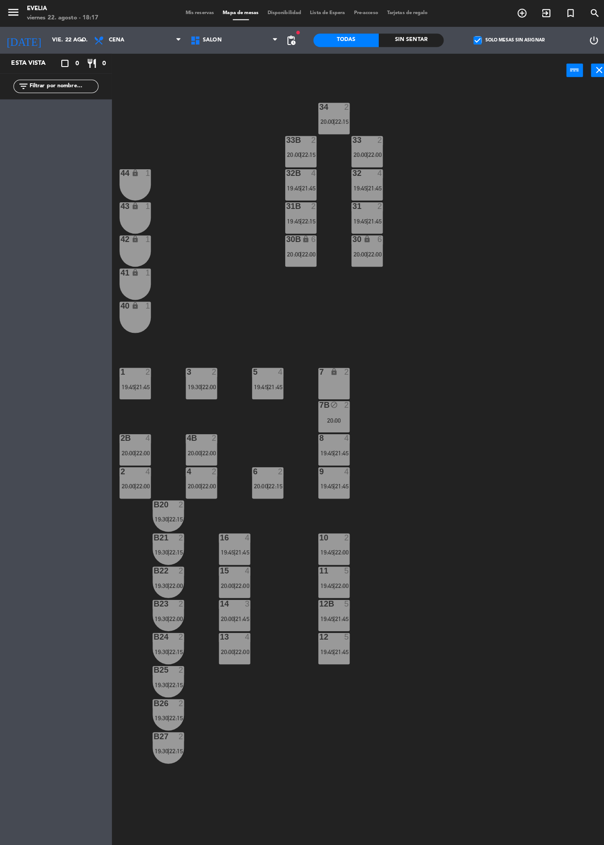
click at [408, 324] on div "34 2 20:00 | 22:15 33B 2 20:00 | 22:15 33 2 20:00 | 22:00 44 lock 1 32B 4 19:45…" at bounding box center [359, 465] width 487 height 759
click at [492, 197] on div "34 2 20:00 | 22:15 33B 2 20:00 | 22:15 33 2 20:00 | 22:00 44 lock 1 32B 4 19:45…" at bounding box center [359, 465] width 487 height 759
click at [467, 43] on span "check_box" at bounding box center [470, 40] width 8 height 8
click at [501, 40] on input "check_box Solo mesas sin asignar" at bounding box center [501, 40] width 0 height 0
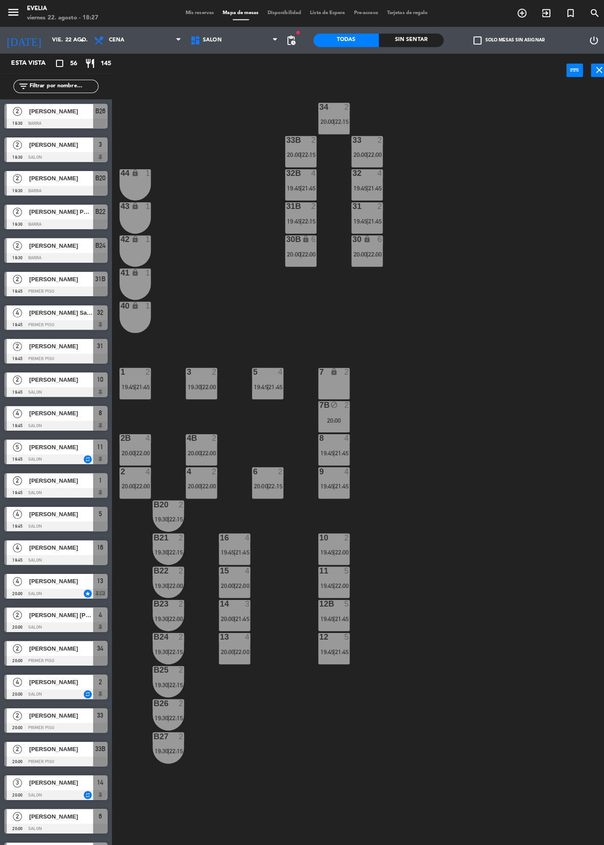
click at [358, 209] on div "31 2 19:45 | 21:45" at bounding box center [361, 214] width 31 height 31
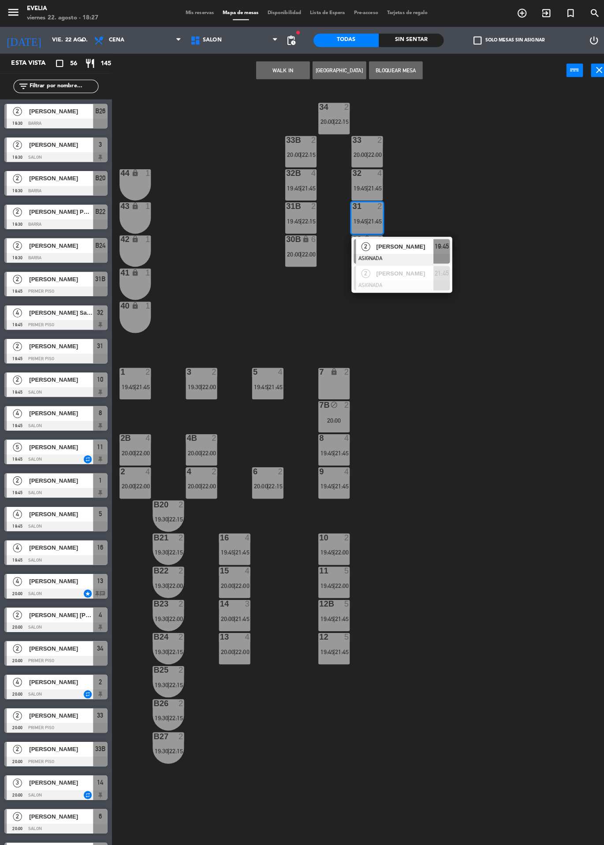
click at [474, 163] on div "34 2 20:00 | 22:15 33B 2 20:00 | 22:15 33 2 20:00 | 22:00 44 lock 1 32B 4 19:45…" at bounding box center [359, 465] width 487 height 759
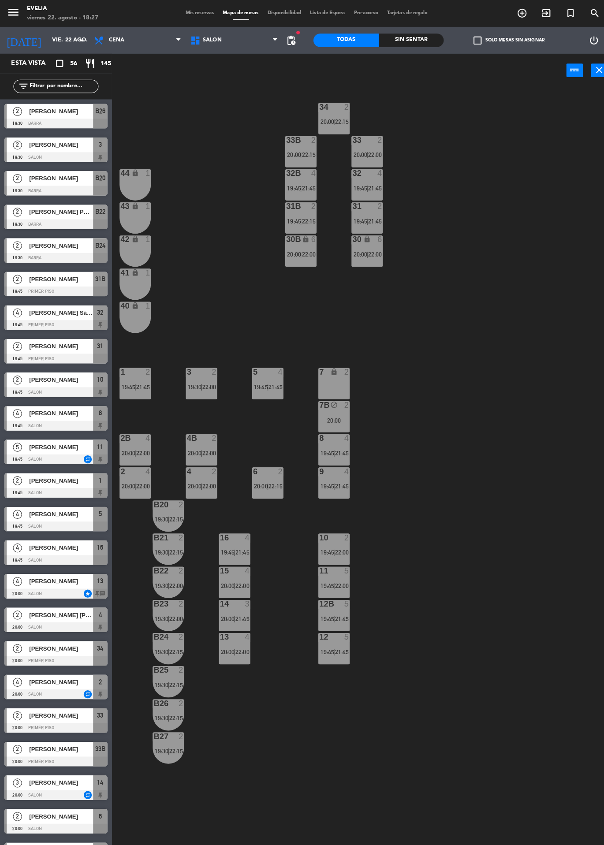
click at [192, 13] on span "Mis reservas" at bounding box center [196, 13] width 37 height 5
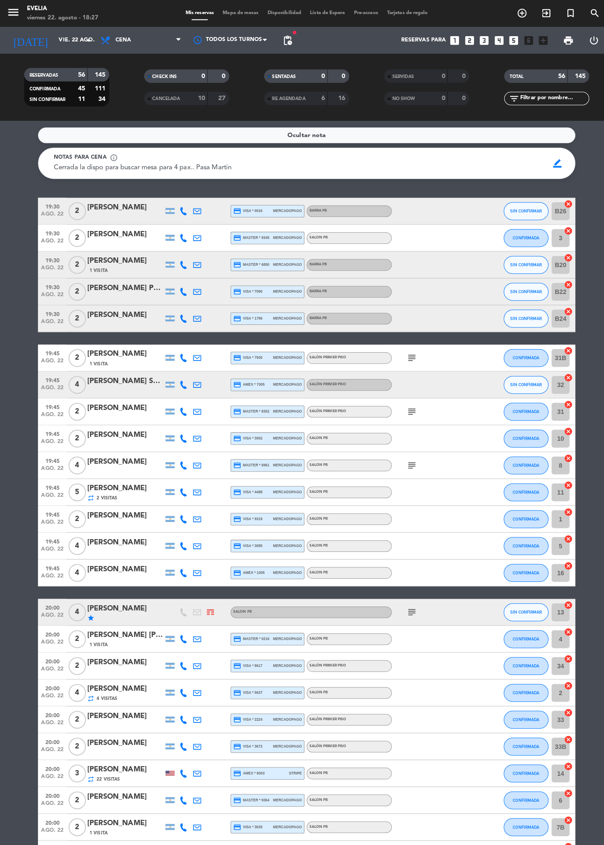
click at [405, 353] on icon "subject" at bounding box center [405, 352] width 11 height 11
click at [400, 408] on icon "subject" at bounding box center [405, 405] width 11 height 11
click at [403, 459] on icon "subject" at bounding box center [405, 458] width 11 height 11
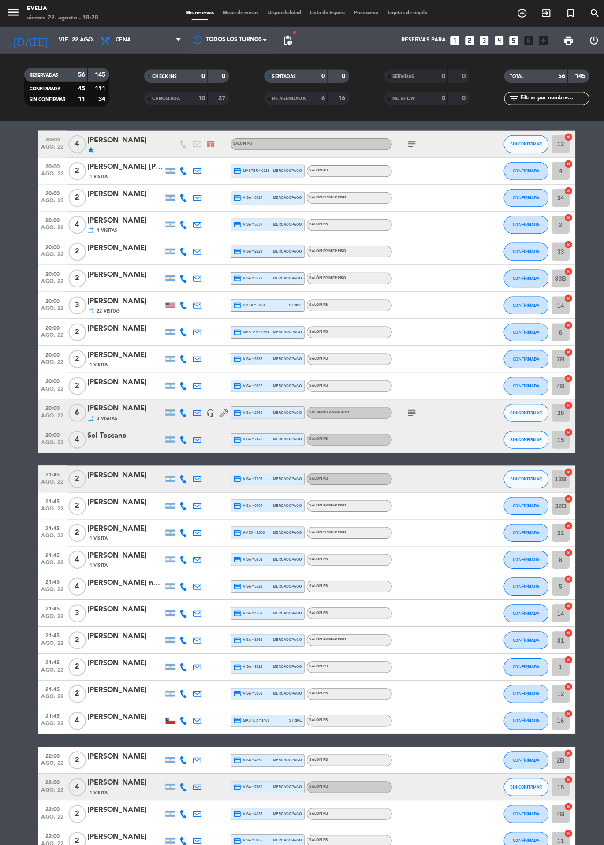
scroll to position [464, 0]
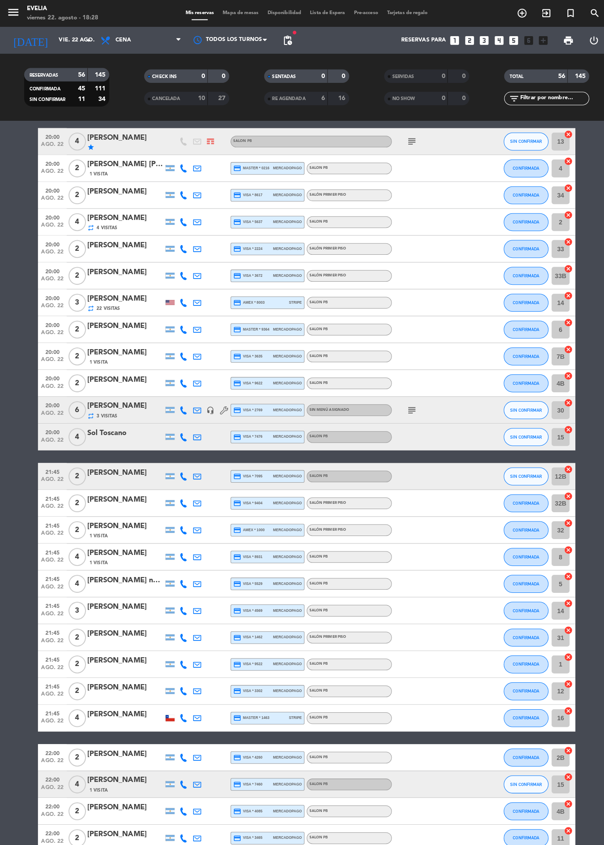
click at [407, 408] on icon "subject" at bounding box center [405, 403] width 11 height 11
click at [591, 334] on bookings-row "19:30 ago. 22 2 [PERSON_NAME] credit_card visa * 0016 mercadopago BARRA PB SIN …" at bounding box center [302, 502] width 604 height 1542
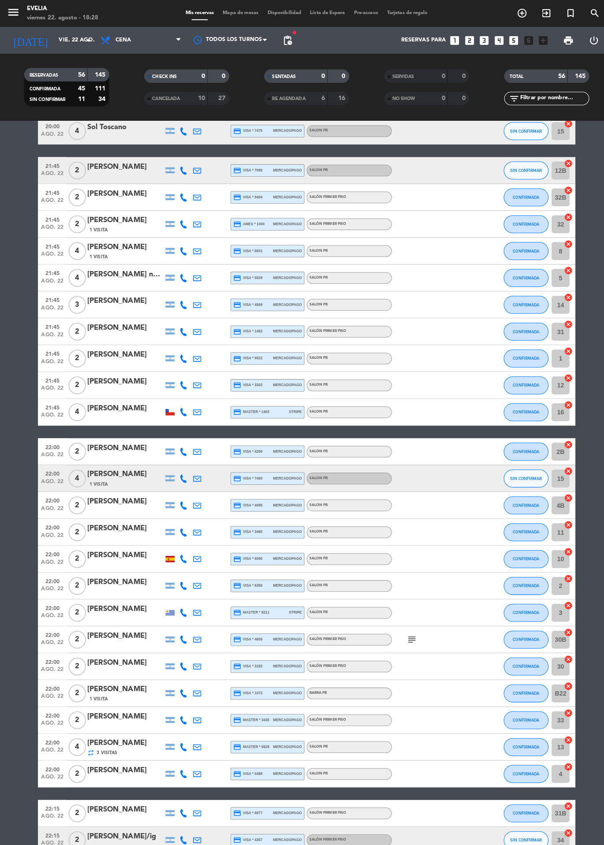
scroll to position [852, 0]
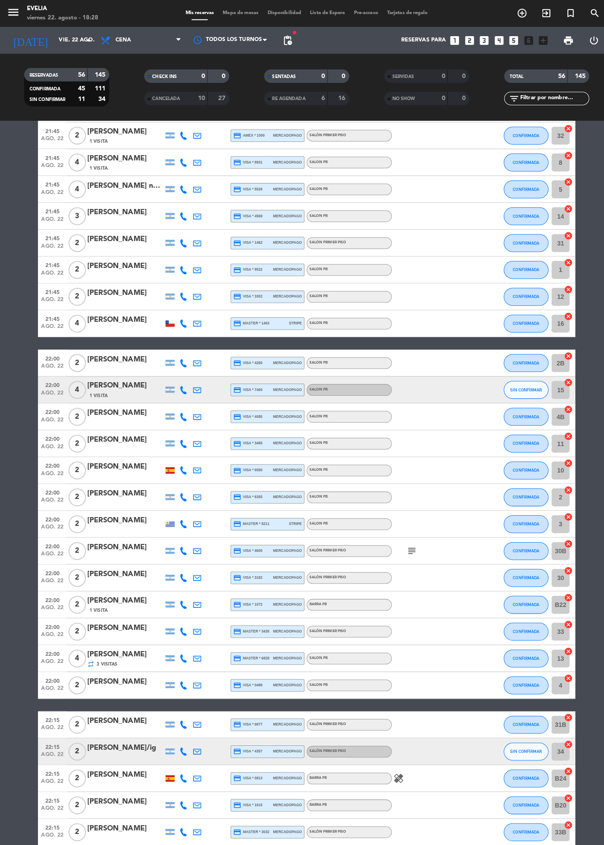
click at [405, 543] on icon "subject" at bounding box center [405, 542] width 11 height 11
click at [592, 462] on bookings-row "19:30 ago. 22 2 [PERSON_NAME] credit_card visa * 0016 mercadopago BARRA PB SIN …" at bounding box center [302, 114] width 604 height 1542
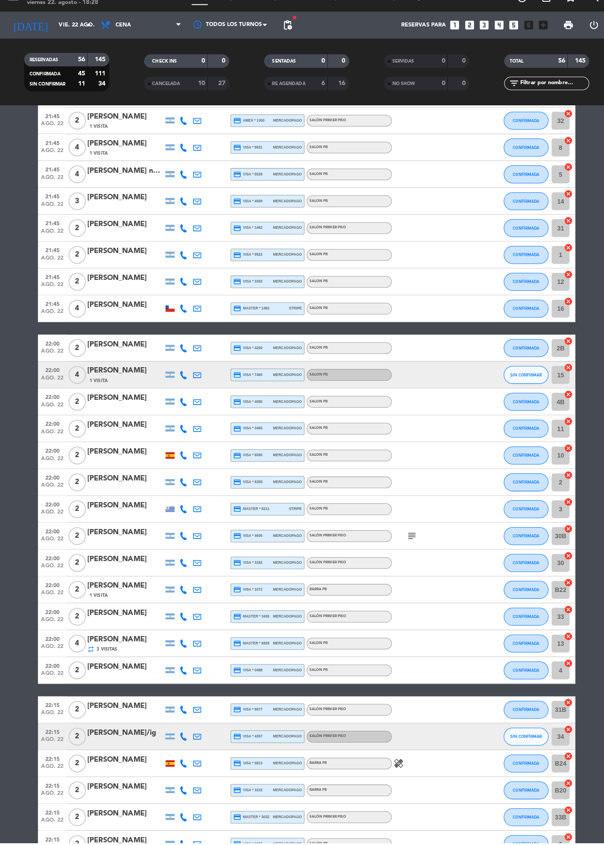
click at [388, 769] on icon "healing" at bounding box center [392, 766] width 11 height 11
click at [594, 541] on bookings-row "19:30 ago. 22 2 [PERSON_NAME] credit_card visa * 0016 mercadopago BARRA PB SIN …" at bounding box center [302, 114] width 604 height 1542
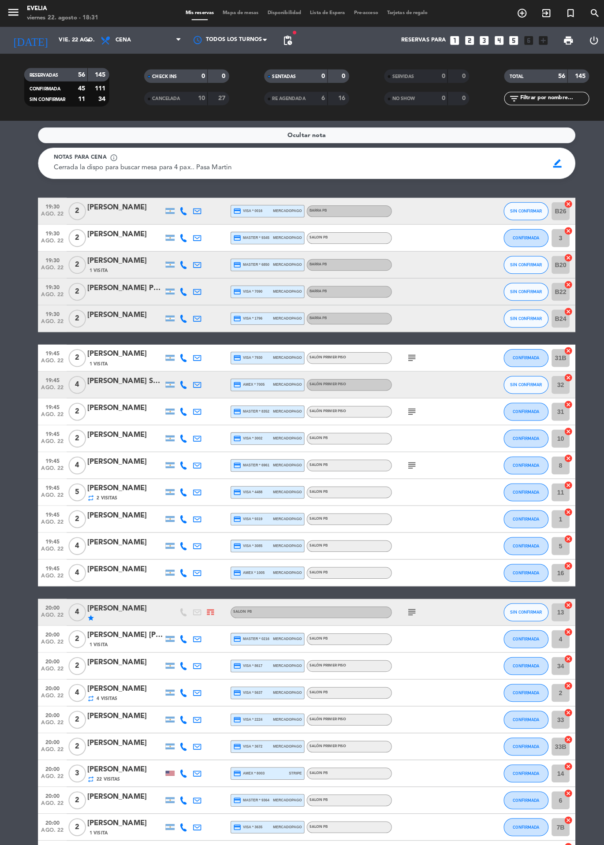
click at [240, 13] on span "Mapa de mesas" at bounding box center [237, 13] width 44 height 5
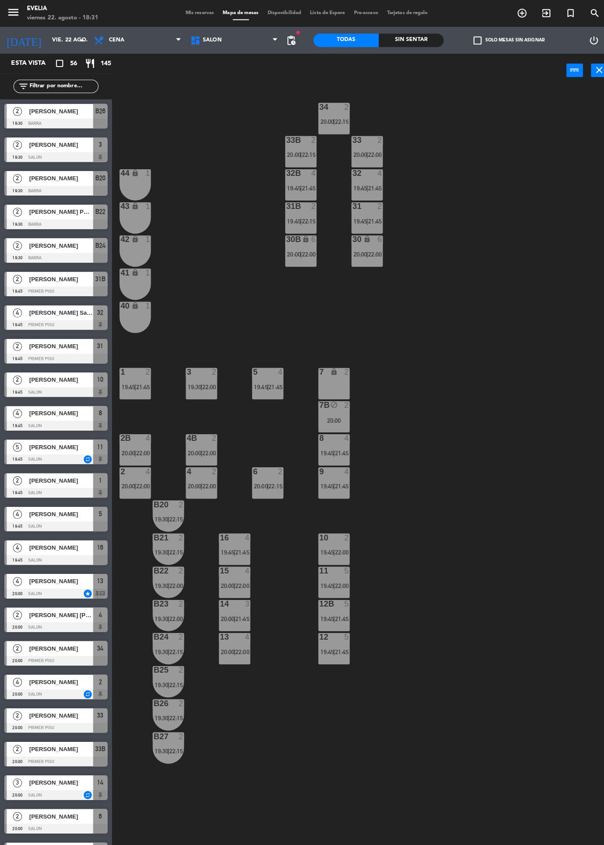
click at [327, 389] on div "7 lock 2" at bounding box center [328, 377] width 31 height 31
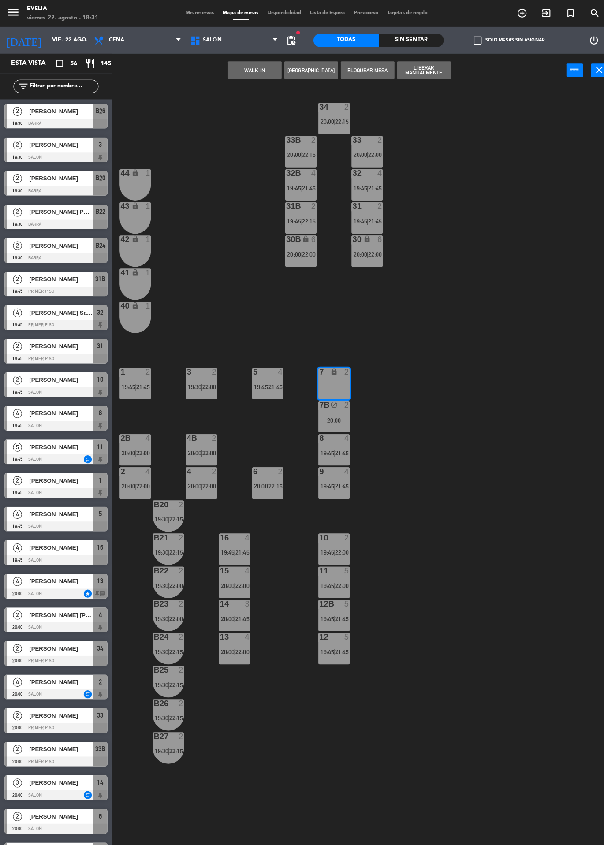
click at [330, 421] on div "7B block 2 20:00" at bounding box center [328, 410] width 31 height 31
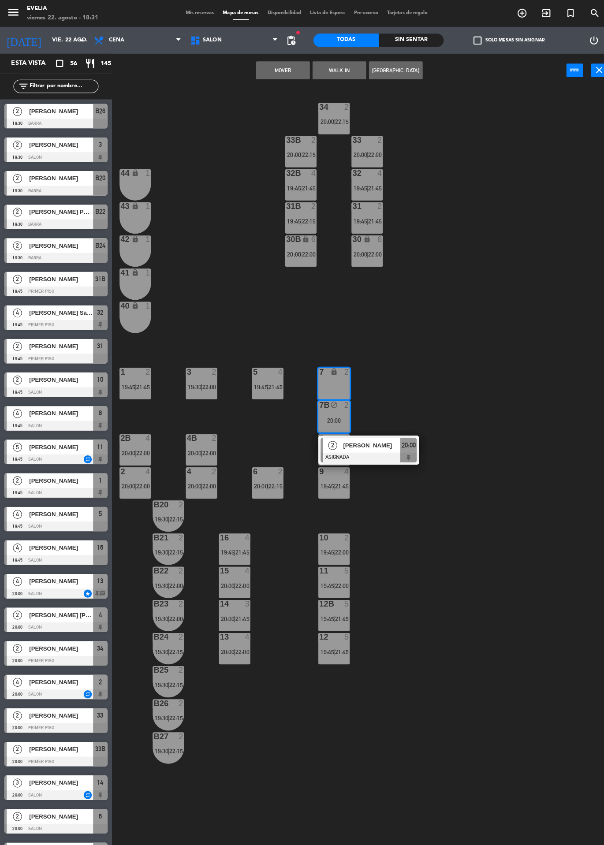
click at [471, 354] on div "34 2 20:00 | 22:15 33B 2 20:00 | 22:15 33 2 20:00 | 22:00 44 lock 1 32B 4 19:45…" at bounding box center [359, 465] width 487 height 759
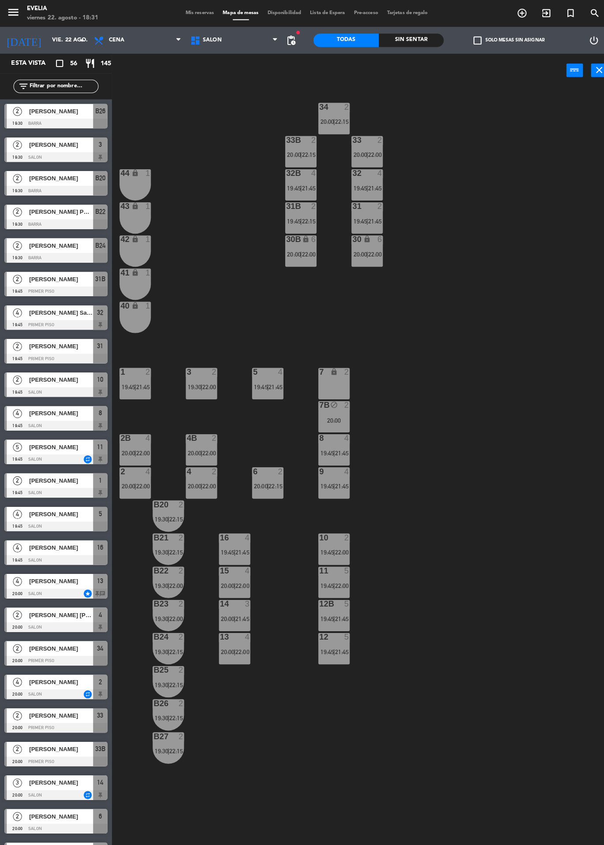
click at [329, 416] on div "20:00" at bounding box center [328, 414] width 31 height 6
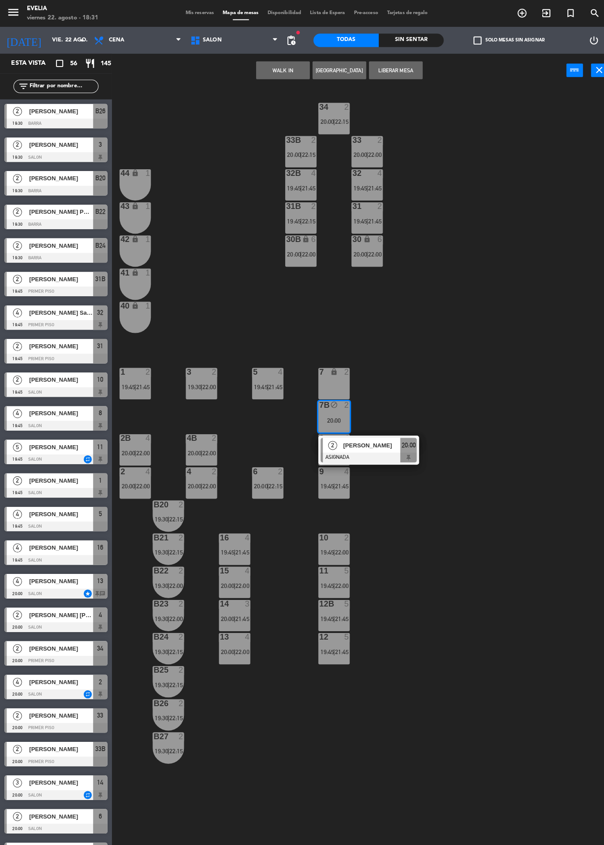
click at [478, 360] on div "34 2 20:00 | 22:15 33B 2 20:00 | 22:15 33 2 20:00 | 22:00 44 lock 1 32B 4 19:45…" at bounding box center [359, 465] width 487 height 759
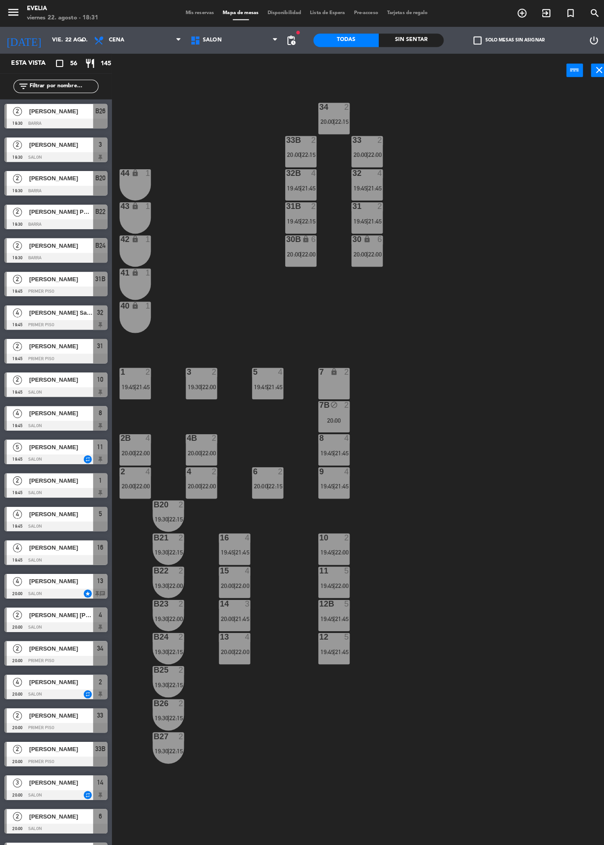
click at [334, 449] on span "21:45" at bounding box center [337, 445] width 14 height 7
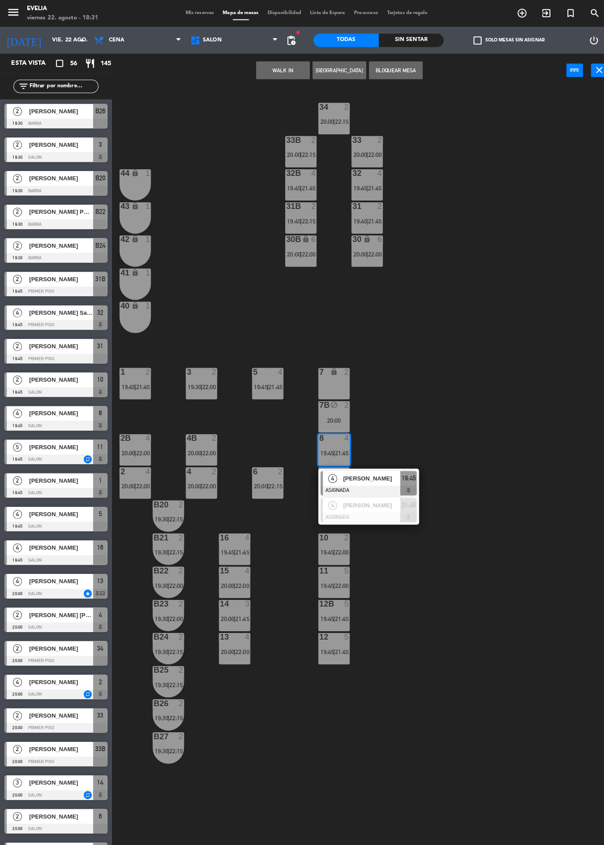
click at [490, 375] on div "34 2 20:00 | 22:15 33B 2 20:00 | 22:15 33 2 20:00 | 22:00 44 lock 1 32B 4 19:45…" at bounding box center [359, 465] width 487 height 759
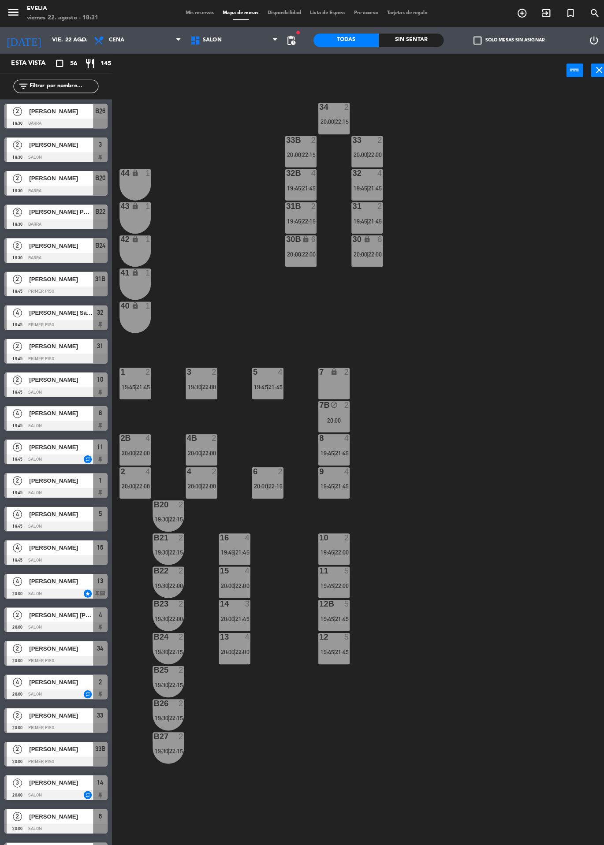
click at [331, 447] on span "21:45" at bounding box center [337, 445] width 14 height 7
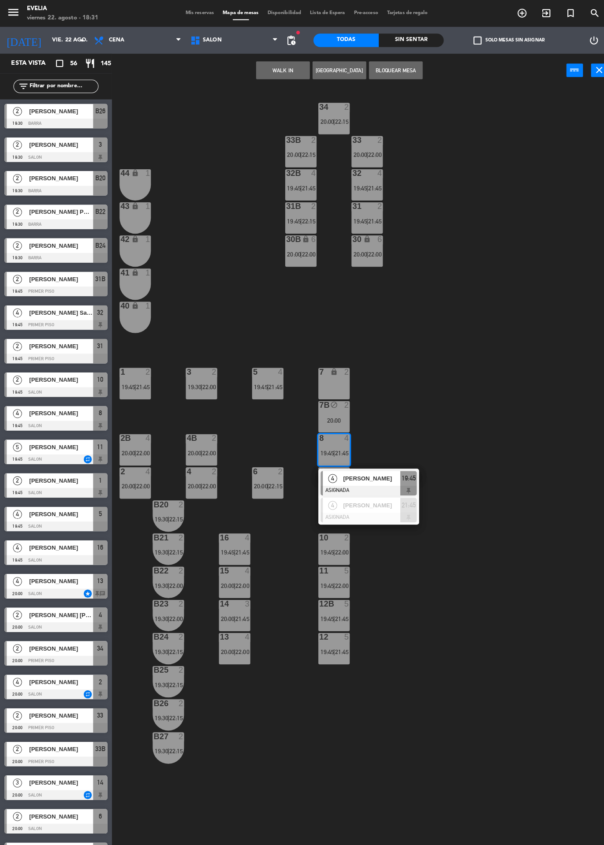
click at [471, 375] on div "34 2 20:00 | 22:15 33B 2 20:00 | 22:15 33 2 20:00 | 22:00 44 lock 1 32B 4 19:45…" at bounding box center [359, 465] width 487 height 759
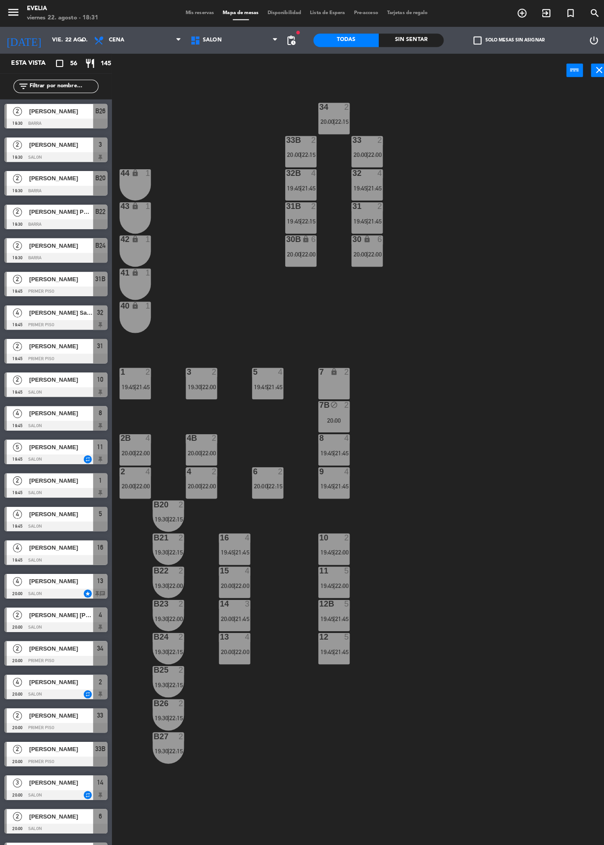
click at [203, 448] on span "22:00" at bounding box center [206, 445] width 14 height 7
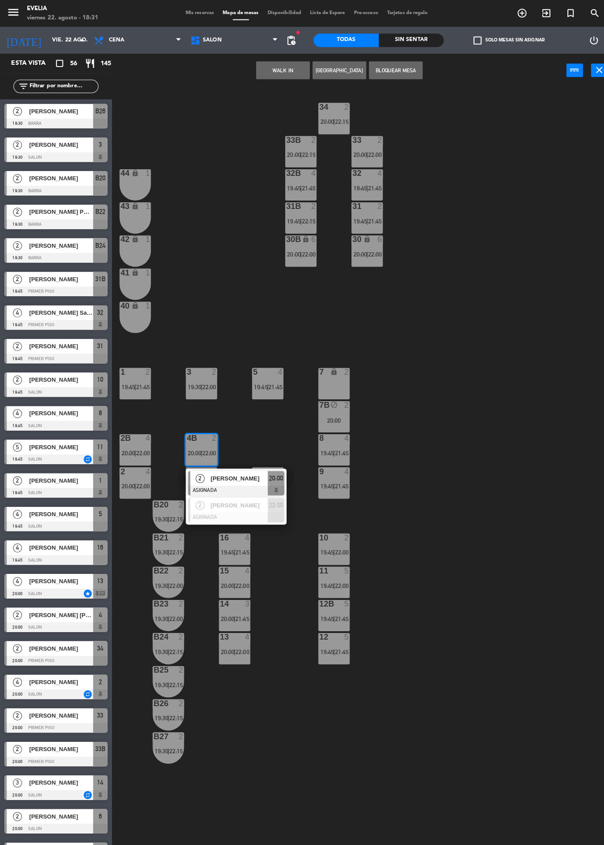
click at [418, 338] on div "34 2 20:00 | 22:15 33B 2 20:00 | 22:15 33 2 20:00 | 22:00 44 lock 1 32B 4 19:45…" at bounding box center [359, 465] width 487 height 759
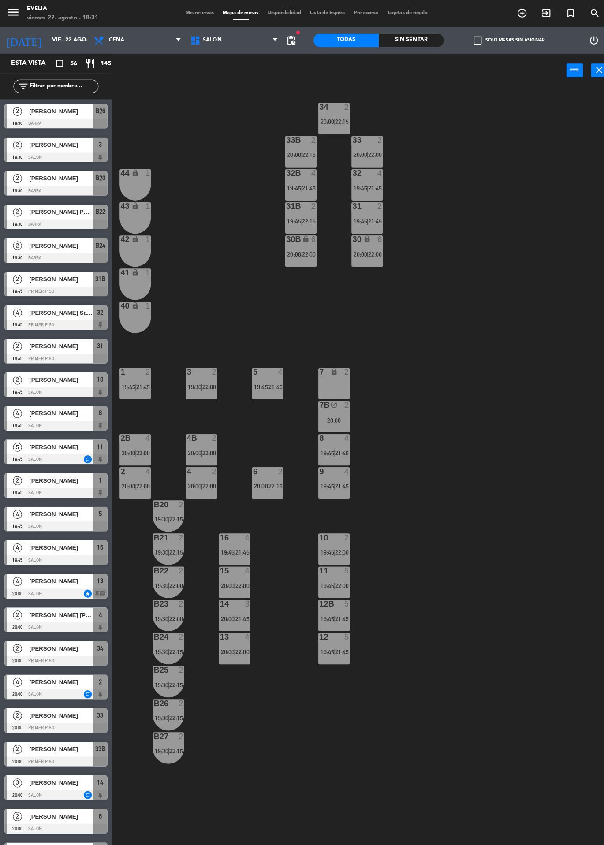
click at [137, 437] on div "2B 4 20:00 | 22:00" at bounding box center [133, 442] width 31 height 31
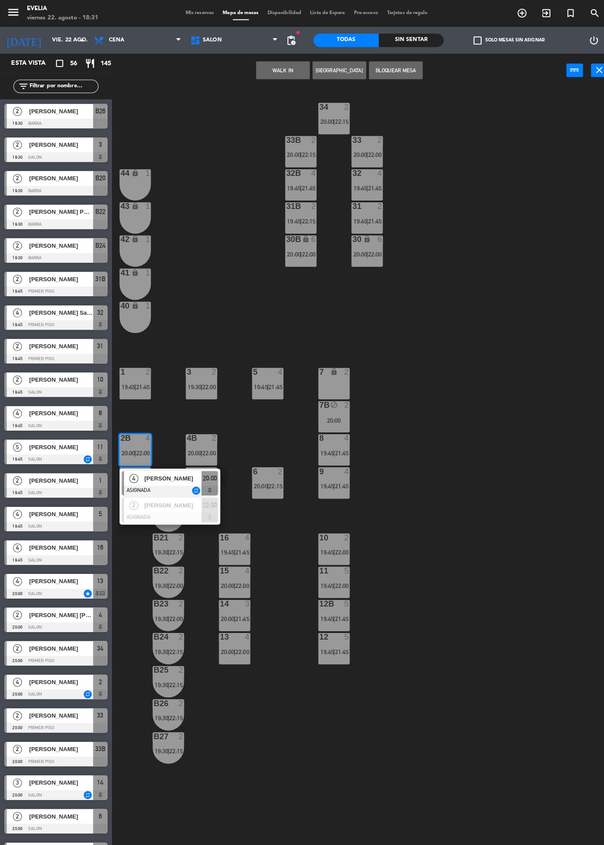
click at [450, 441] on div "34 2 20:00 | 22:15 33B 2 20:00 | 22:15 33 2 20:00 | 22:00 44 lock 1 32B 4 19:45…" at bounding box center [359, 465] width 487 height 759
